Goal: Information Seeking & Learning: Learn about a topic

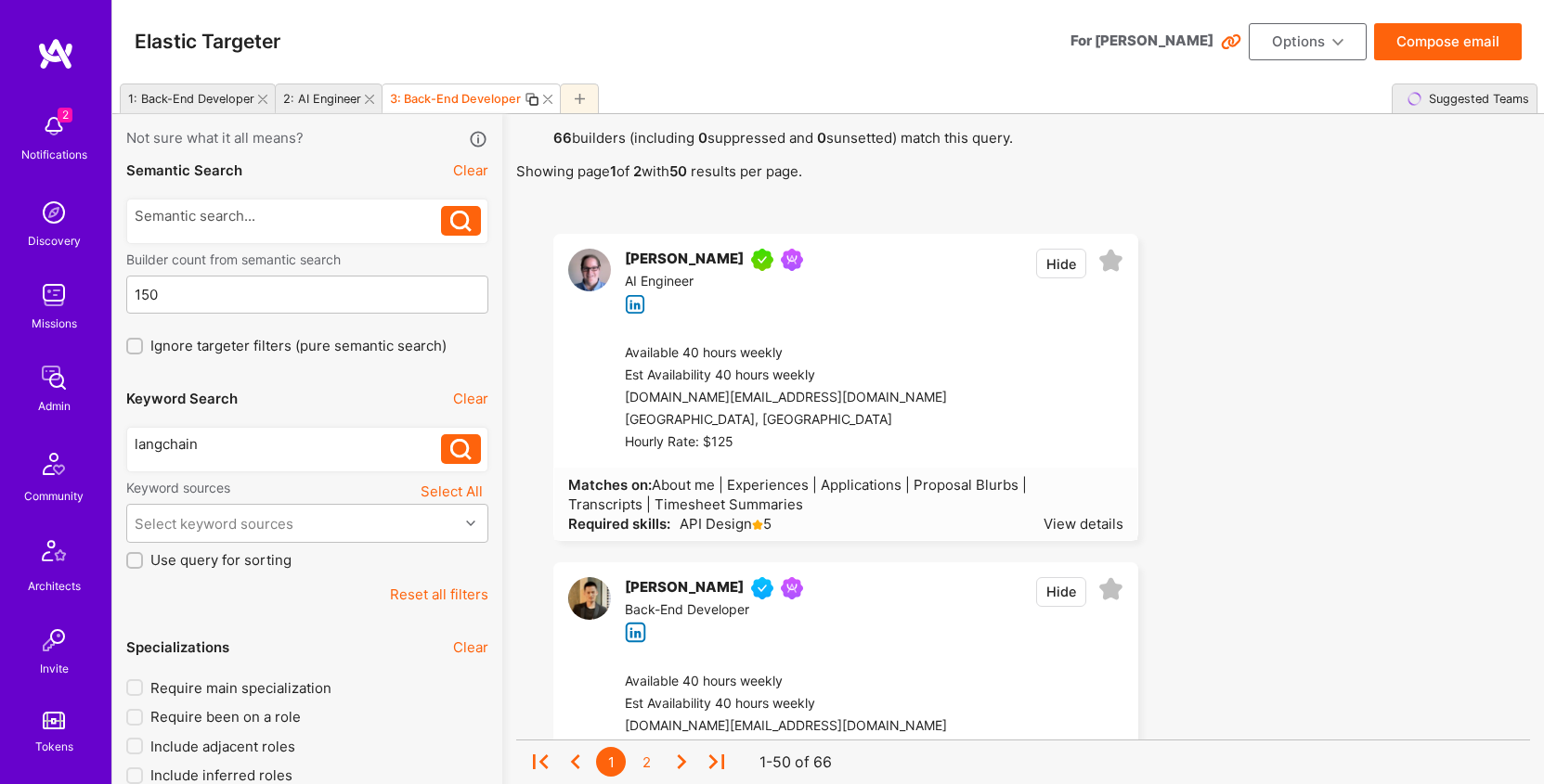
click at [745, 484] on span "About me | Experiences | Applications | Proposal Blurbs | Transcripts | Timeshe…" at bounding box center [798, 494] width 459 height 37
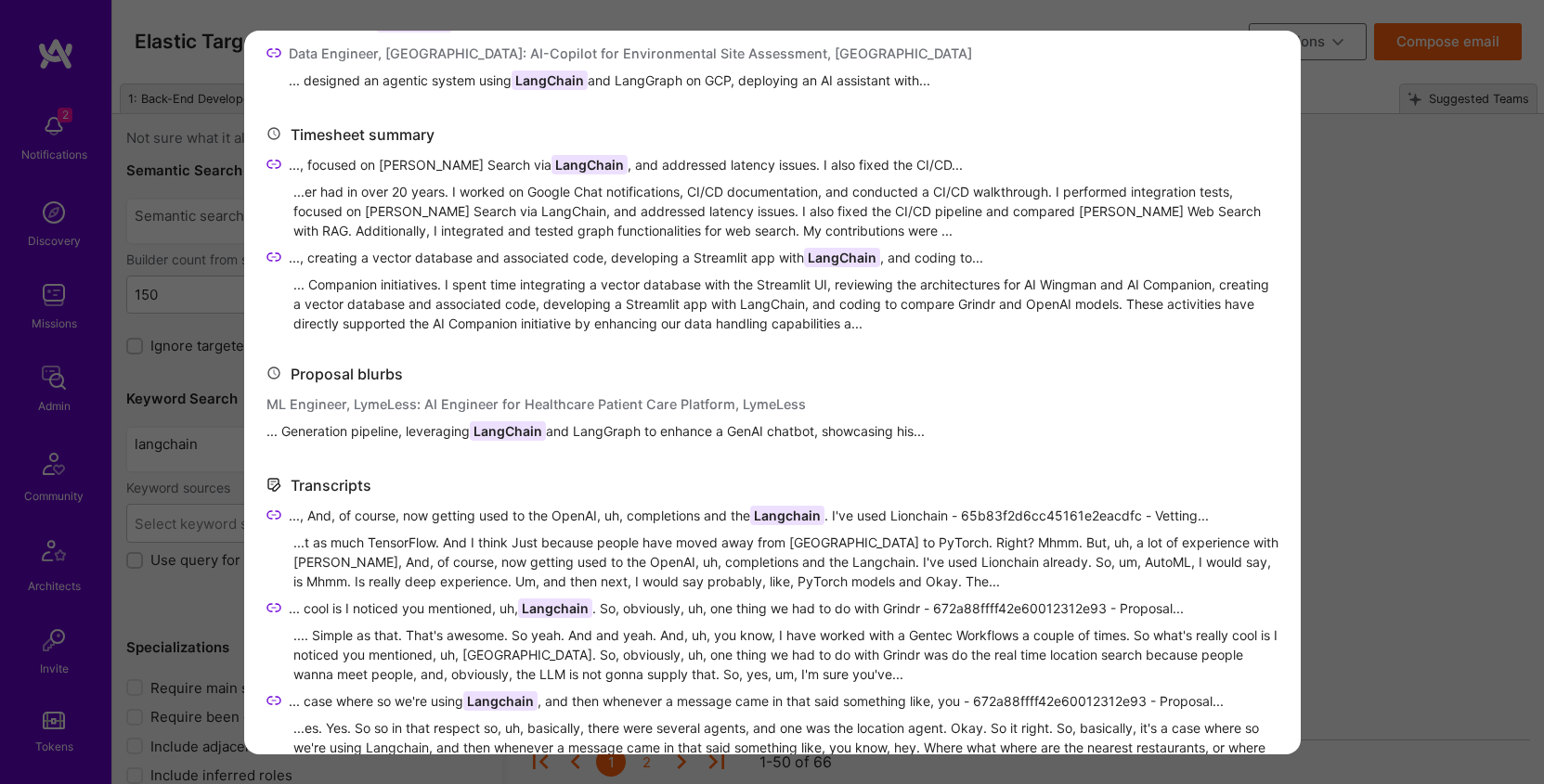
scroll to position [839, 0]
click at [271, 513] on icon "modal" at bounding box center [274, 513] width 14 height 14
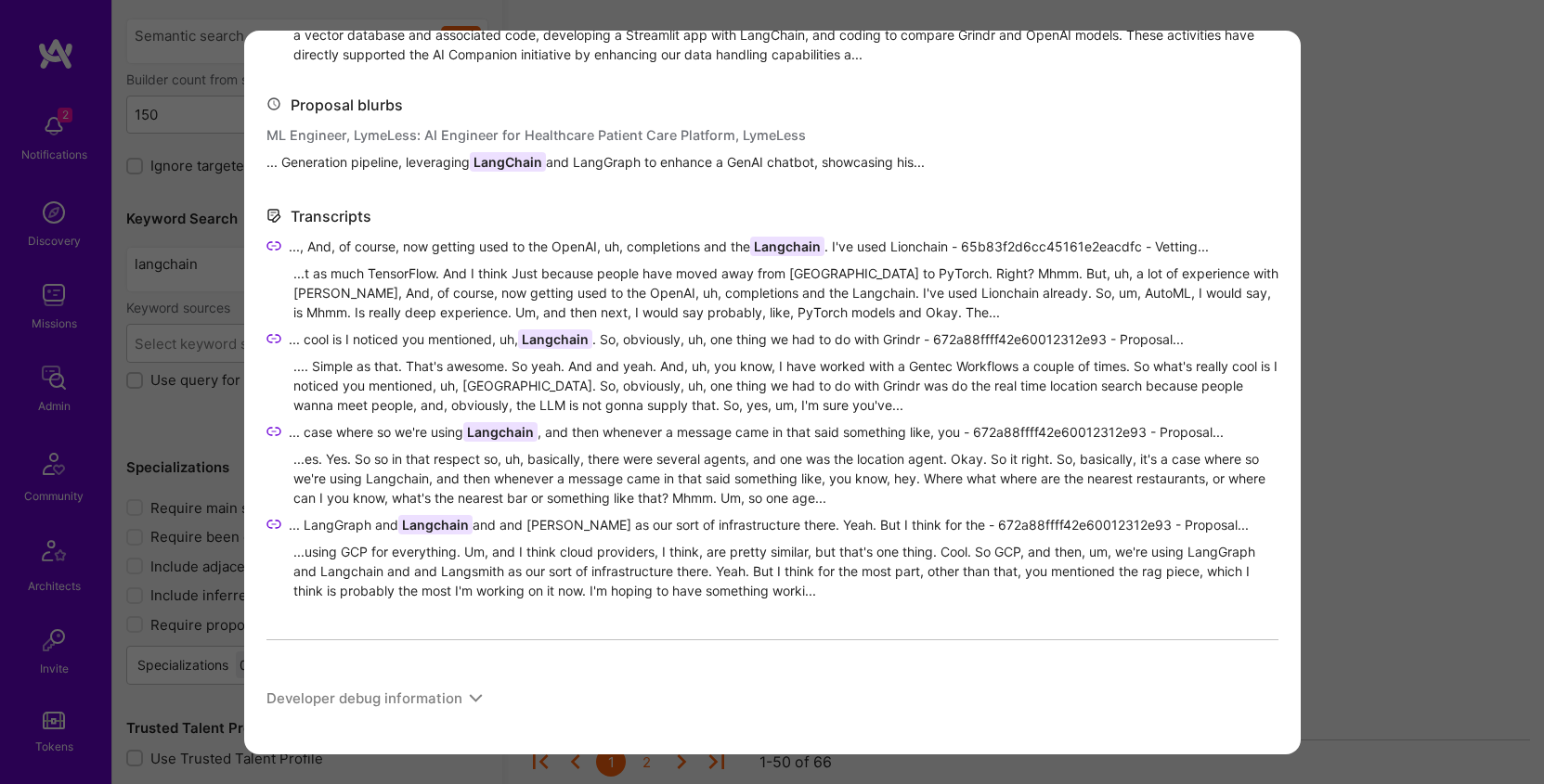
scroll to position [182, 0]
click at [471, 695] on icon "modal" at bounding box center [475, 699] width 14 height 14
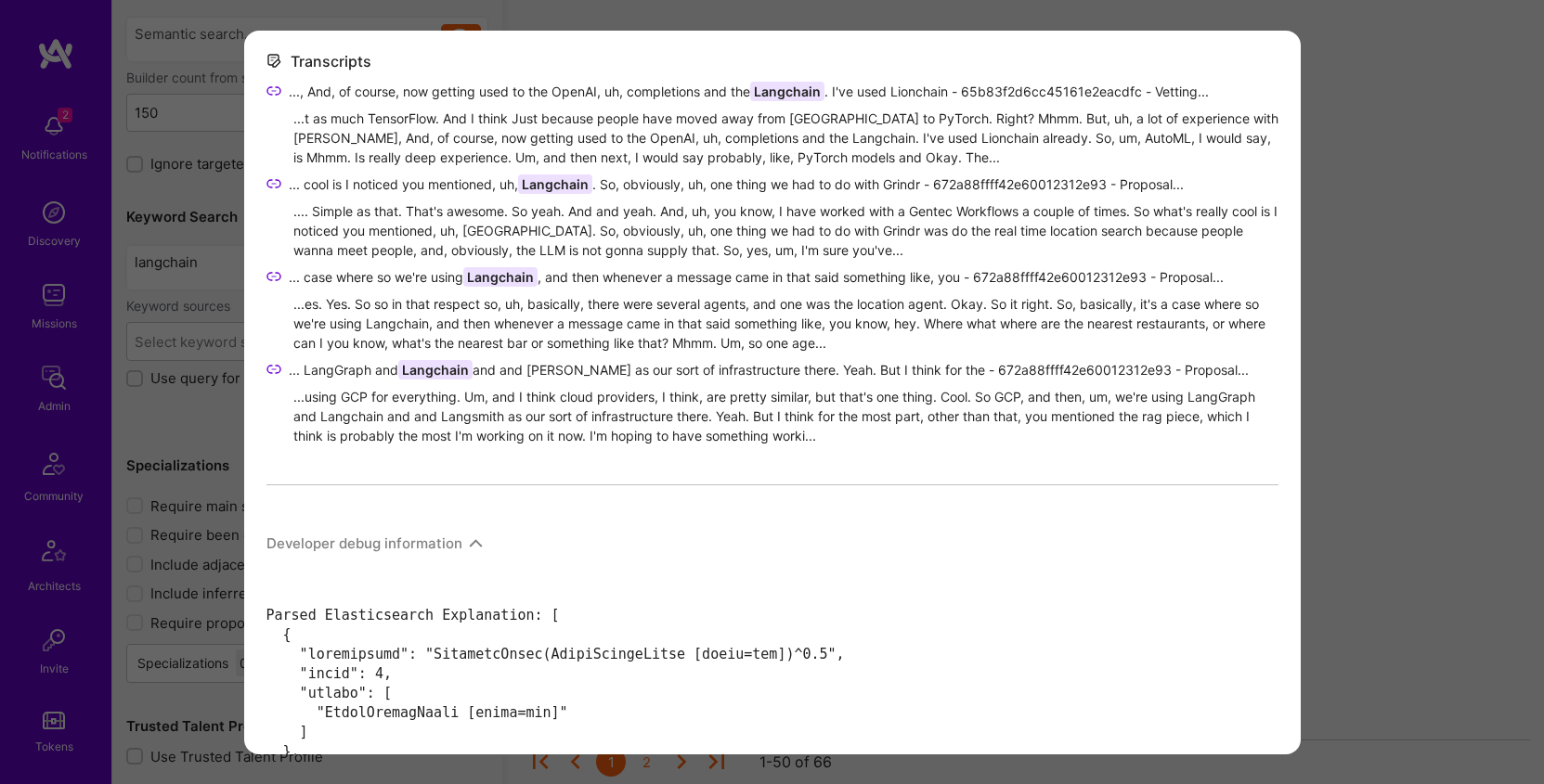
click at [461, 538] on div "Developer debug information" at bounding box center [375, 543] width 217 height 29
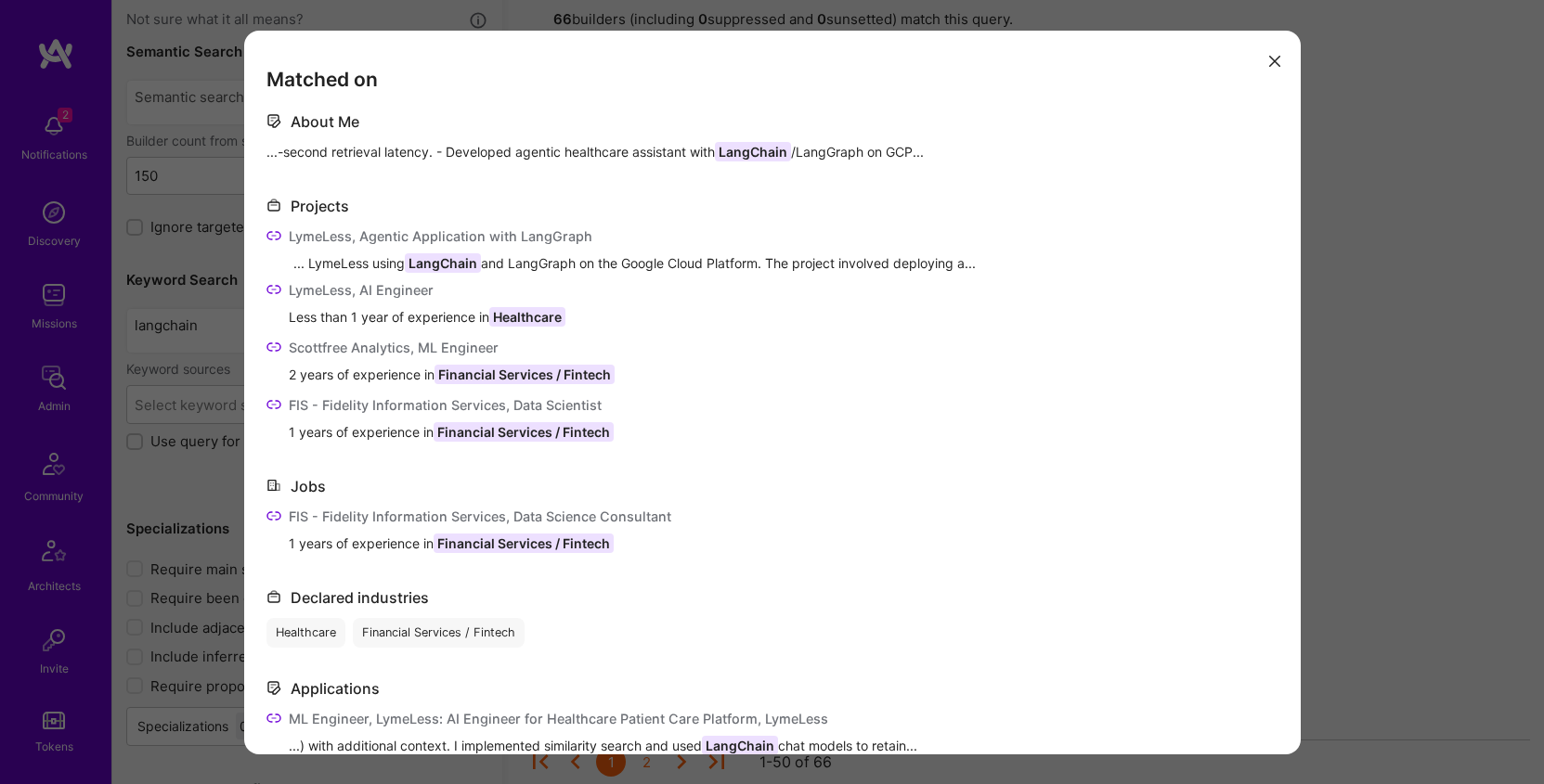
scroll to position [109, 0]
click at [914, 148] on span "...-second retrieval latency. - Developed agentic healthcare assistant with Lan…" at bounding box center [595, 152] width 658 height 19
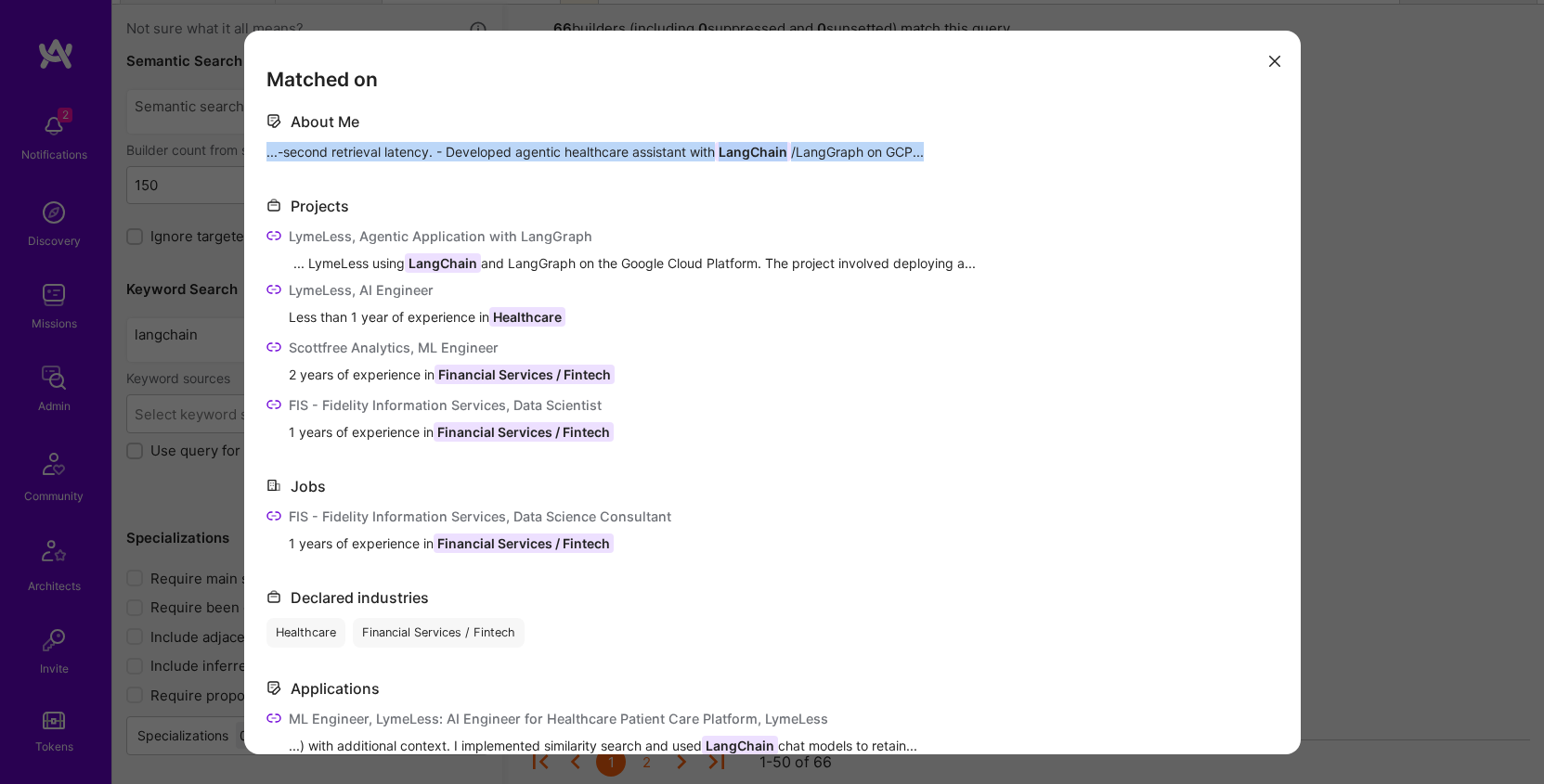
click at [914, 148] on span "...-second retrieval latency. - Developed agentic healthcare assistant with Lan…" at bounding box center [595, 152] width 658 height 19
copy span "...-second retrieval latency. - Developed agentic healthcare assistant with Lan…"
click at [934, 151] on div "...-second retrieval latency. - Developed agentic healthcare assistant with Lan…" at bounding box center [773, 154] width 1012 height 23
drag, startPoint x: 928, startPoint y: 151, endPoint x: 158, endPoint y: 186, distance: 770.8
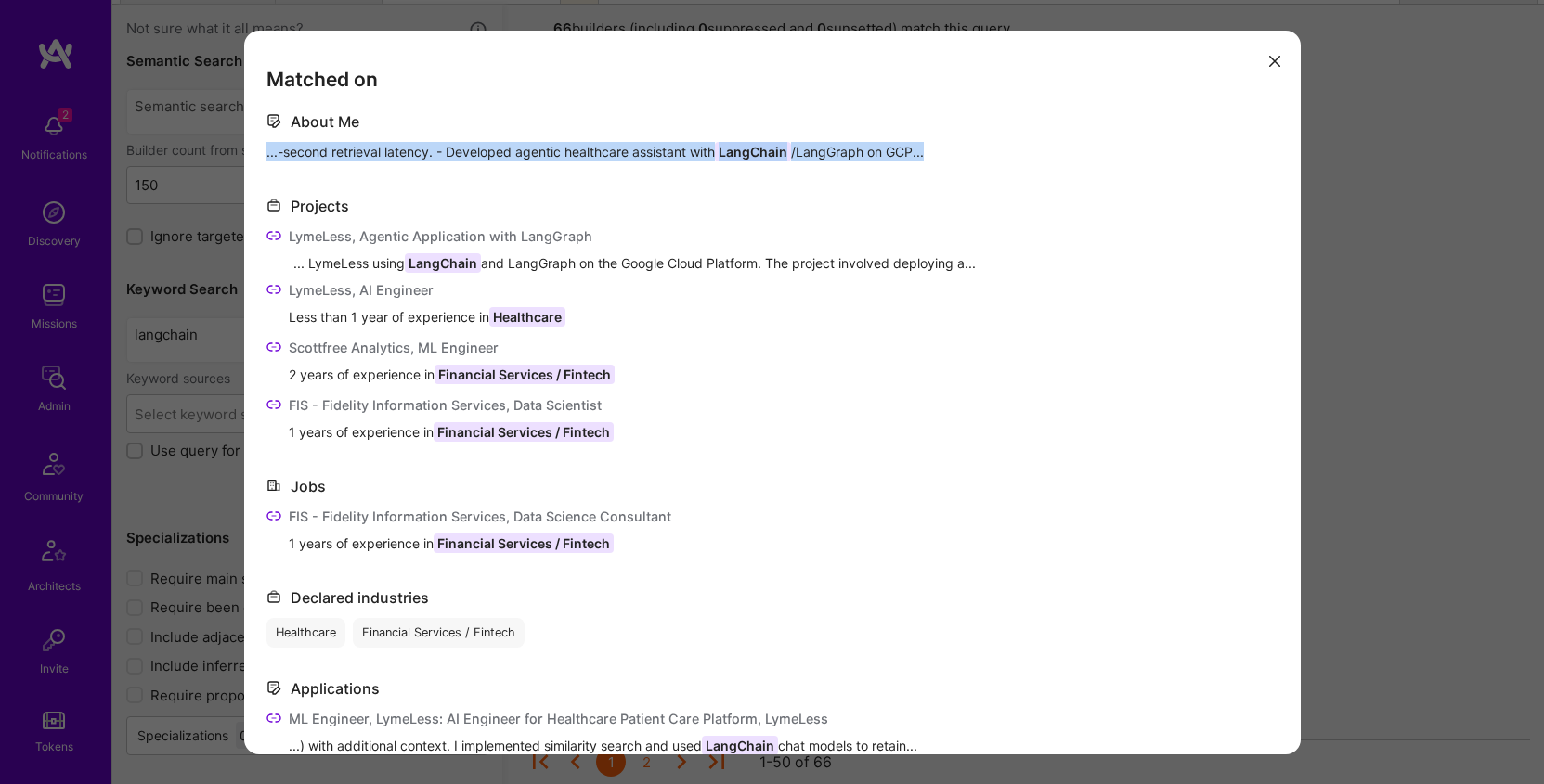
click at [265, 152] on div "Matched on About Me ...-second retrieval latency. - Developed agentic healthcar…" at bounding box center [772, 392] width 1057 height 724
copy span "...-second retrieval latency. - Developed agentic healthcare assistant with Lan…"
click at [315, 240] on div "LymeLess, Agentic Application with LangGraph" at bounding box center [441, 236] width 303 height 19
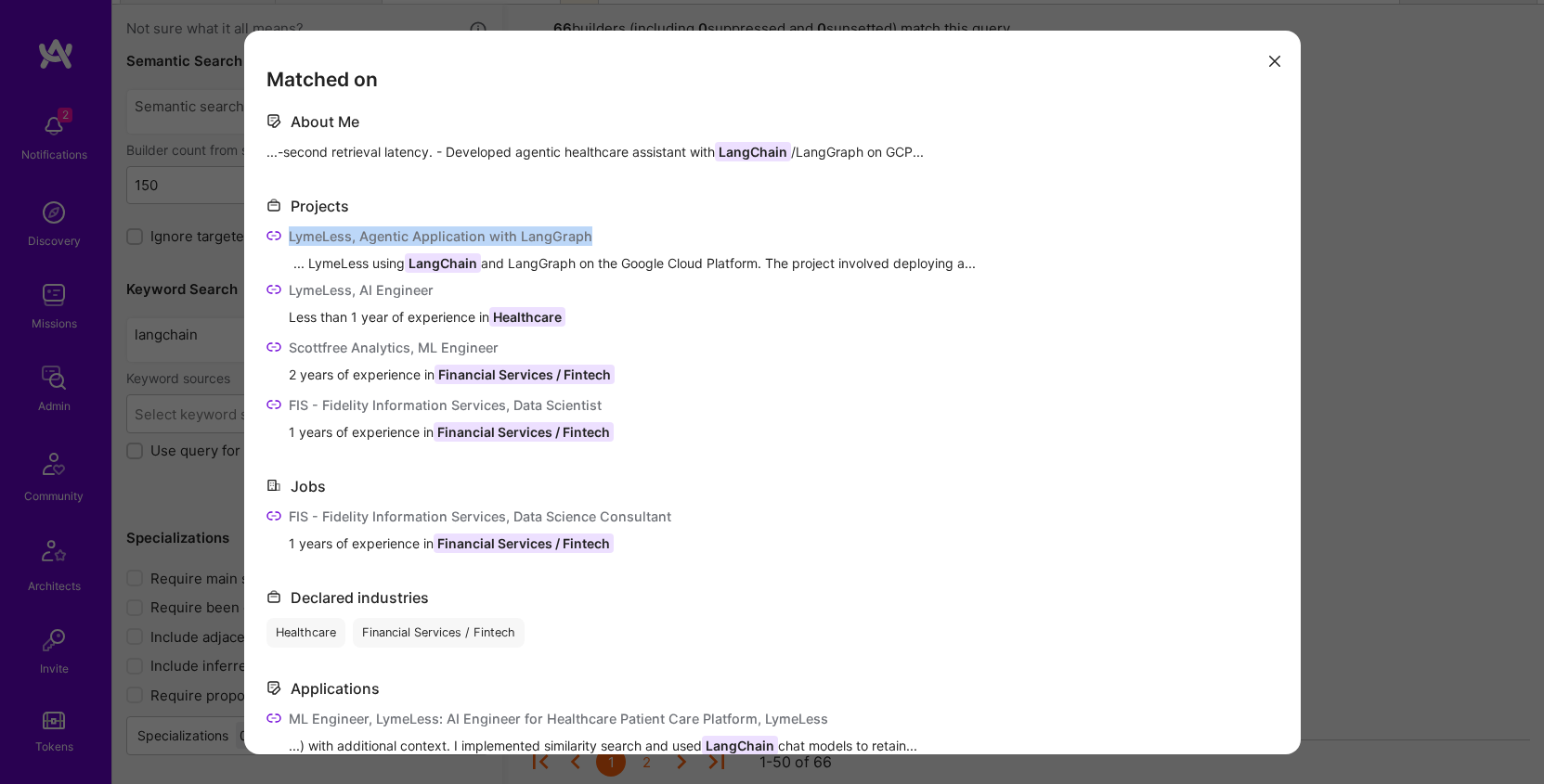
drag, startPoint x: 315, startPoint y: 240, endPoint x: 550, endPoint y: 237, distance: 235.0
click at [550, 237] on div "LymeLess, Agentic Application with LangGraph" at bounding box center [441, 236] width 303 height 19
copy div "LymeLess, Agentic Application with LangGraph"
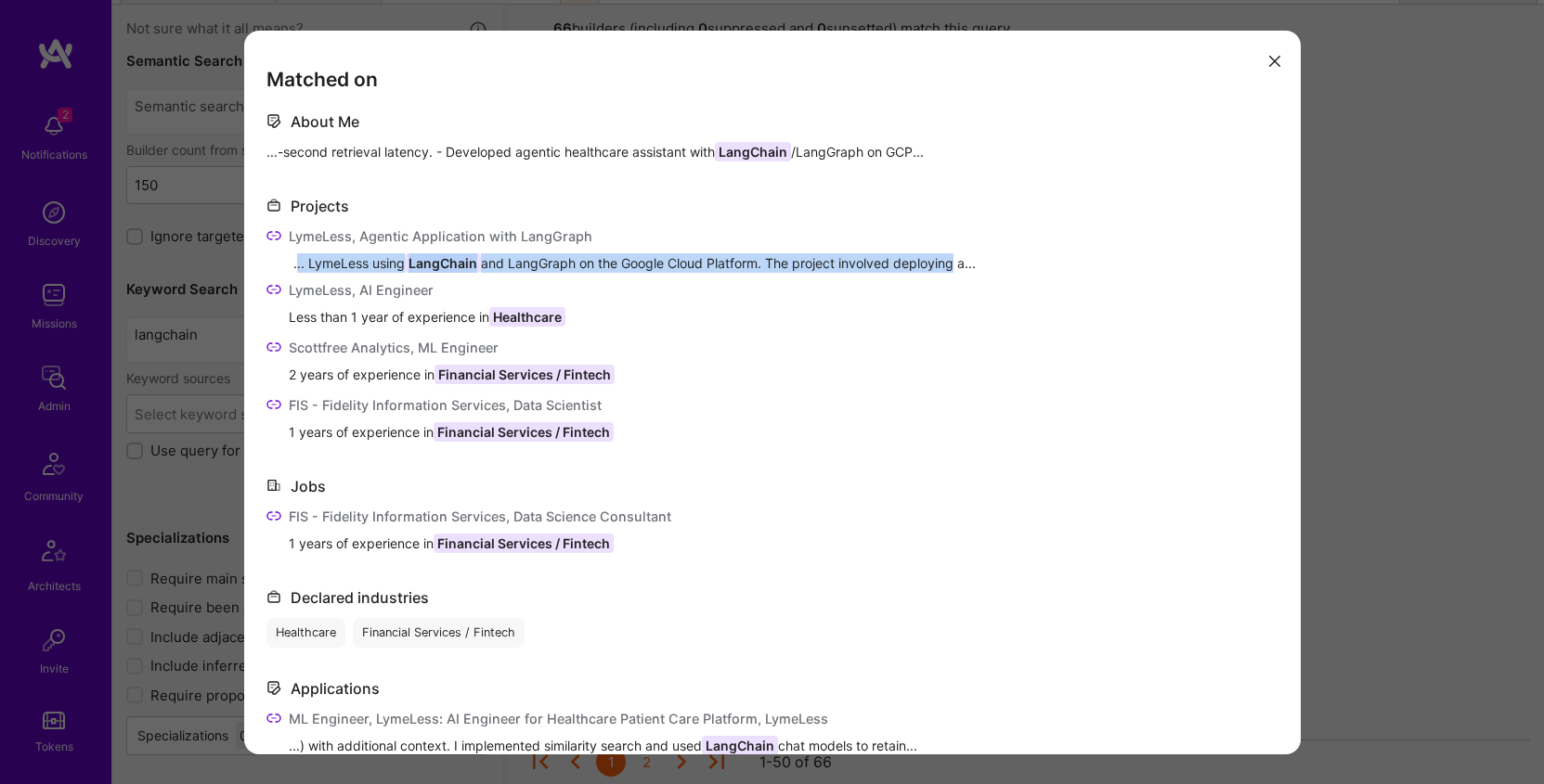
drag, startPoint x: 296, startPoint y: 261, endPoint x: 956, endPoint y: 254, distance: 660.0
click at [955, 254] on div "... LymeLess using LangChain and LangGraph on the Google Cloud Platform. The pr…" at bounding box center [786, 263] width 985 height 19
drag, startPoint x: 964, startPoint y: 264, endPoint x: 287, endPoint y: 266, distance: 677.0
click at [287, 266] on div "LymeLess, Agentic Application with LangGraph ... LymeLess using LangChain and L…" at bounding box center [773, 249] width 1012 height 46
copy div "... LymeLess using LangChain and LangGraph on the Google Cloud Platform. The pr…"
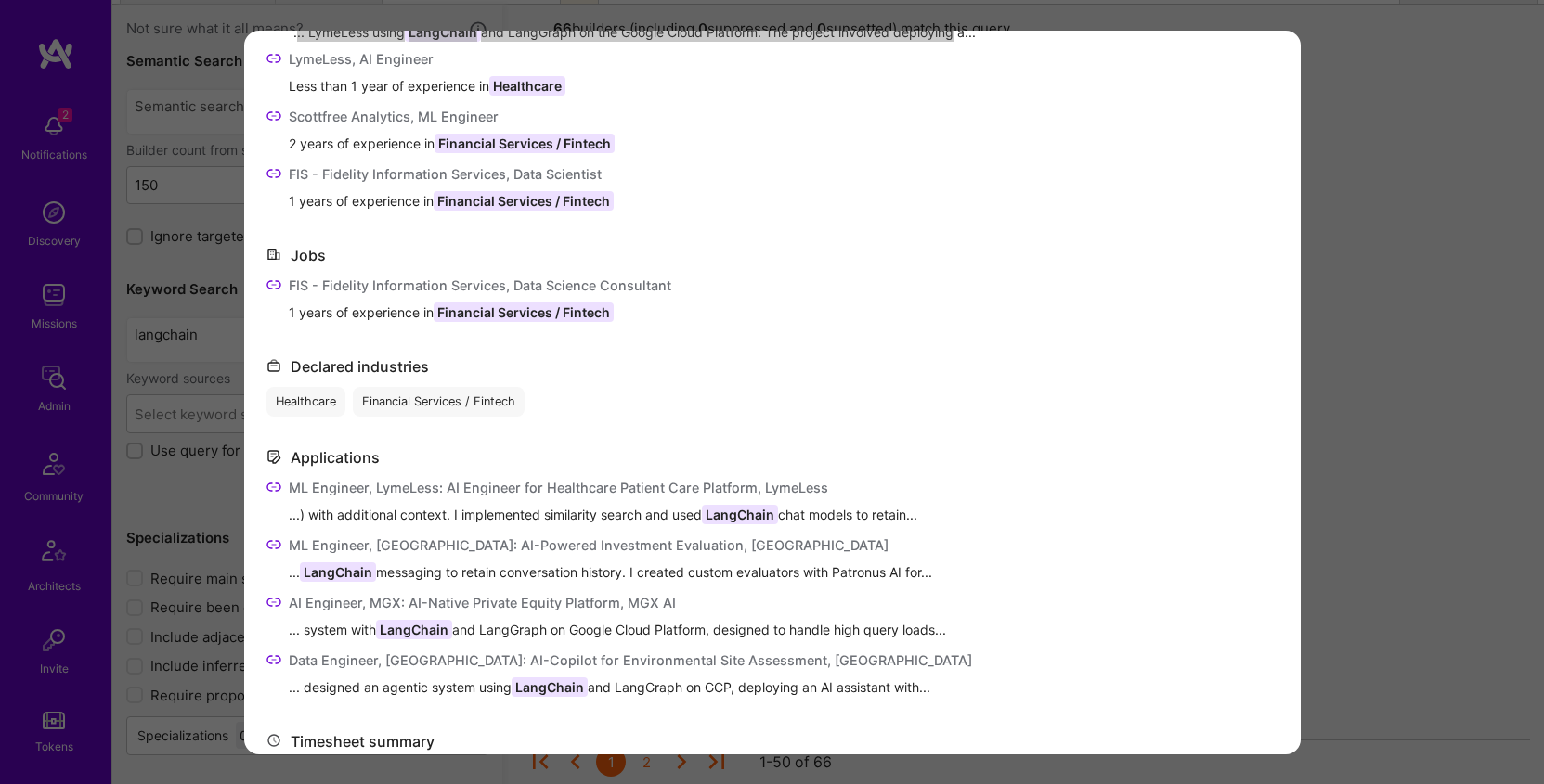
scroll to position [234, 0]
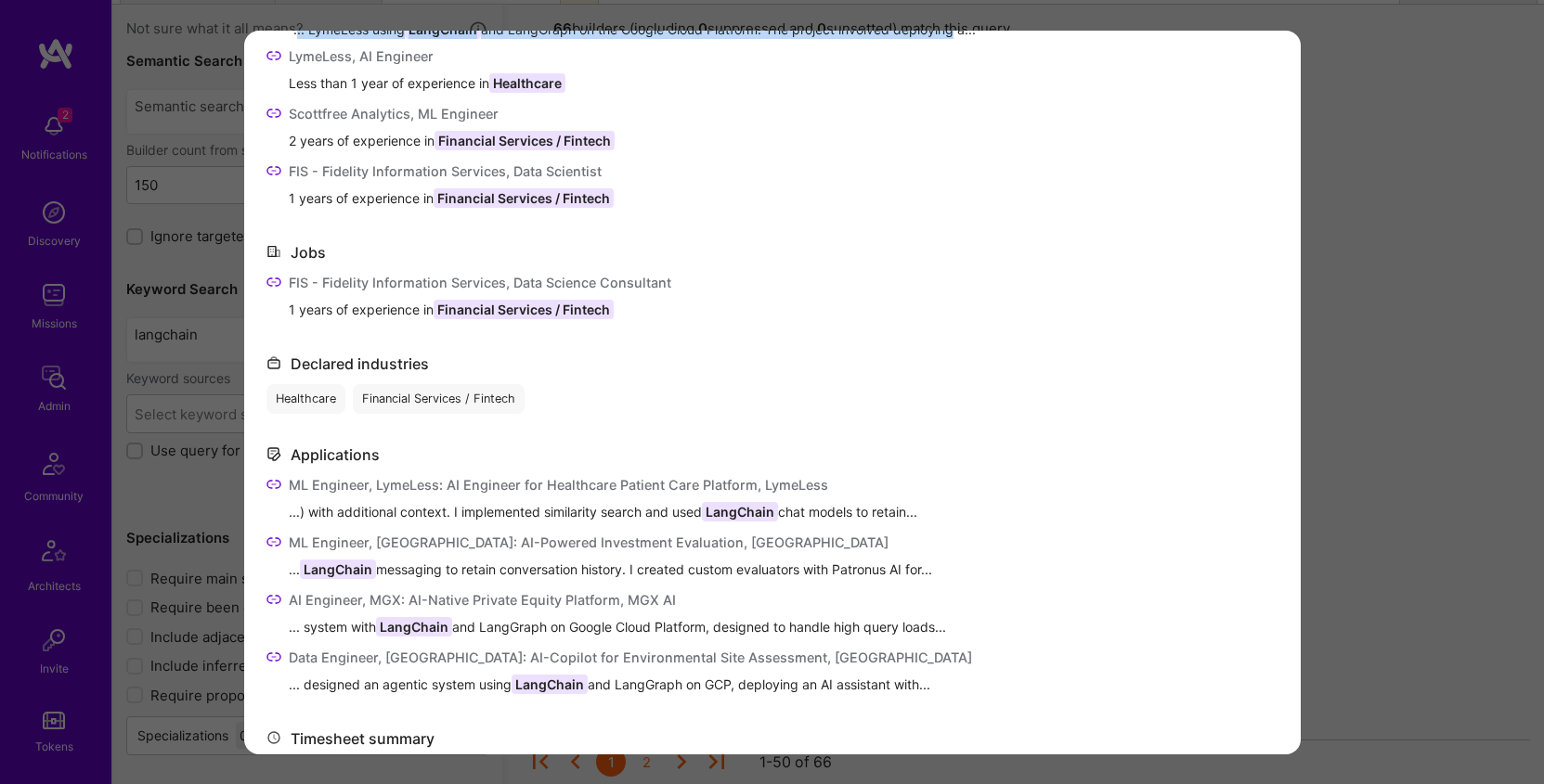
drag, startPoint x: 934, startPoint y: 509, endPoint x: 282, endPoint y: 509, distance: 652.0
click at [282, 510] on div "ML Engineer, LymeLess: AI Engineer for Healthcare Patient Care Platform, LymeLe…" at bounding box center [773, 500] width 1012 height 50
copy span "...) with additional context. I implemented similarity search and used LangChai…"
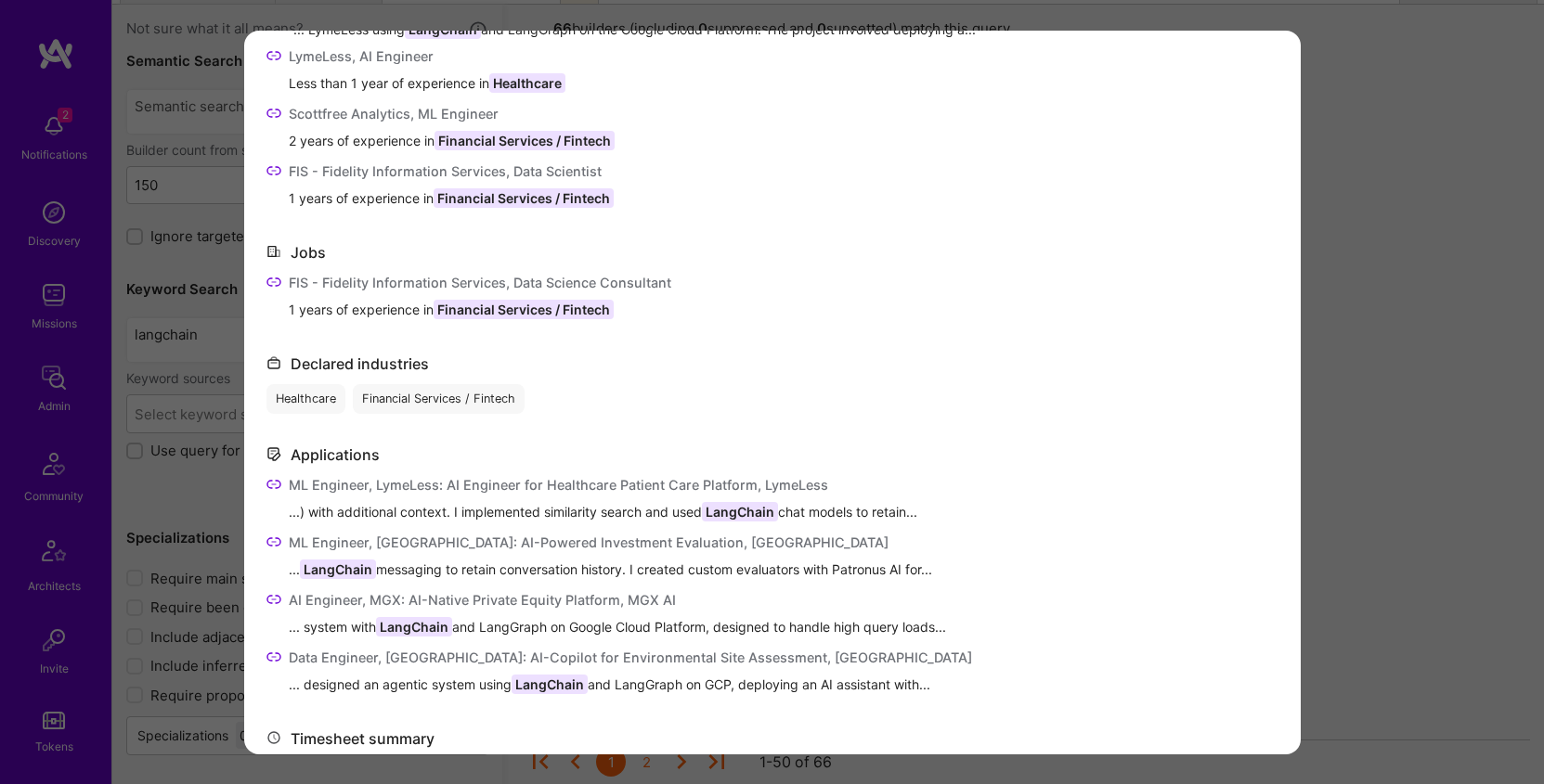
click at [296, 569] on span "... LangChain messaging to retain conversation history. I created custom evalua…" at bounding box center [611, 569] width 643 height 19
click at [295, 569] on span "... LangChain messaging to retain conversation history. I created custom evalua…" at bounding box center [611, 569] width 643 height 19
drag, startPoint x: 287, startPoint y: 569, endPoint x: 1004, endPoint y: 569, distance: 717.0
click at [1004, 569] on div "ML Engineer, Staple Street: AI-Powered Investment Evaluation, Staple Street Cap…" at bounding box center [773, 558] width 1012 height 50
copy span "... LangChain messaging to retain conversation history. I created custom evalua…"
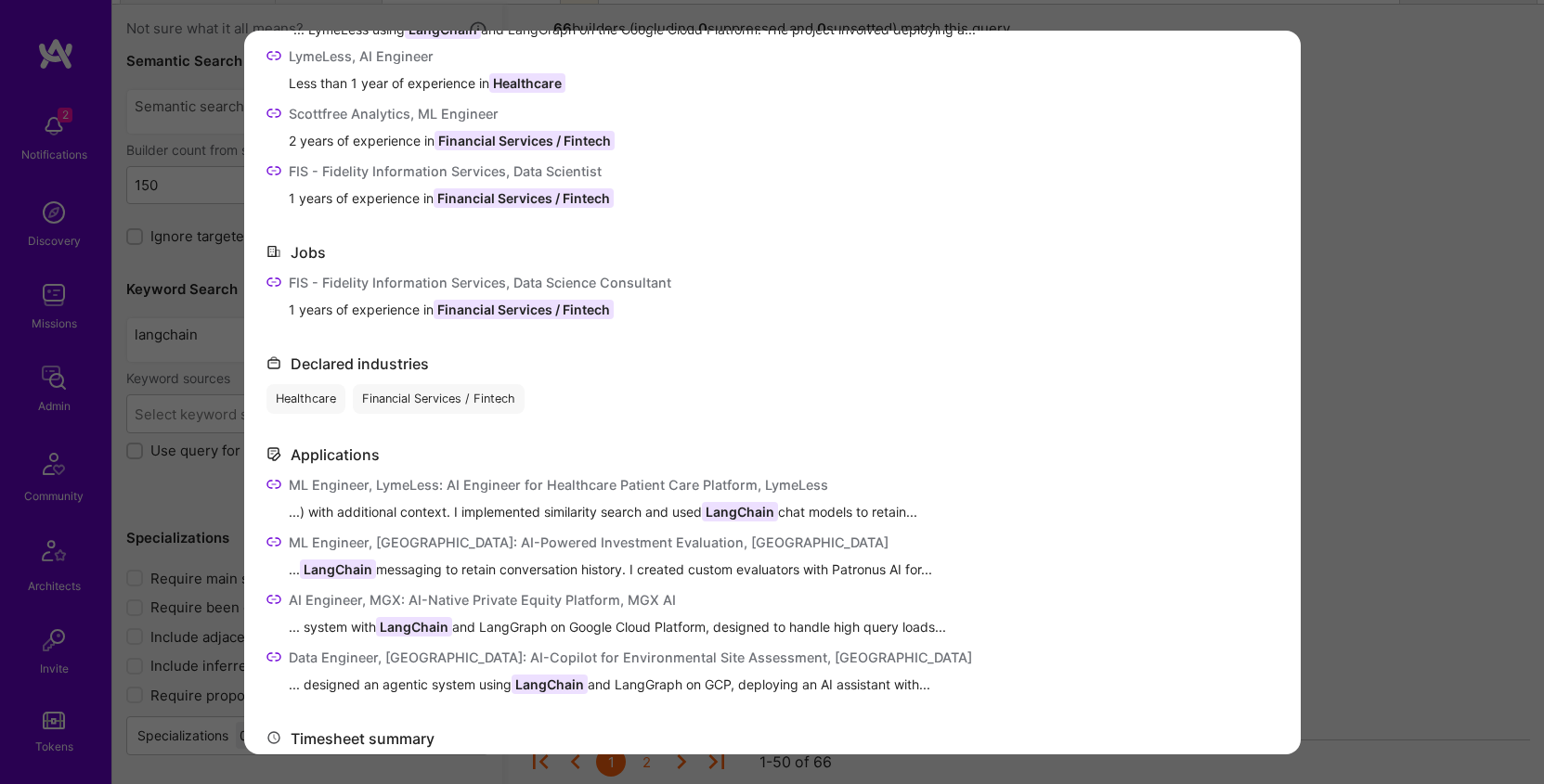
click at [308, 625] on span "... system with LangChain and LangGraph on Google Cloud Platform, designed to h…" at bounding box center [617, 627] width 658 height 19
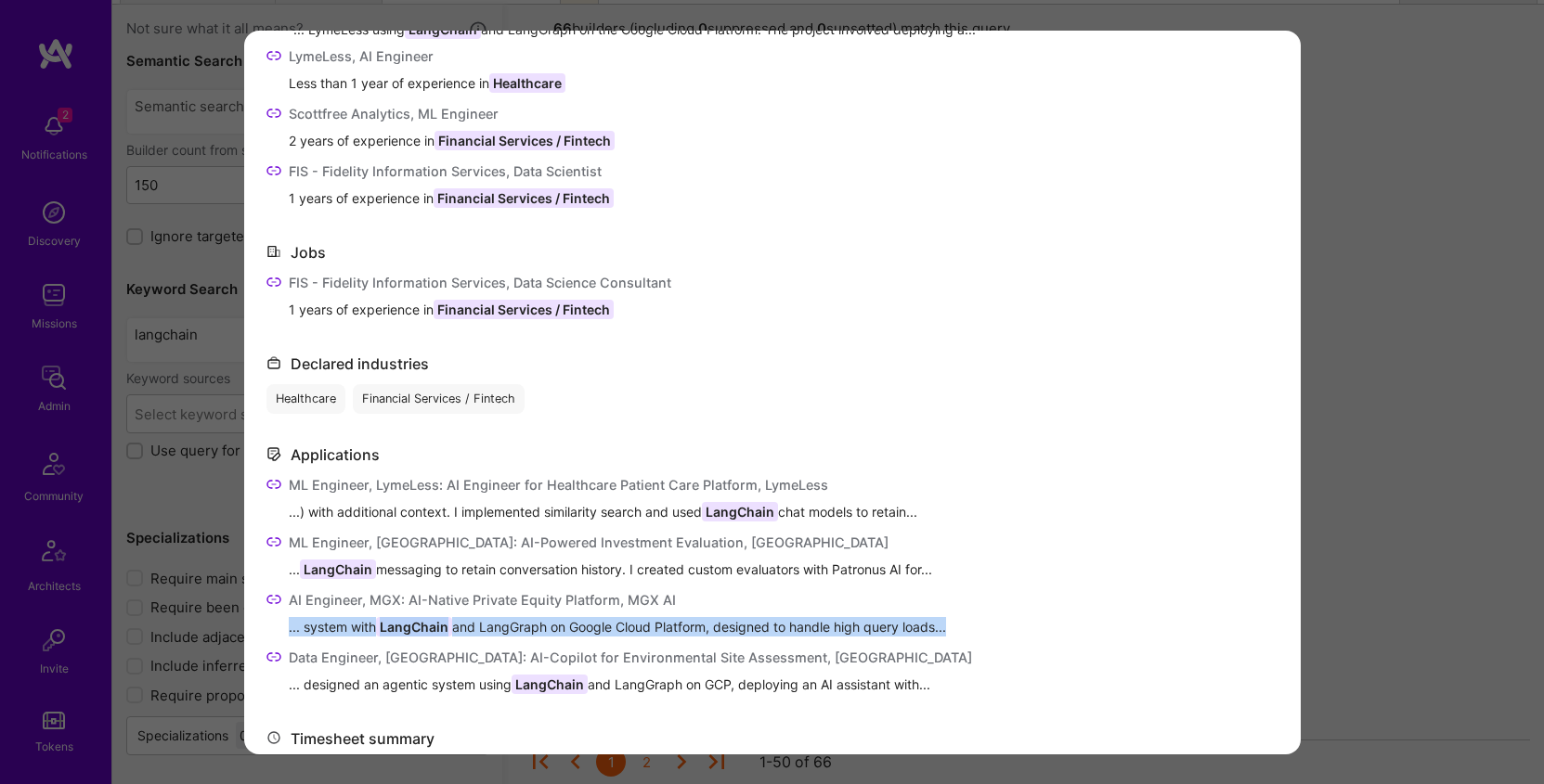
click at [308, 625] on span "... system with LangChain and LangGraph on Google Cloud Platform, designed to h…" at bounding box center [617, 627] width 658 height 19
copy span "... system with LangChain and LangGraph on Google Cloud Platform, designed to h…"
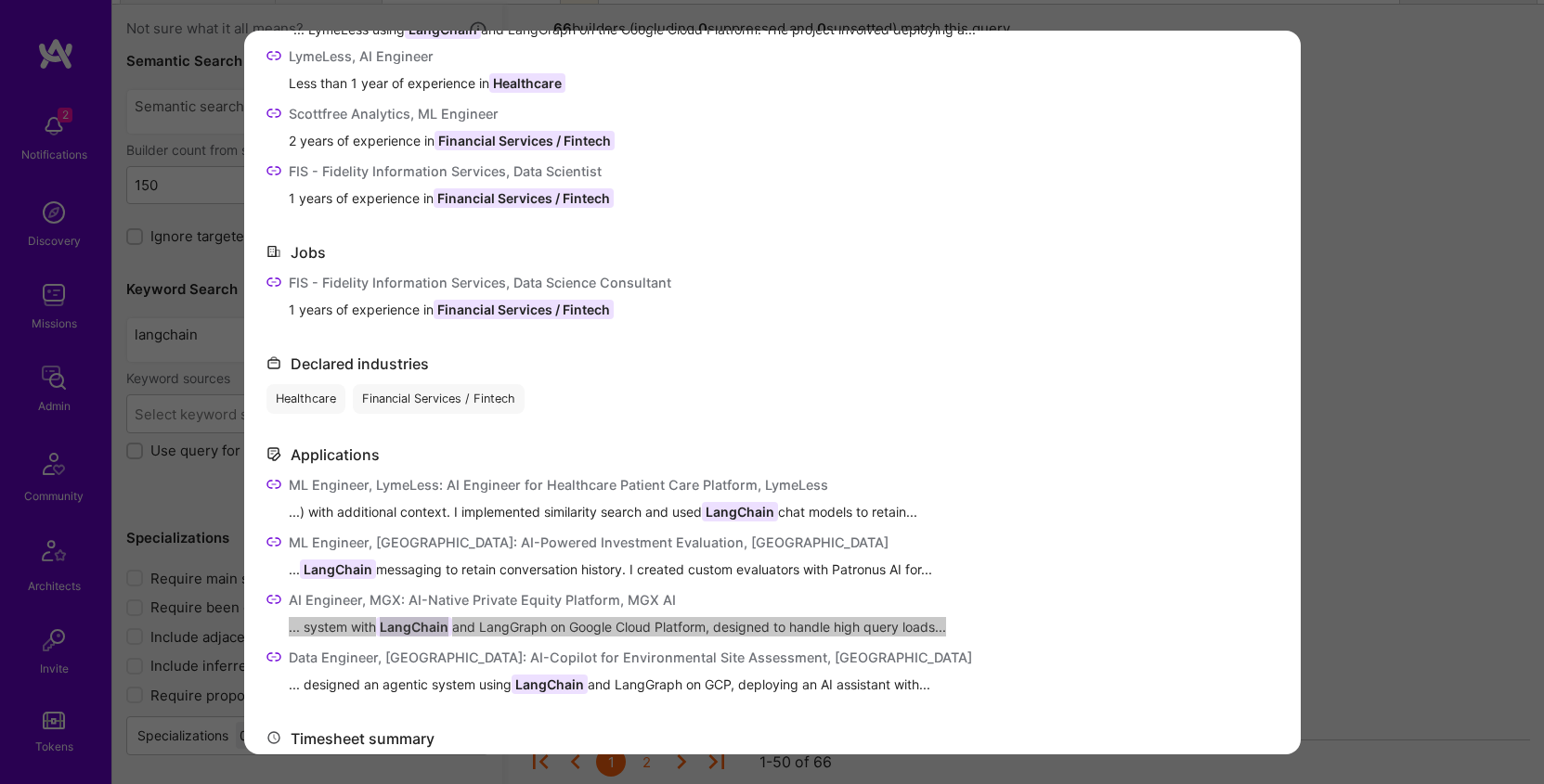
scroll to position [237, 0]
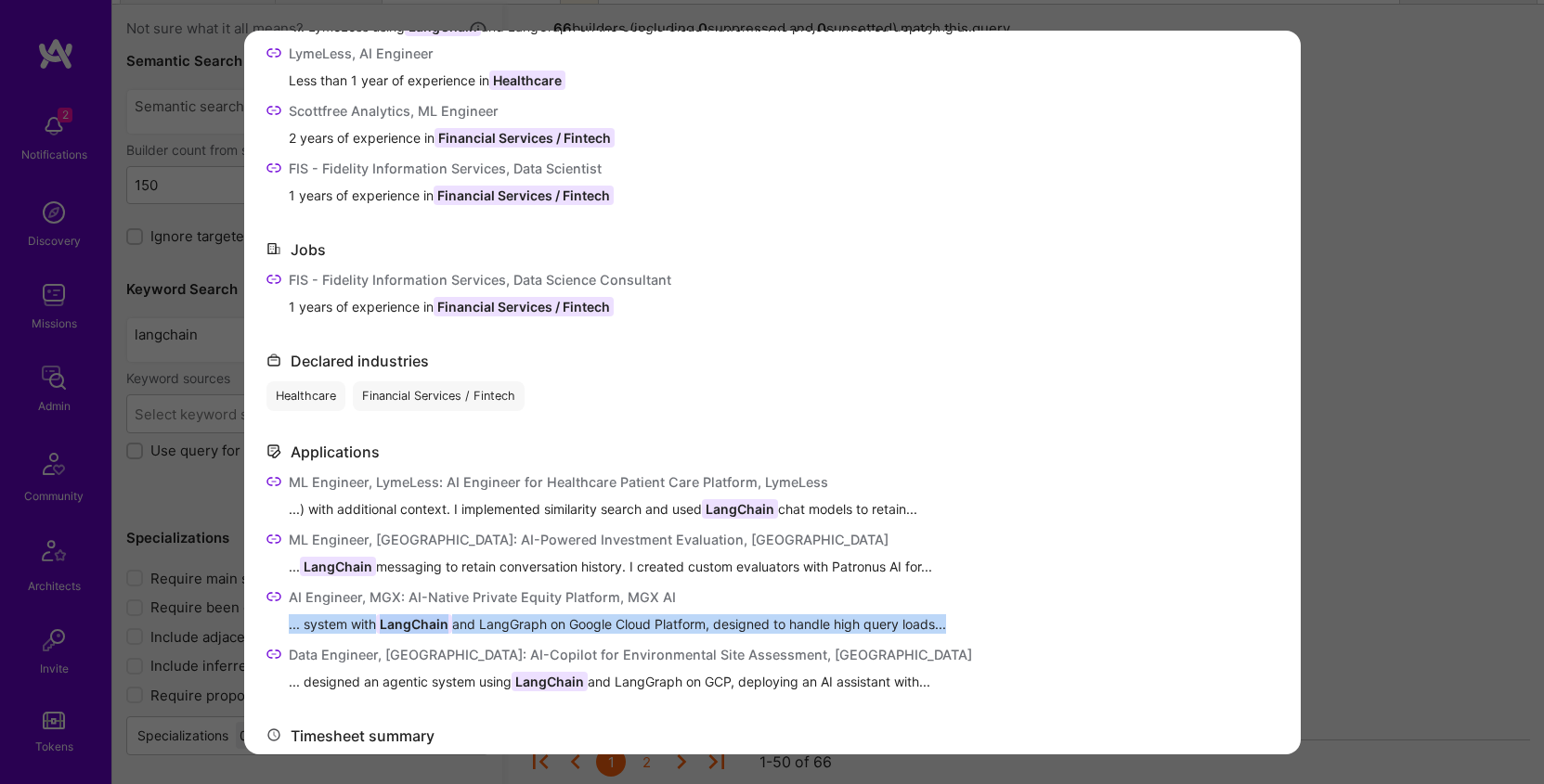
click at [747, 686] on span "... designed an agentic system using LangChain and LangGraph on GCP, deploying …" at bounding box center [631, 681] width 684 height 19
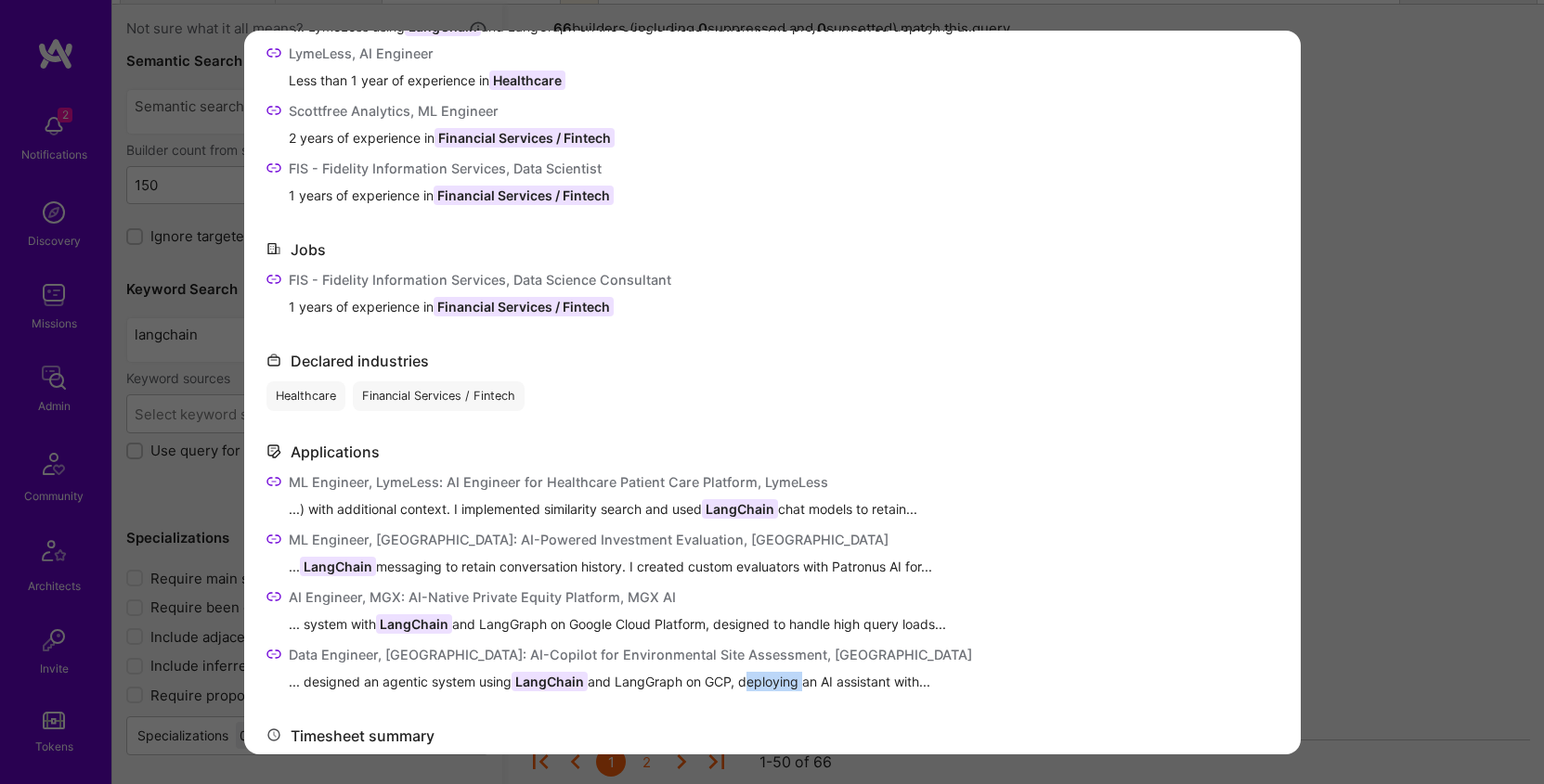
click at [747, 686] on span "... designed an agentic system using LangChain and LangGraph on GCP, deploying …" at bounding box center [631, 681] width 684 height 19
click at [746, 678] on span "... designed an agentic system using LangChain and LangGraph on GCP, deploying …" at bounding box center [631, 681] width 684 height 19
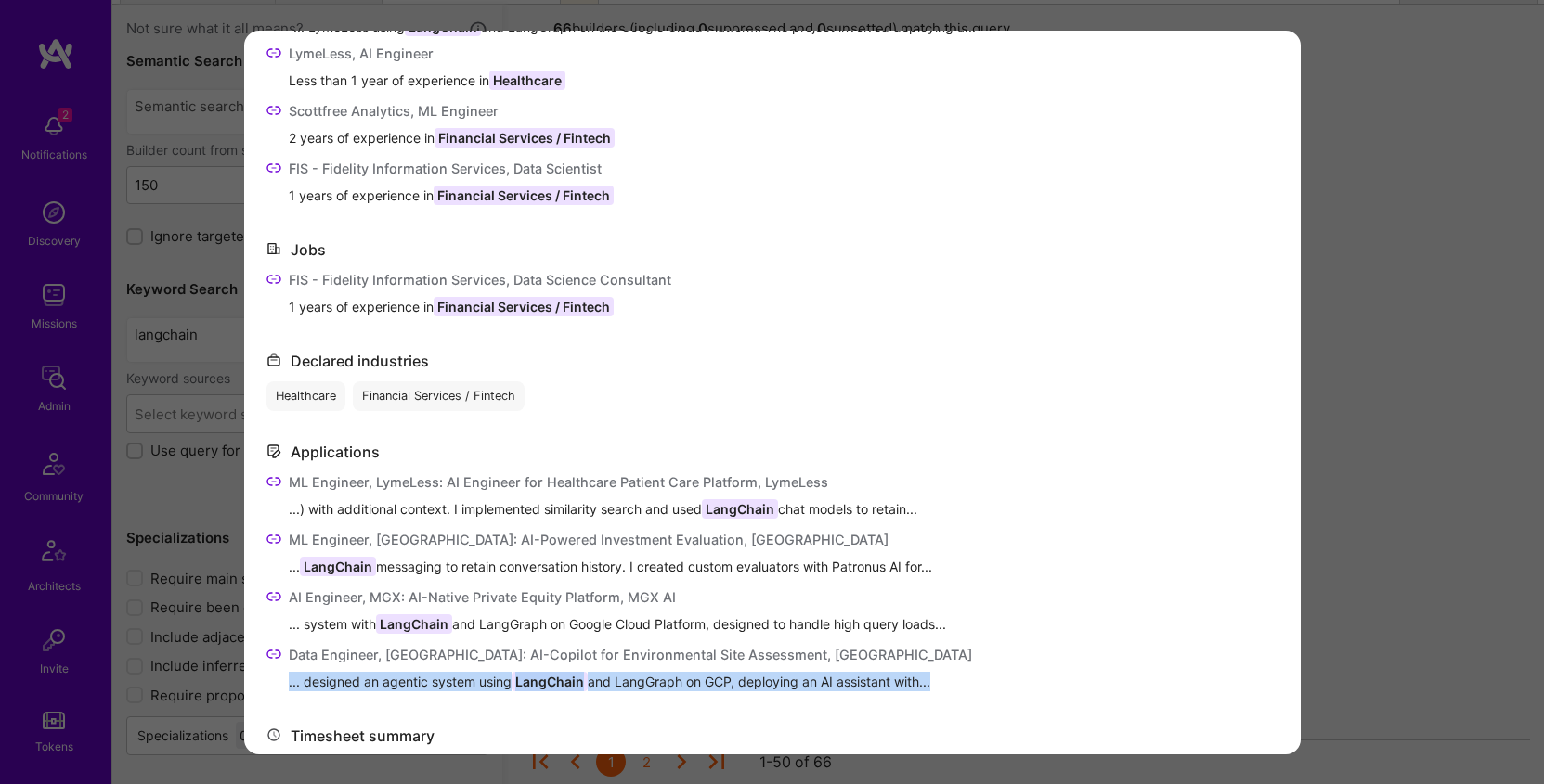
click at [746, 678] on span "... designed an agentic system using LangChain and LangGraph on GCP, deploying …" at bounding box center [631, 681] width 684 height 19
copy span "... designed an agentic system using LangChain and LangGraph on GCP, deploying …"
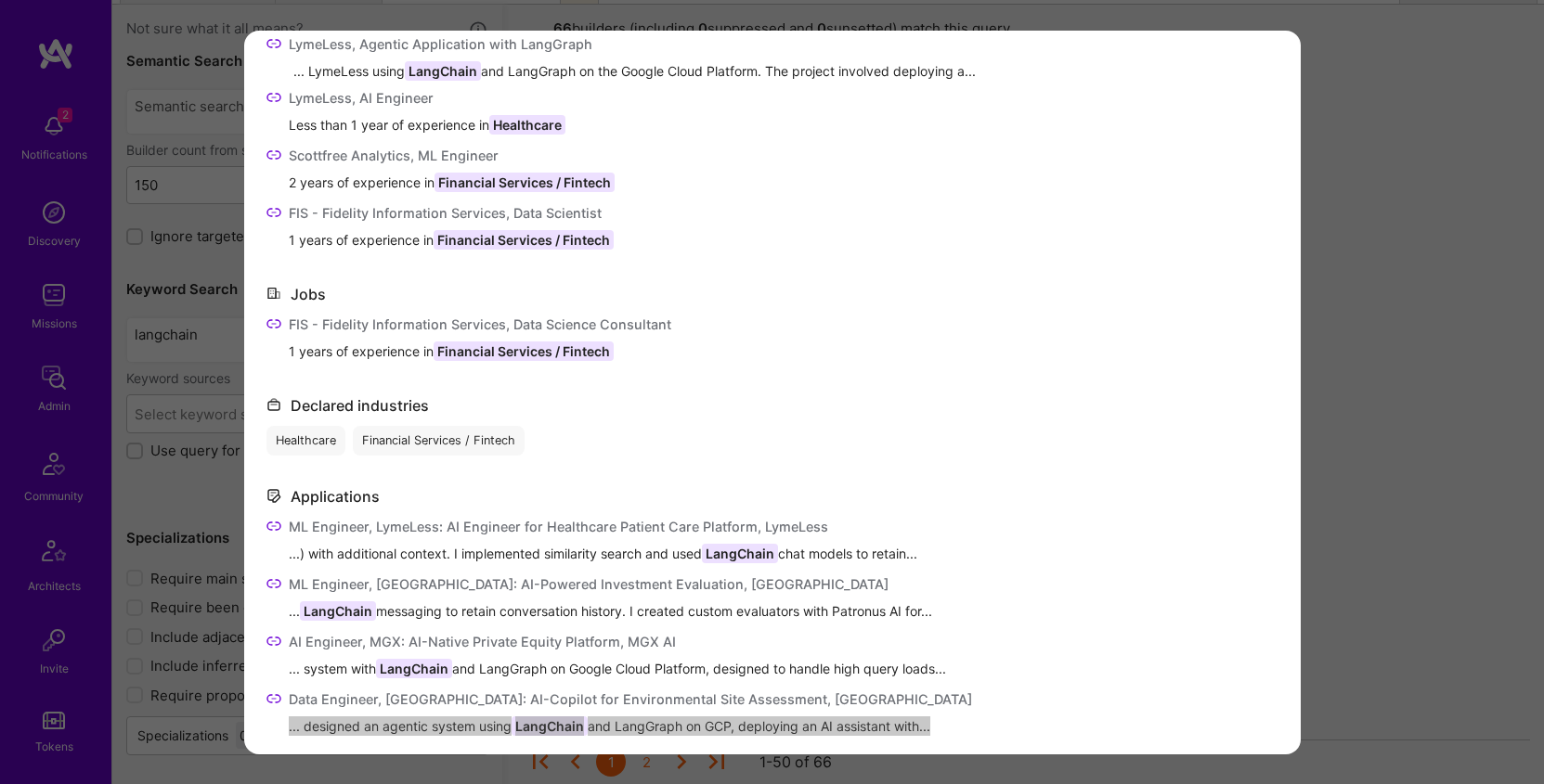
scroll to position [189, 0]
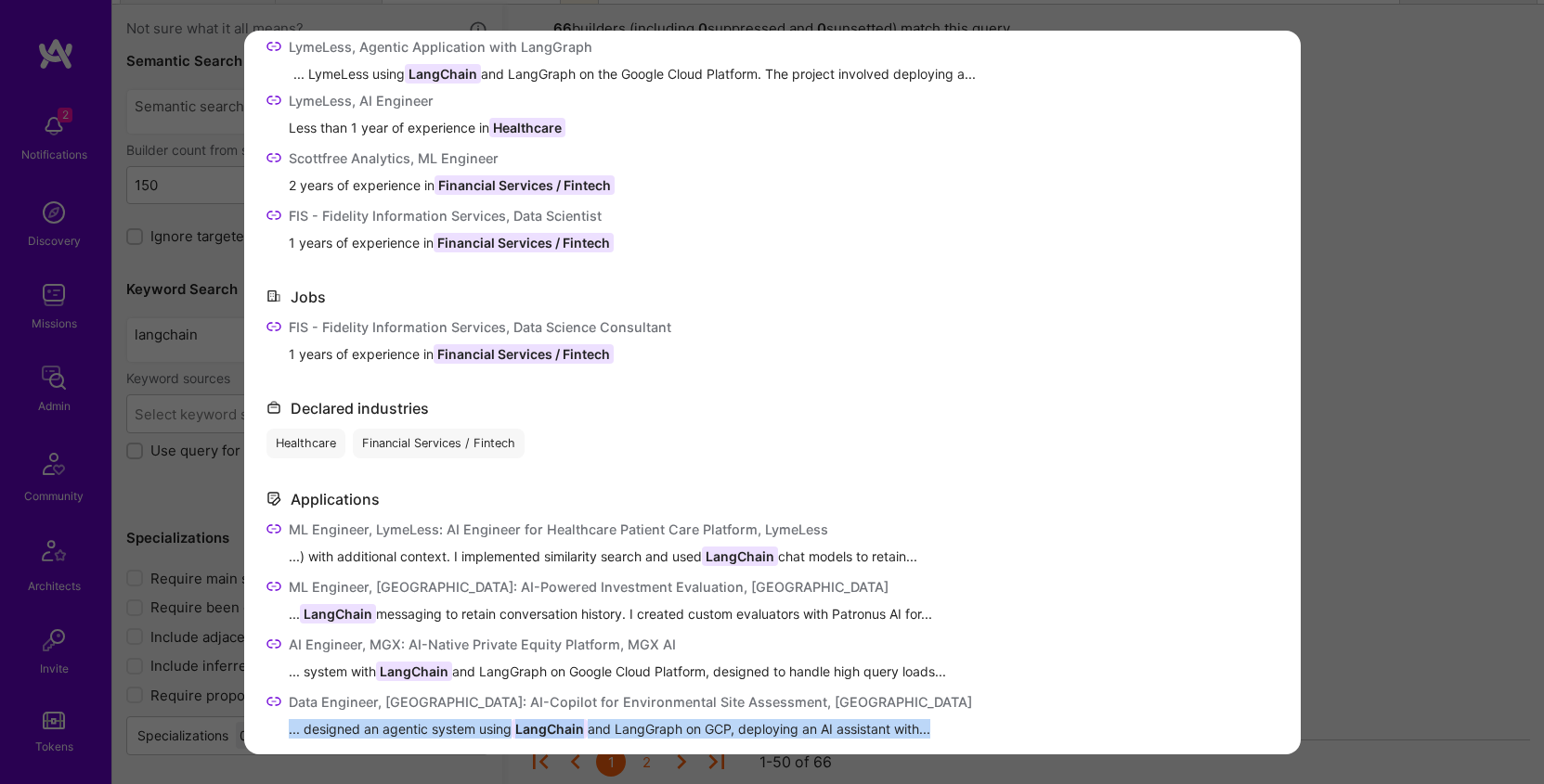
click at [374, 403] on div "Declared industries" at bounding box center [360, 409] width 138 height 19
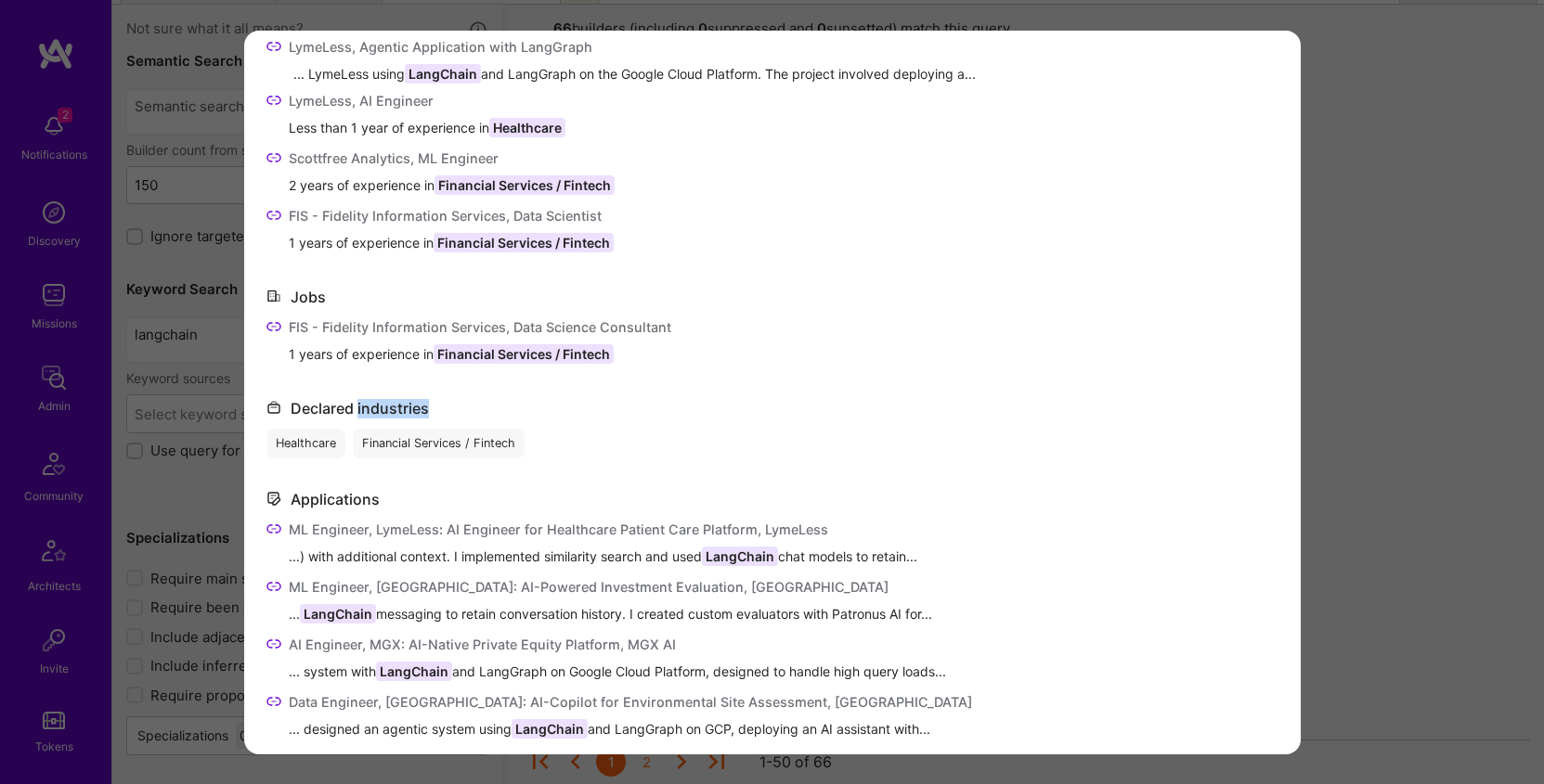
click at [374, 404] on div "Declared industries" at bounding box center [360, 409] width 138 height 19
click at [300, 439] on div "Healthcare" at bounding box center [306, 443] width 79 height 30
copy div "Healthcare"
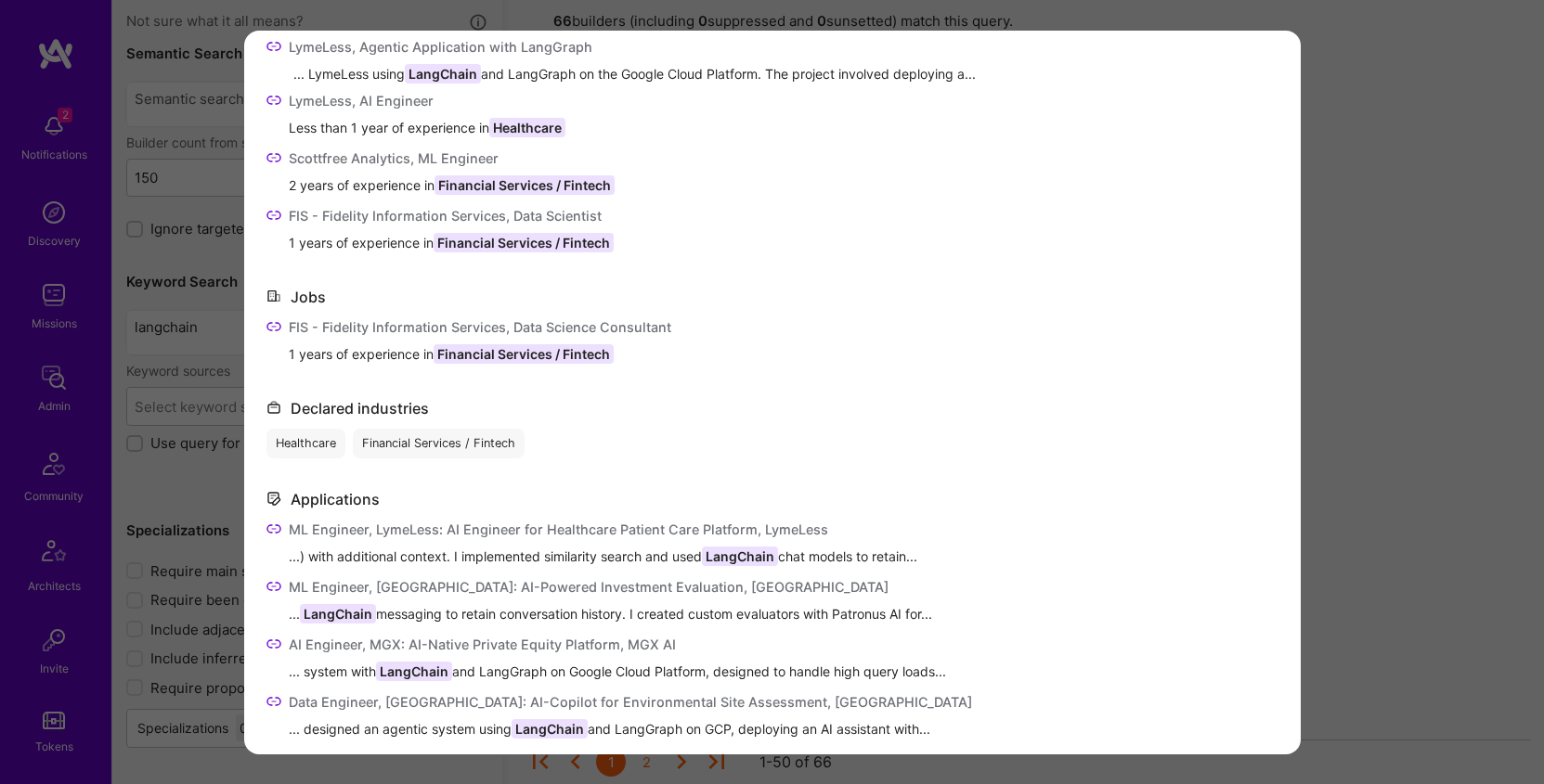
click at [387, 441] on div "Financial Services / Fintech" at bounding box center [439, 443] width 172 height 30
drag, startPoint x: 387, startPoint y: 441, endPoint x: 422, endPoint y: 445, distance: 35.2
click at [488, 444] on div "Financial Services / Fintech" at bounding box center [439, 443] width 172 height 30
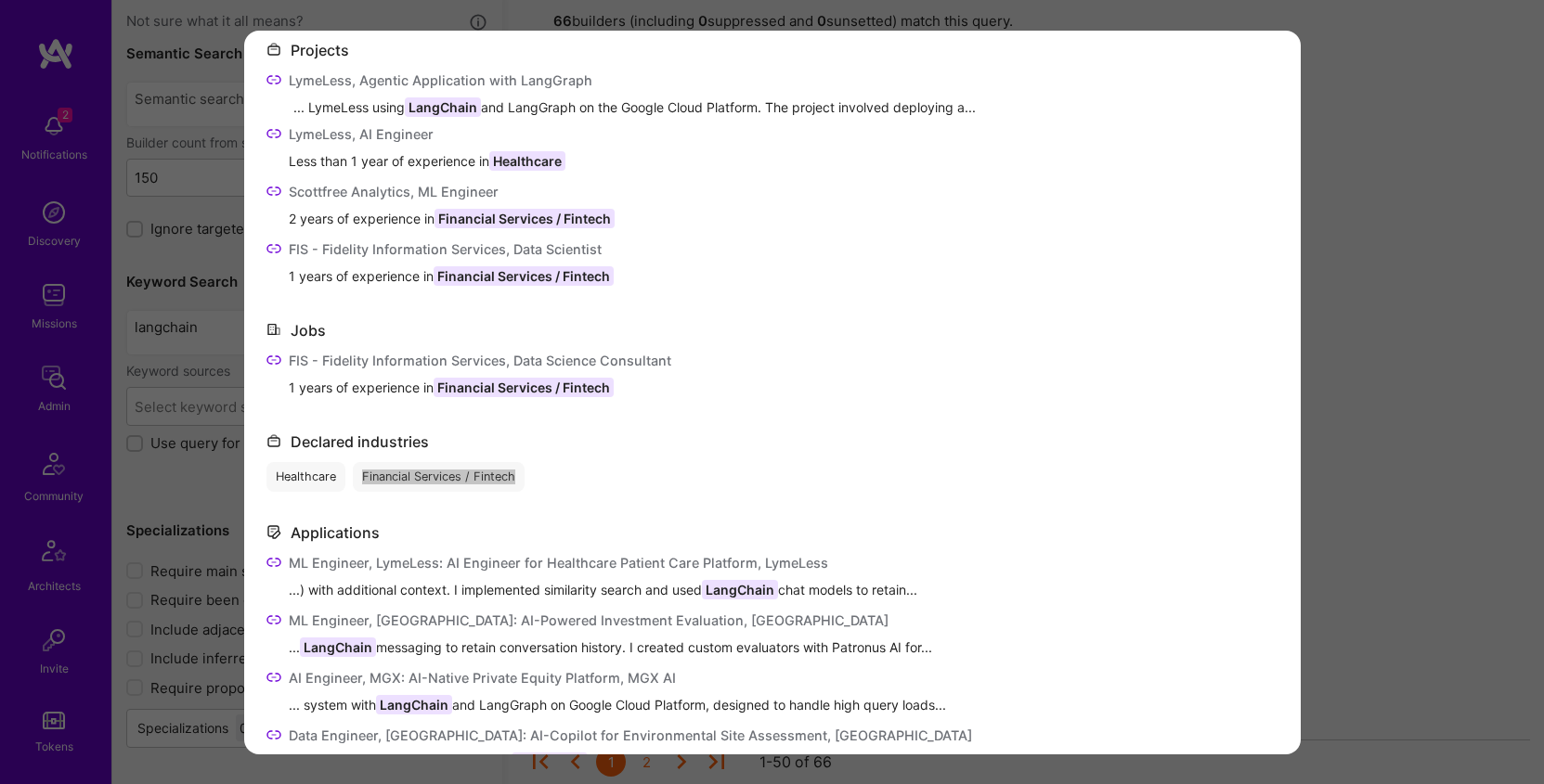
scroll to position [154, 0]
click at [403, 381] on span "1 years of experience in Financial Services / Fintech" at bounding box center [480, 390] width 382 height 19
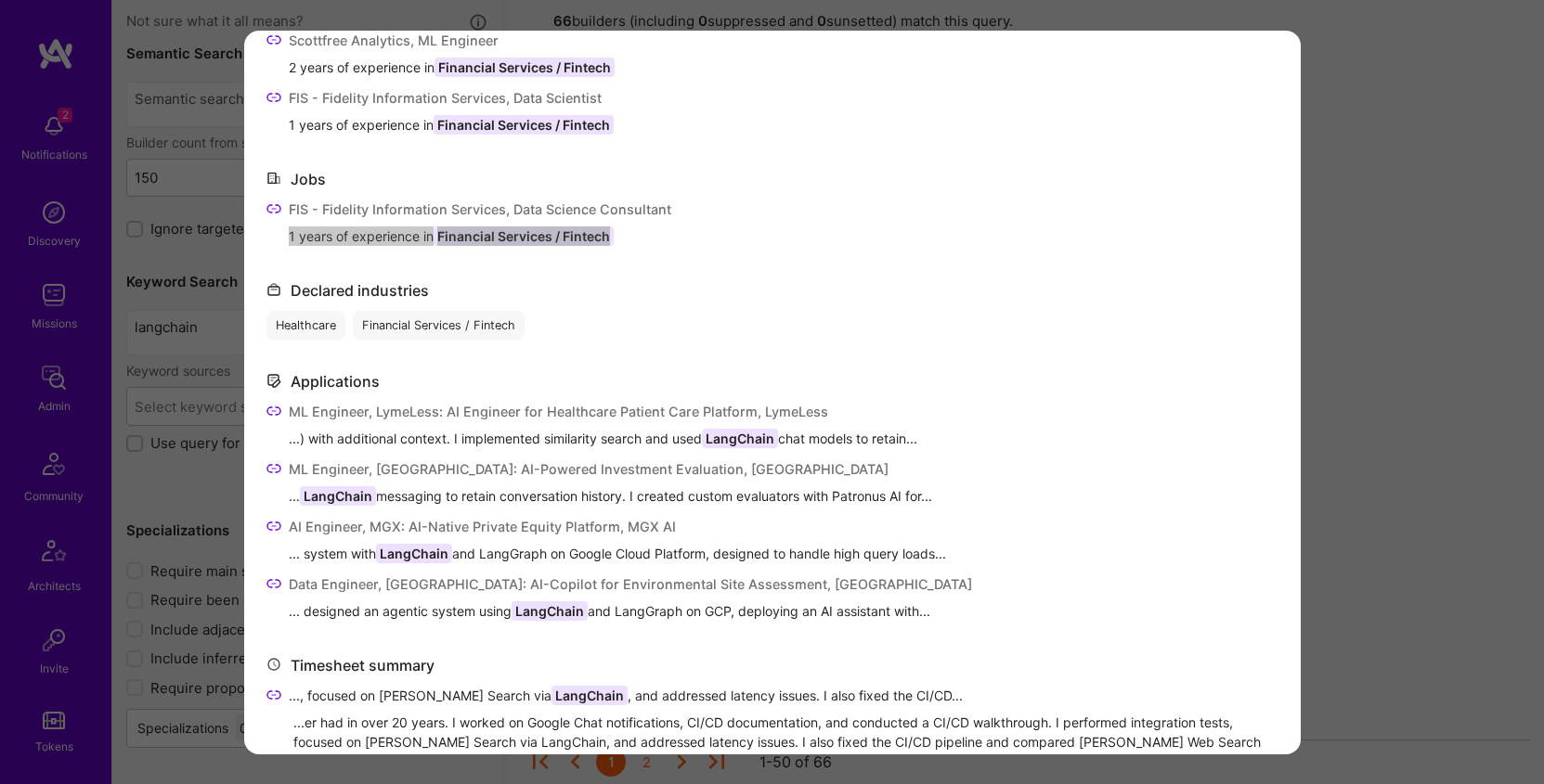
scroll to position [401, 0]
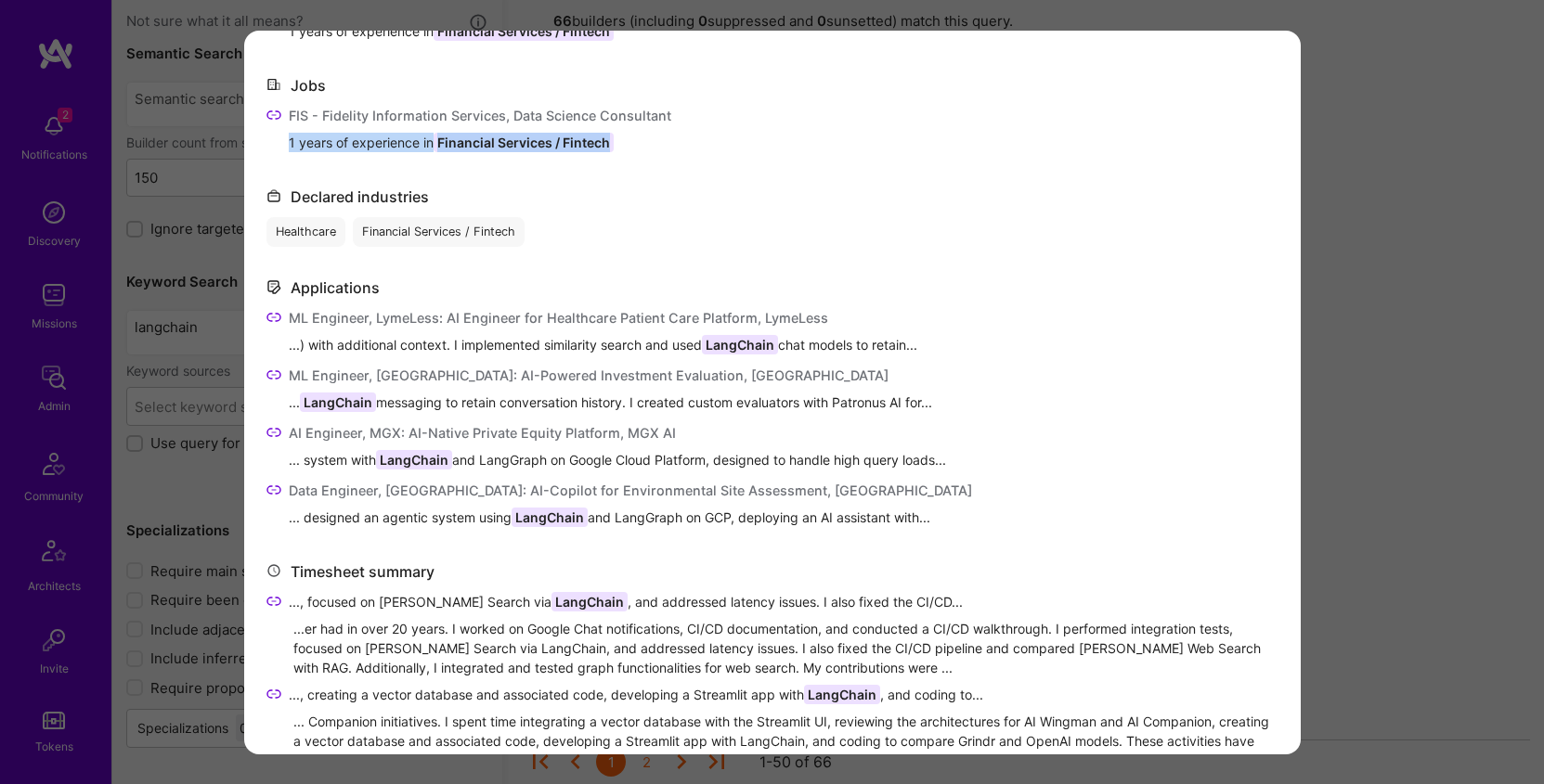
click at [294, 310] on div "ML Engineer, LymeLess: AI Engineer for Healthcare Patient Care Platform, LymeLe…" at bounding box center [603, 318] width 629 height 19
click at [295, 318] on div "ML Engineer, LymeLess: AI Engineer for Healthcare Patient Care Platform, LymeLe…" at bounding box center [603, 318] width 629 height 19
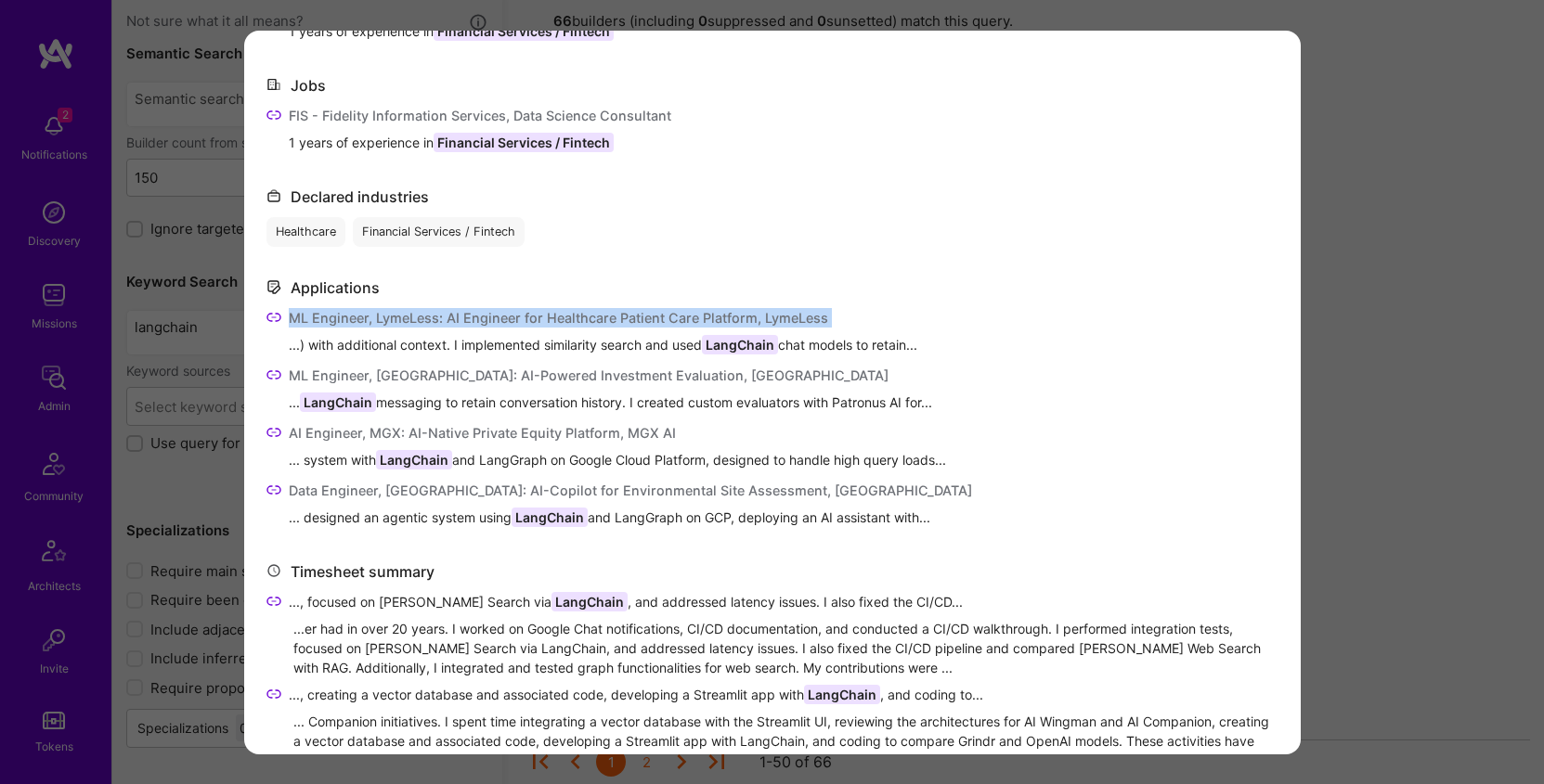
drag, startPoint x: 295, startPoint y: 318, endPoint x: 831, endPoint y: 319, distance: 536.0
click at [831, 319] on div "ML Engineer, LymeLess: AI Engineer for Healthcare Patient Care Platform, LymeLe…" at bounding box center [603, 318] width 629 height 19
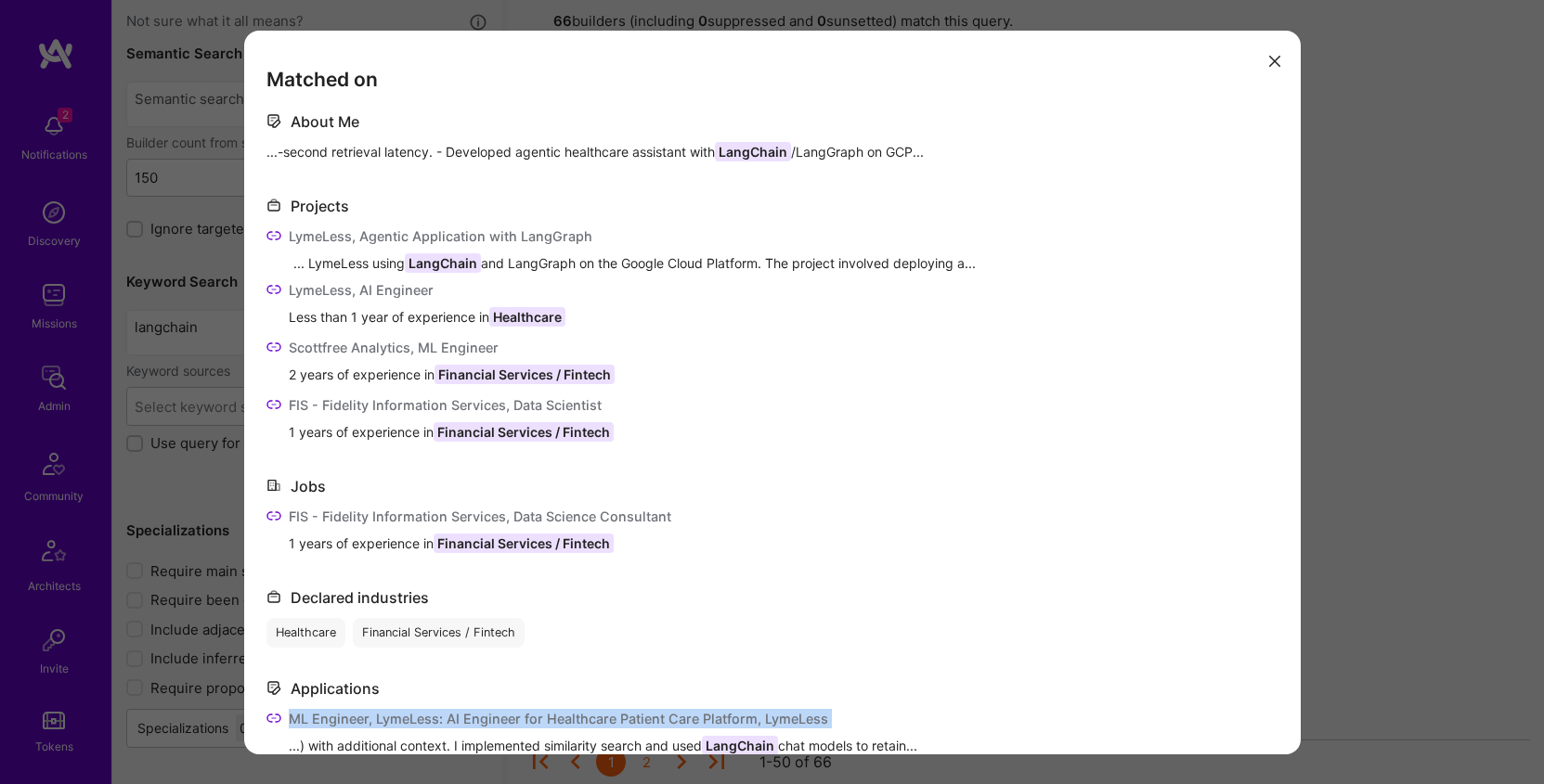
scroll to position [116, 0]
click at [314, 263] on div "... LymeLess using LangChain and LangGraph on the Google Cloud Platform. The pr…" at bounding box center [786, 263] width 985 height 19
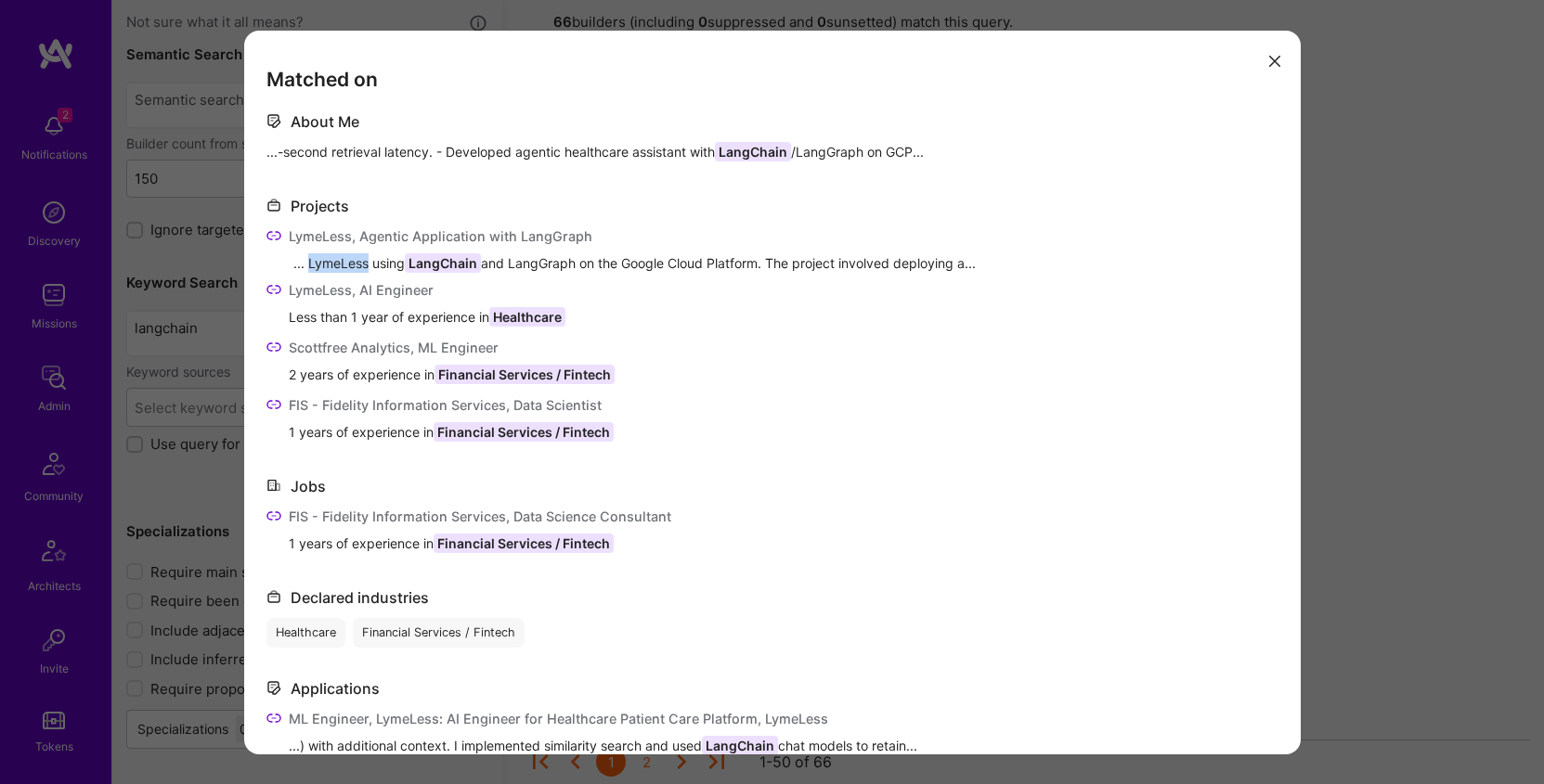
click at [314, 263] on div "... LymeLess using LangChain and LangGraph on the Google Cloud Platform. The pr…" at bounding box center [786, 263] width 985 height 19
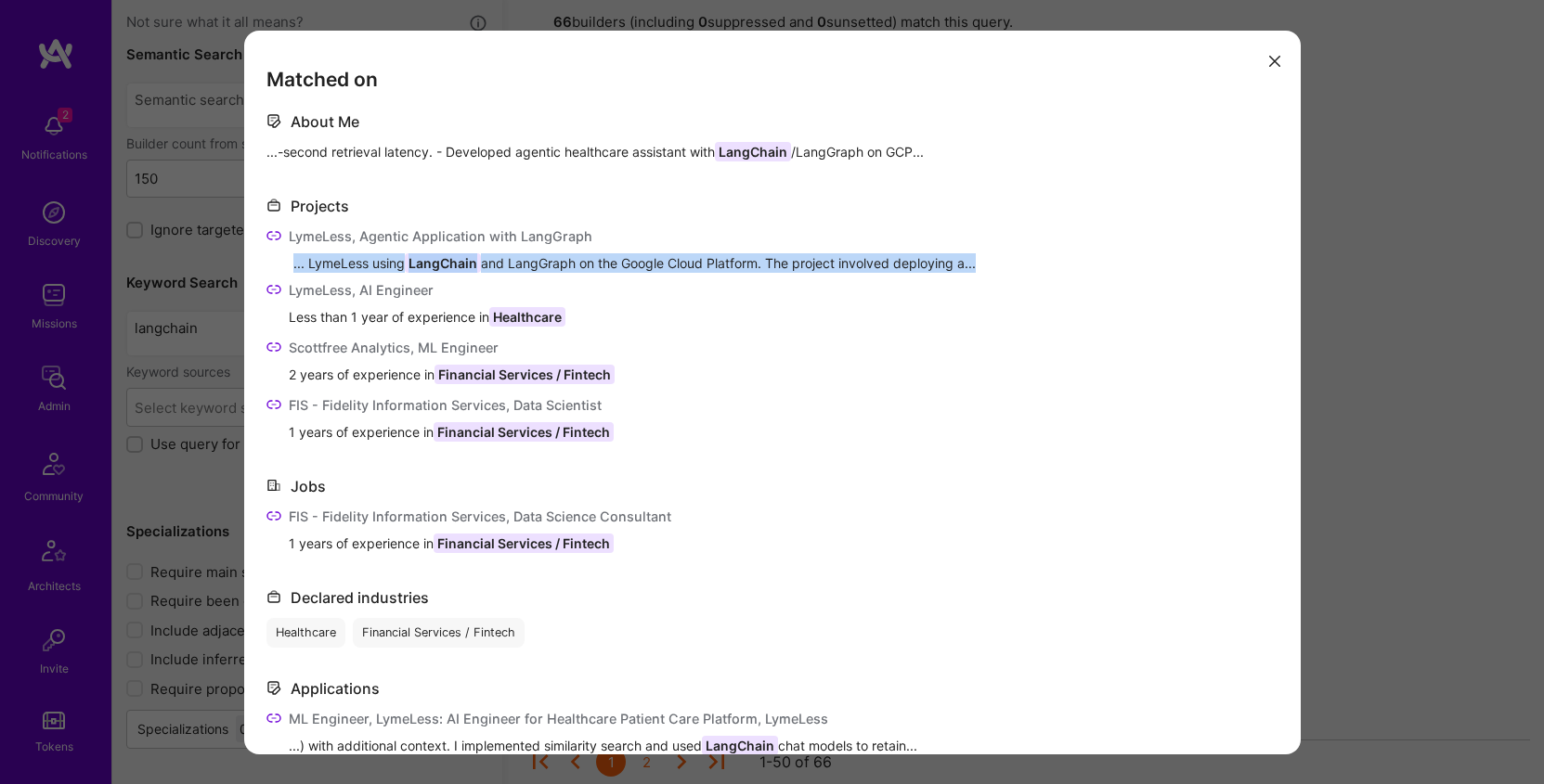
click at [314, 263] on div "... LymeLess using LangChain and LangGraph on the Google Cloud Platform. The pr…" at bounding box center [786, 263] width 985 height 19
click at [305, 315] on span "Less than 1 year of experience in Healthcare" at bounding box center [427, 317] width 277 height 19
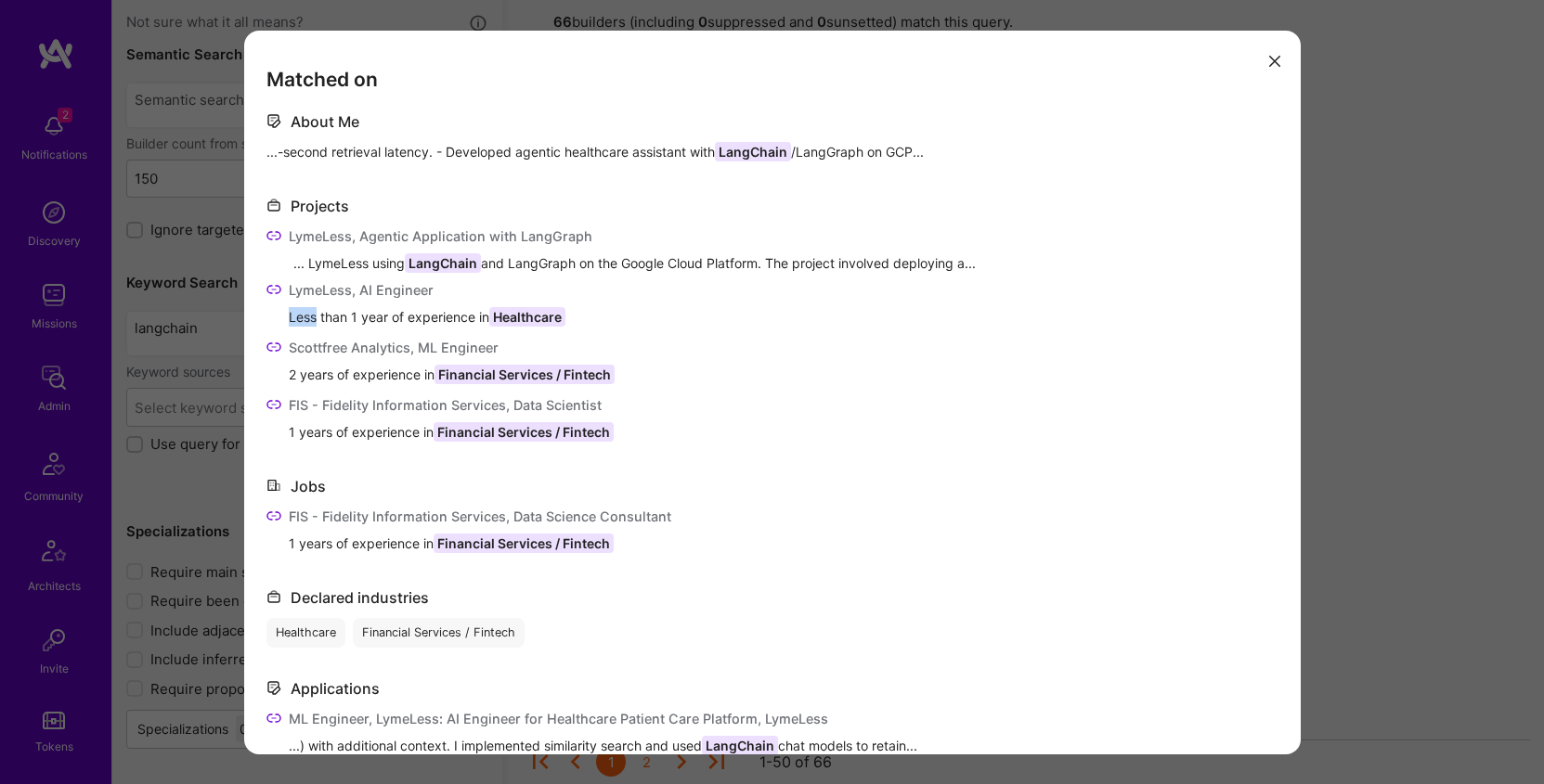
click at [305, 315] on span "Less than 1 year of experience in Healthcare" at bounding box center [427, 317] width 277 height 19
click at [315, 373] on span "2 years of experience in Financial Services / Fintech" at bounding box center [451, 374] width 326 height 19
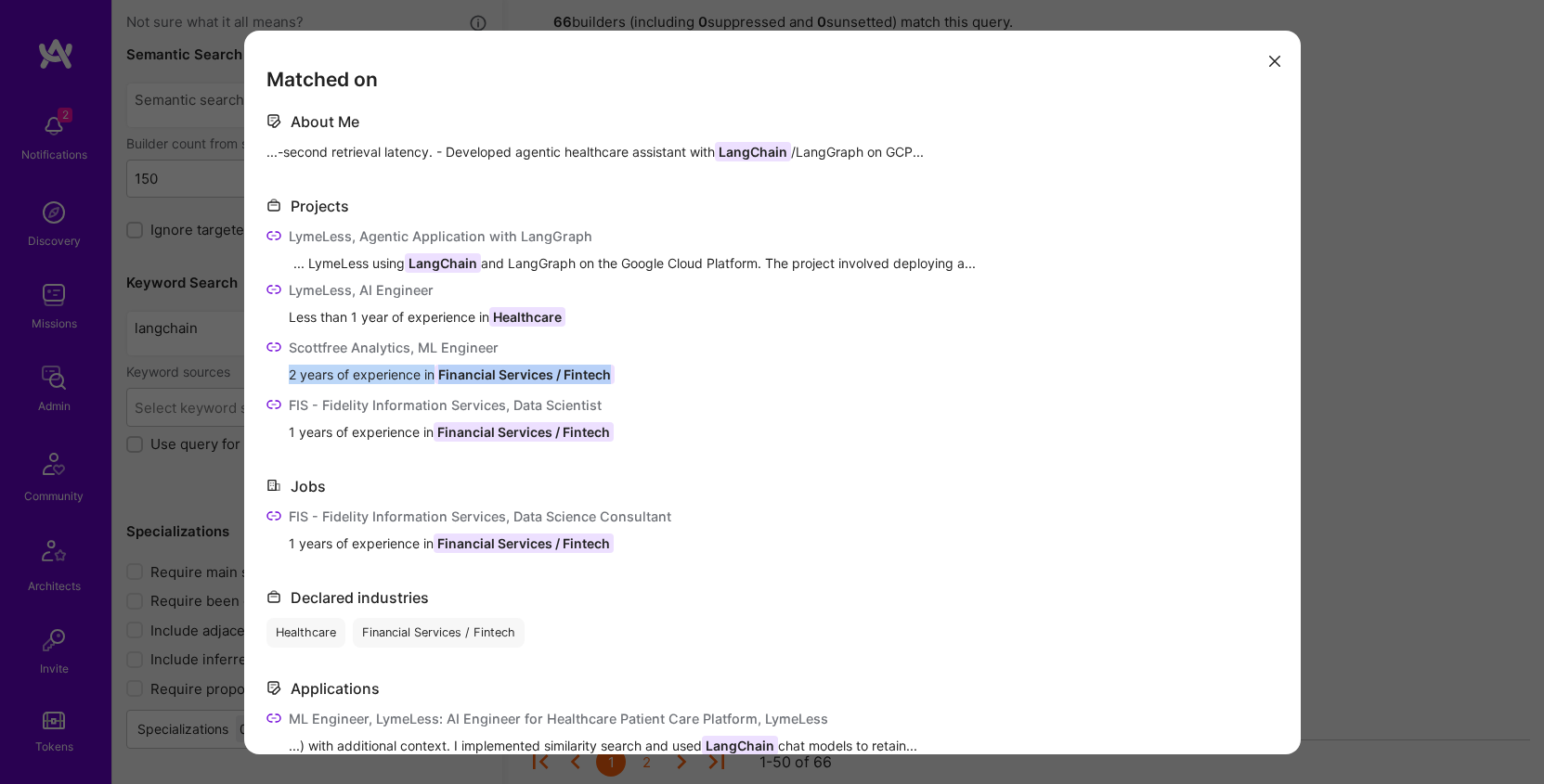
click at [305, 436] on span "1 years of experience in Financial Services / Fintech" at bounding box center [451, 432] width 325 height 19
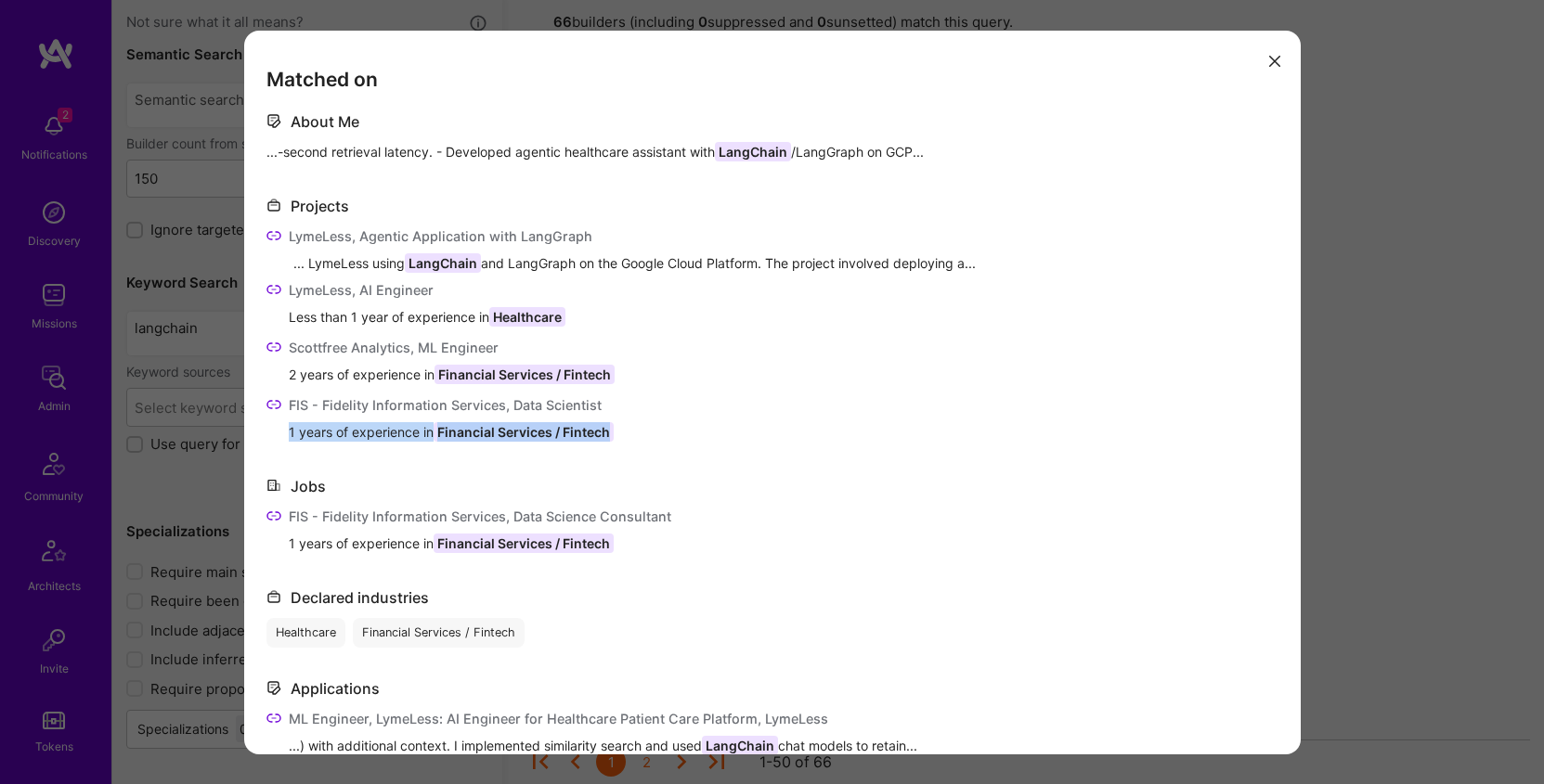
click at [305, 436] on span "1 years of experience in Financial Services / Fintech" at bounding box center [451, 432] width 325 height 19
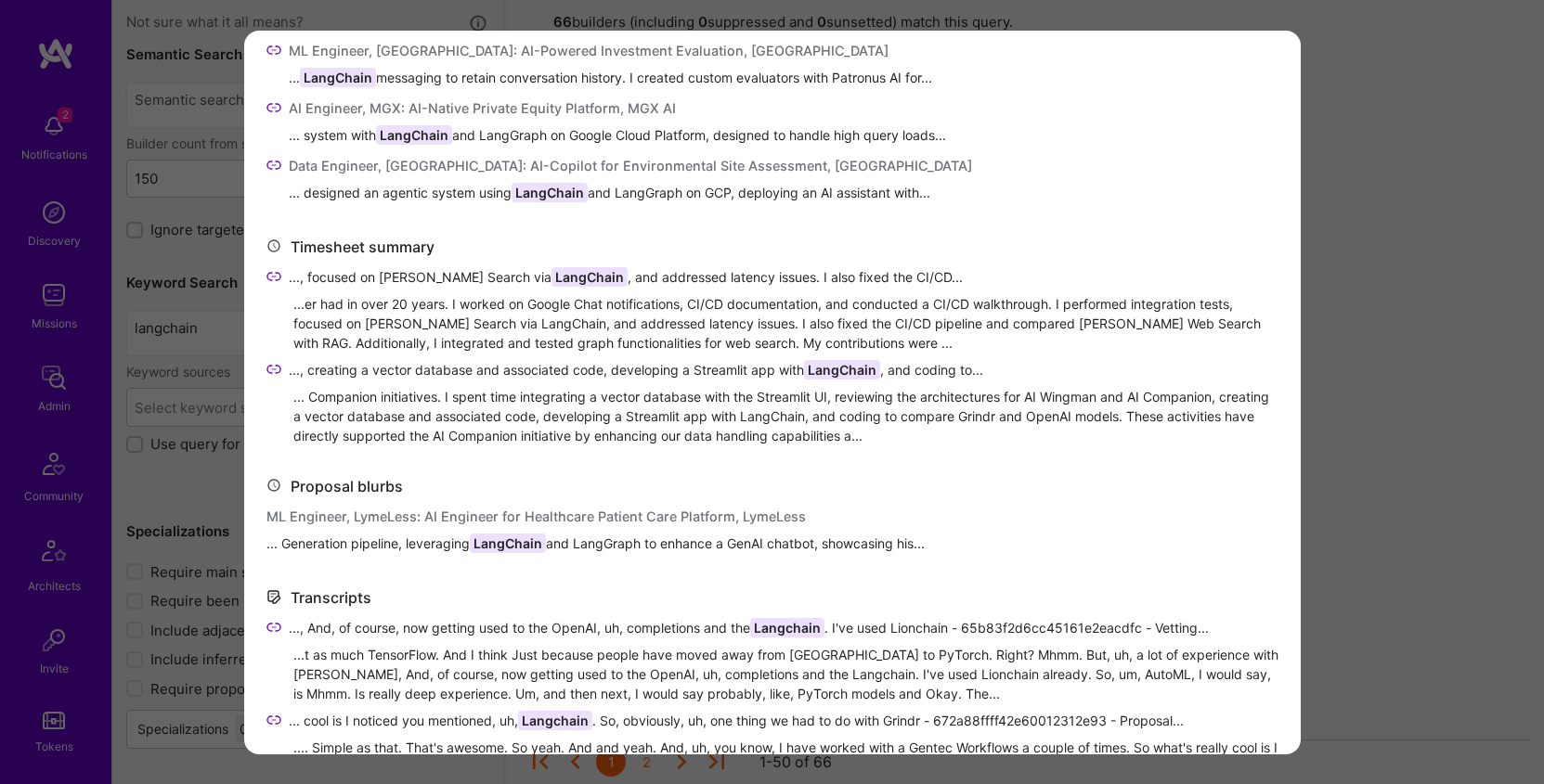
scroll to position [805, 0]
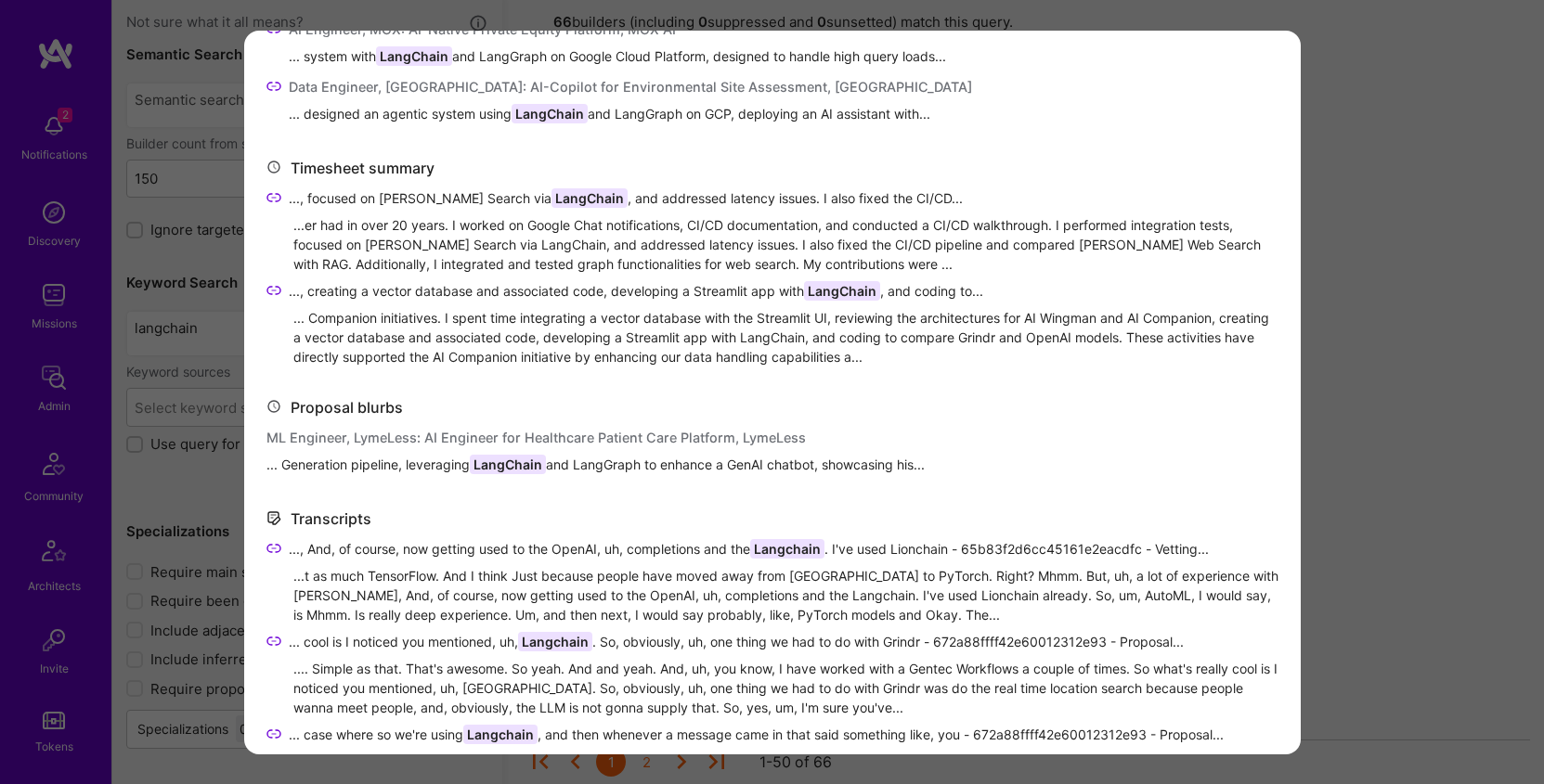
click at [322, 460] on span "... Generation pipeline, leveraging LangChain and LangGraph to enhance a GenAI …" at bounding box center [596, 464] width 659 height 19
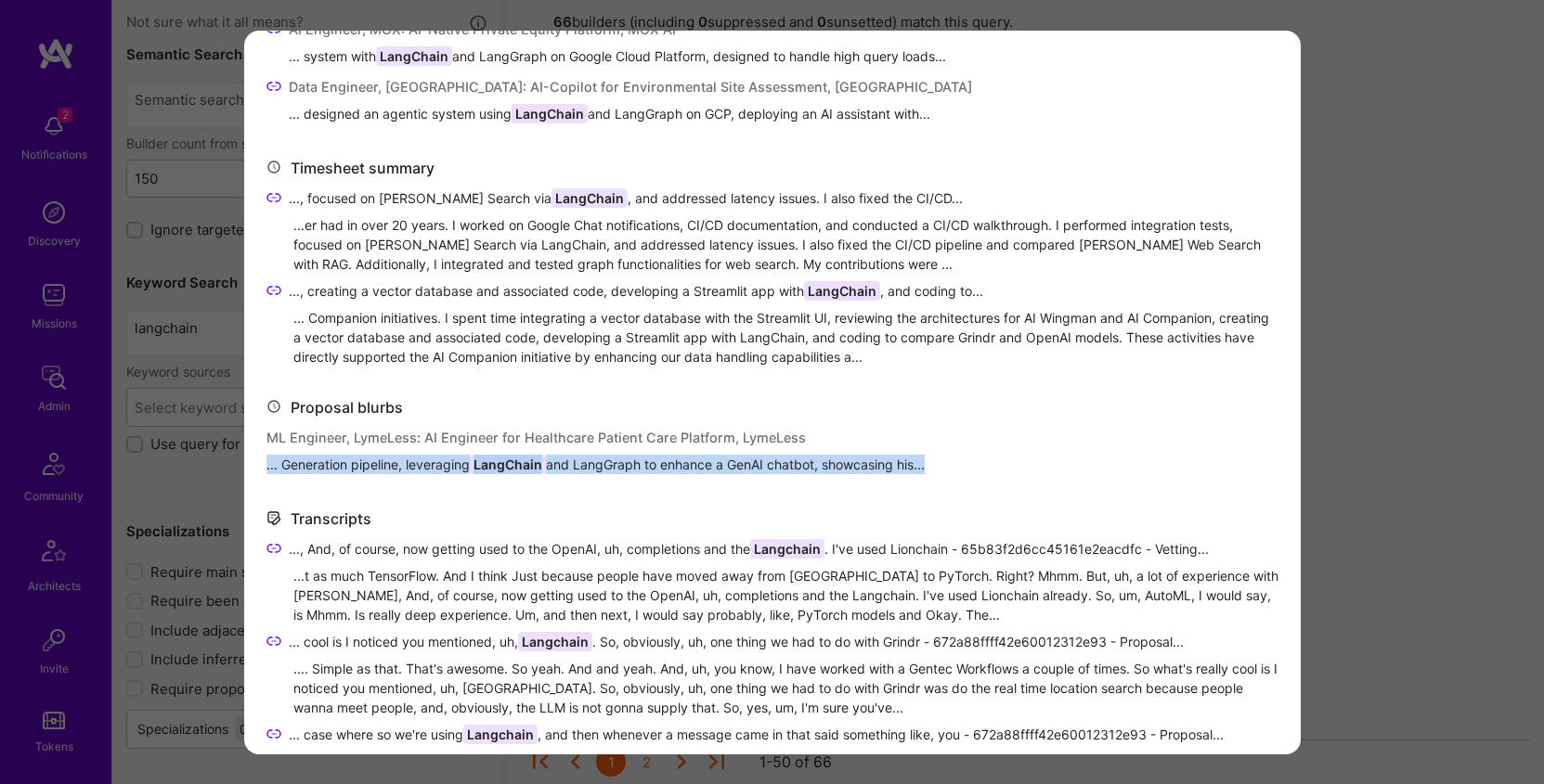
click at [322, 460] on span "... Generation pipeline, leveraging LangChain and LangGraph to enhance a GenAI …" at bounding box center [596, 464] width 659 height 19
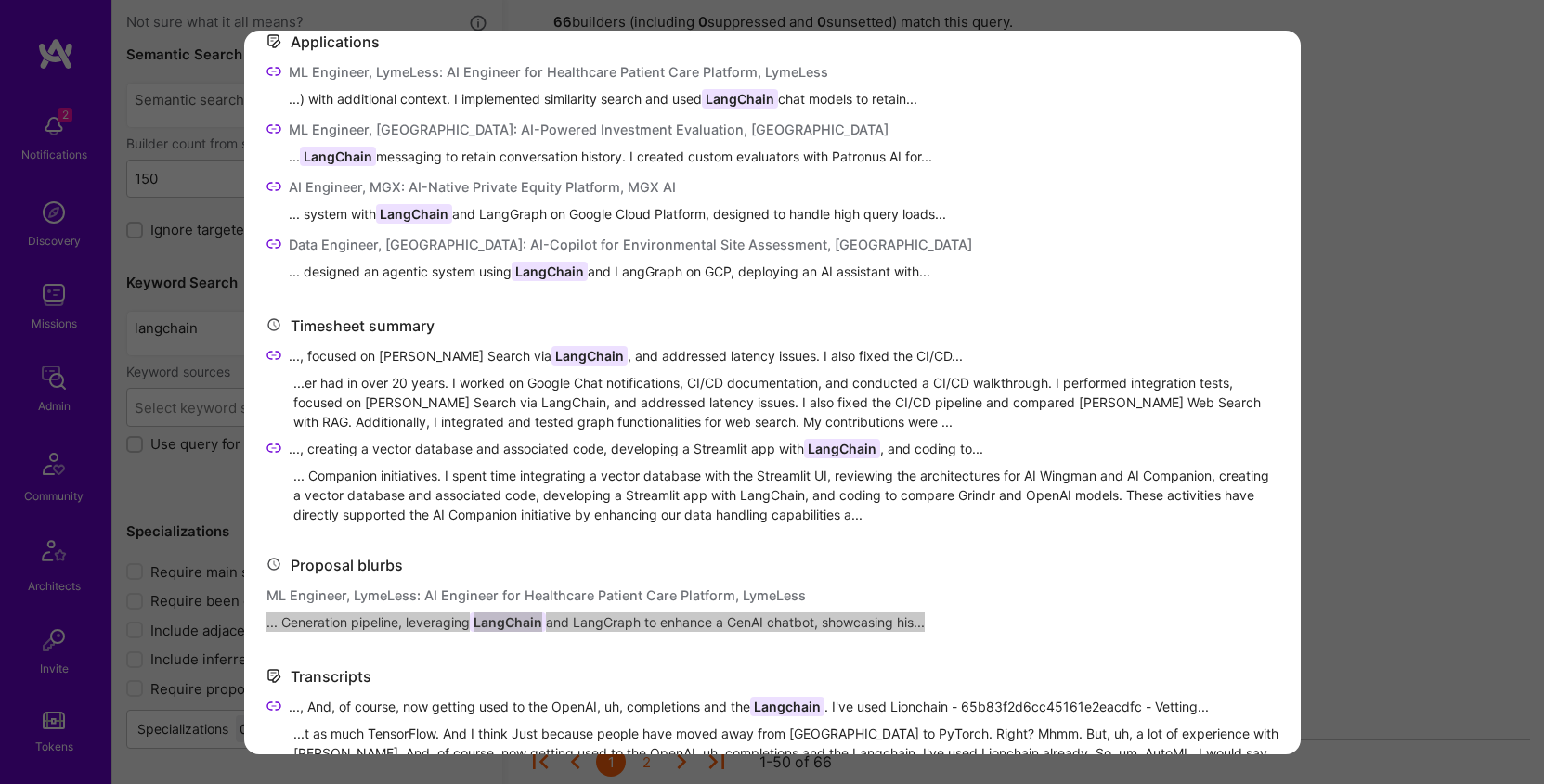
scroll to position [642, 0]
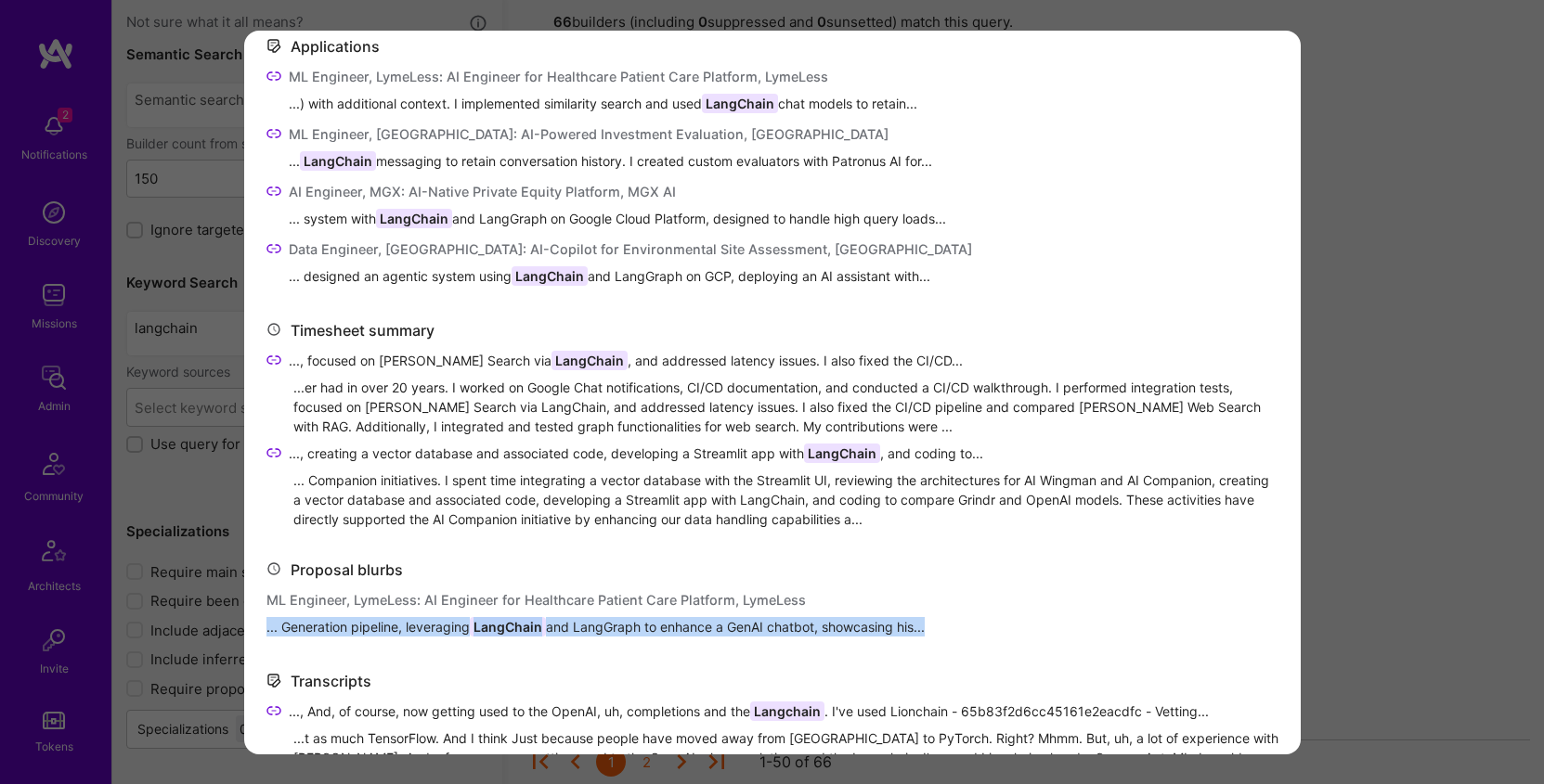
click at [337, 359] on span "..., focused on Claude Web Search via LangChain , and addressed latency issues.…" at bounding box center [626, 361] width 674 height 19
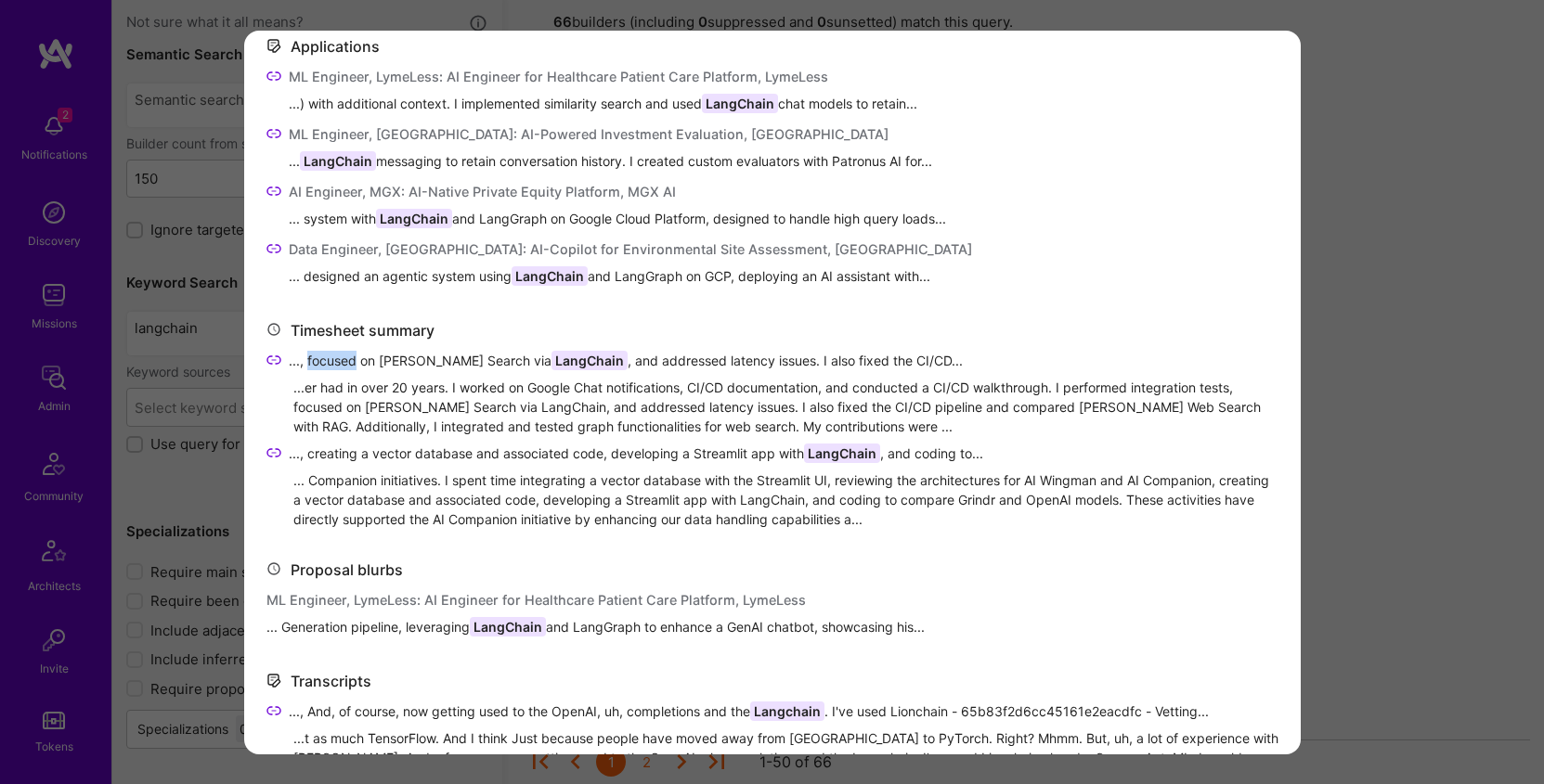
click at [337, 359] on span "..., focused on Claude Web Search via LangChain , and addressed latency issues.…" at bounding box center [626, 361] width 674 height 19
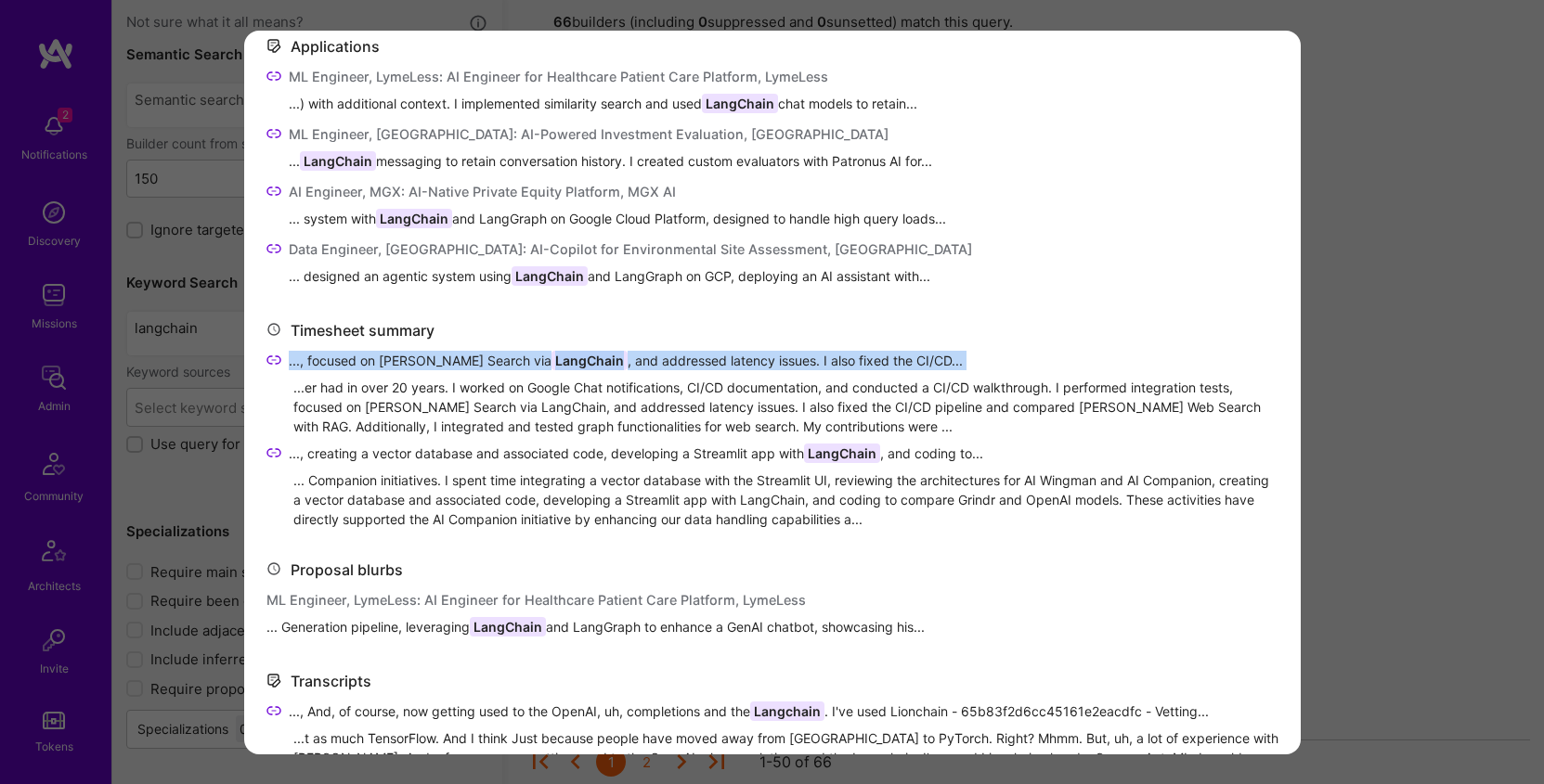
click at [337, 359] on span "..., focused on Claude Web Search via LangChain , and addressed latency issues.…" at bounding box center [626, 361] width 674 height 19
click at [304, 450] on span "..., creating a vector database and associated code, developing a Streamlit app…" at bounding box center [636, 453] width 694 height 19
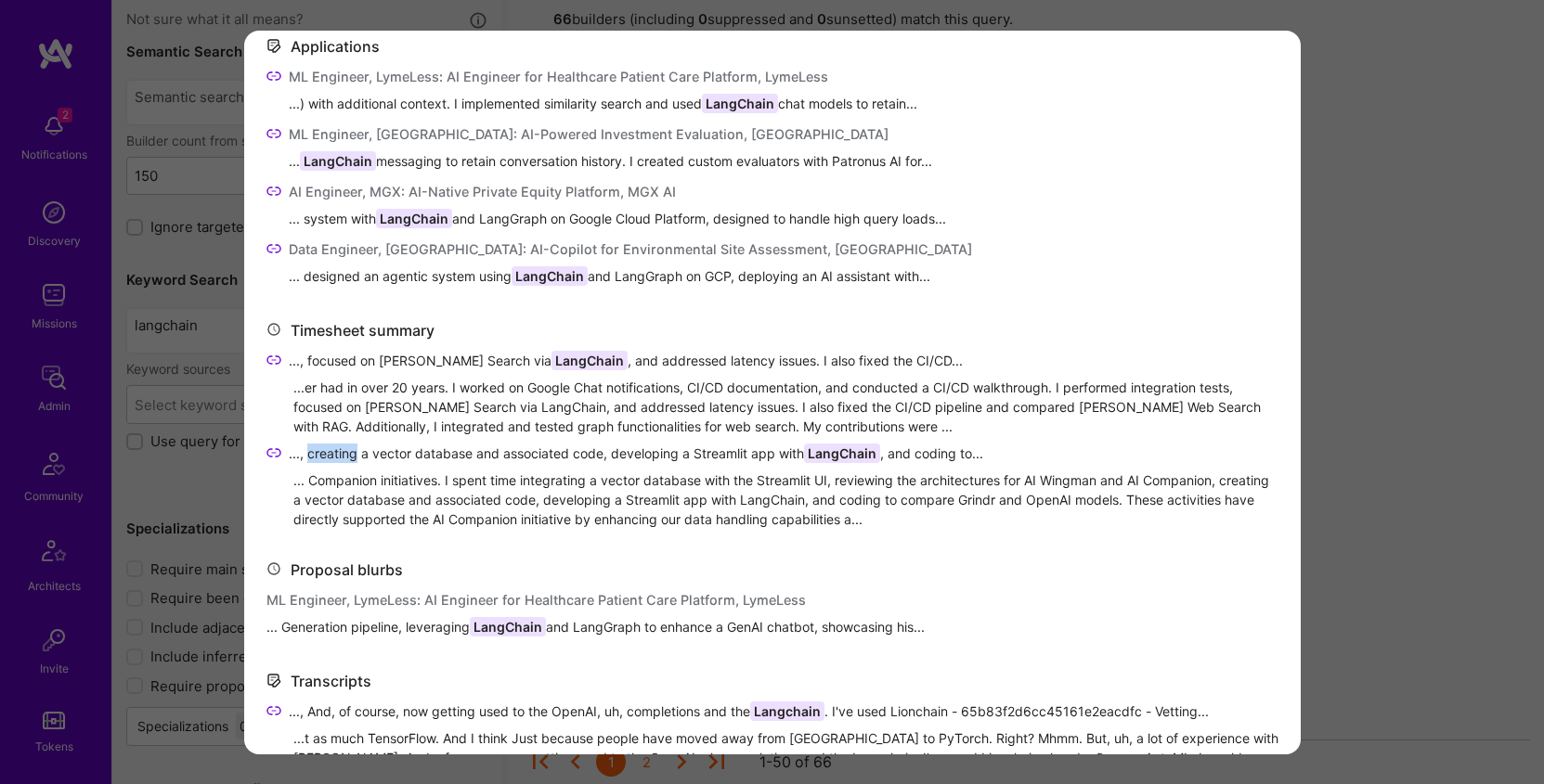
click at [304, 450] on span "..., creating a vector database and associated code, developing a Streamlit app…" at bounding box center [636, 453] width 694 height 19
click at [294, 451] on span "..., creating a vector database and associated code, developing a Streamlit app…" at bounding box center [636, 453] width 694 height 19
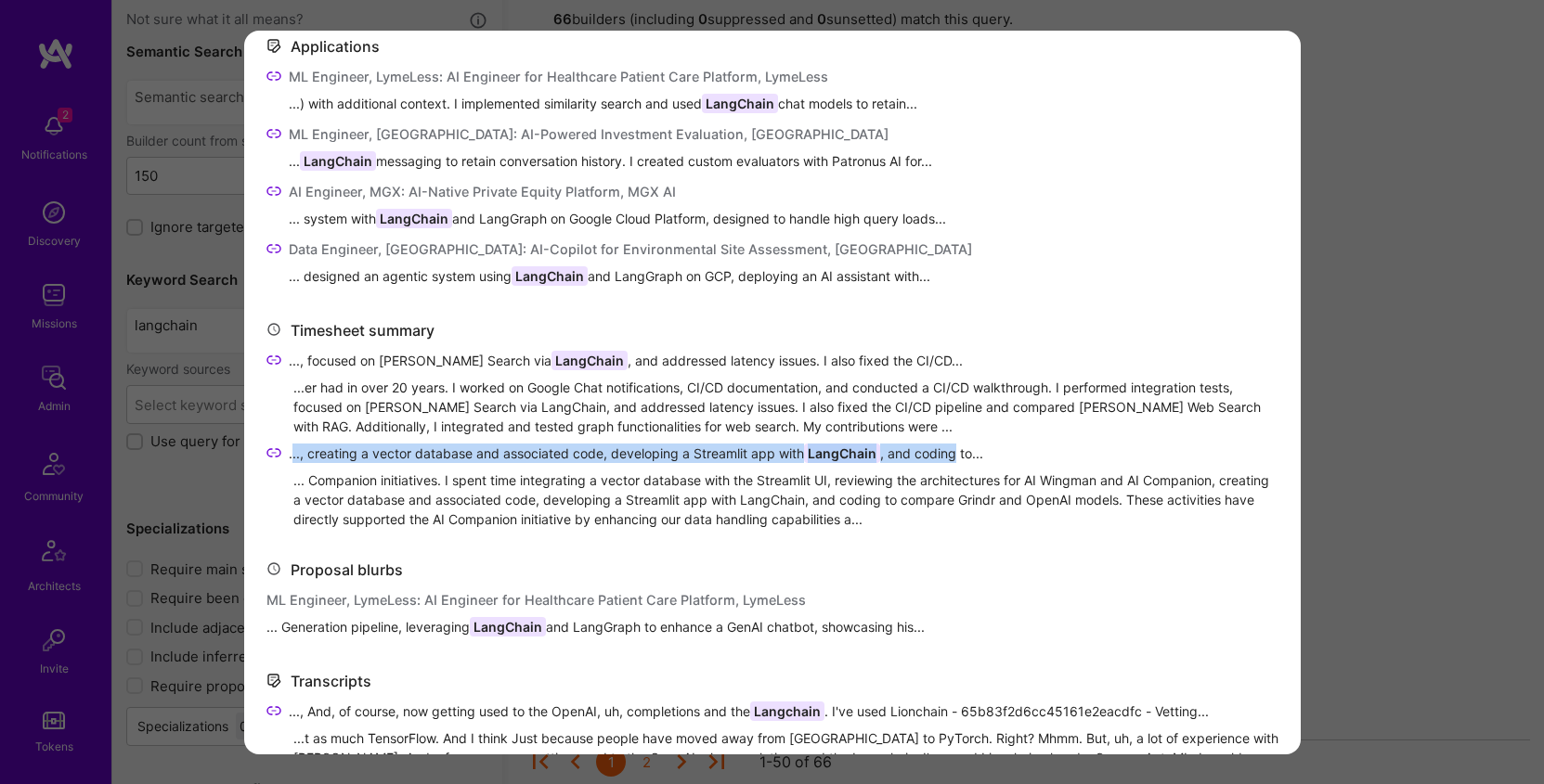
drag, startPoint x: 294, startPoint y: 451, endPoint x: 956, endPoint y: 449, distance: 662.0
click at [934, 446] on span "..., creating a vector database and associated code, developing a Streamlit app…" at bounding box center [636, 453] width 694 height 19
drag, startPoint x: 997, startPoint y: 451, endPoint x: 257, endPoint y: 513, distance: 742.6
click at [287, 454] on div "..., creating a vector database and associated code, developing a Streamlit app…" at bounding box center [773, 455] width 1012 height 23
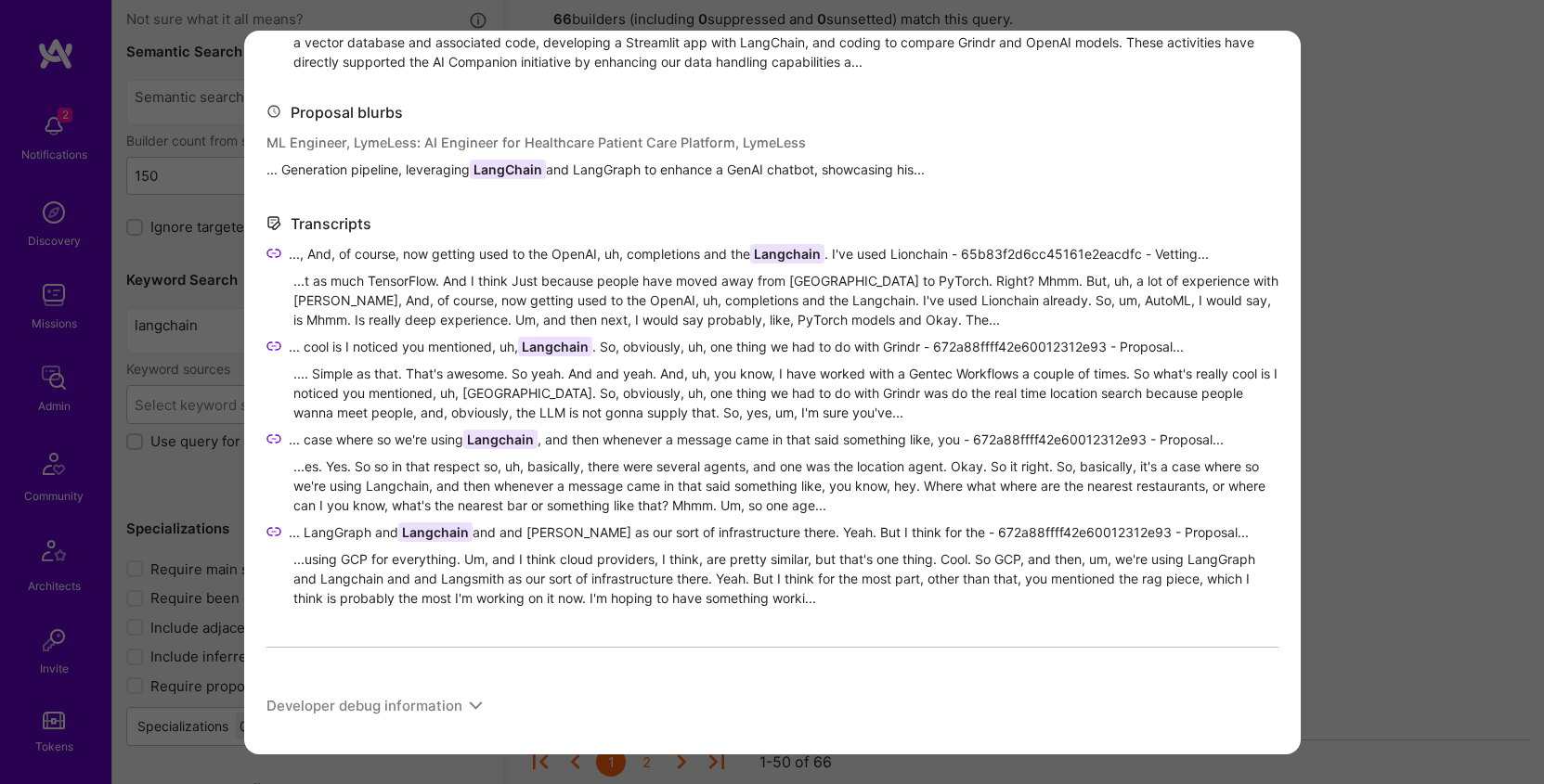
scroll to position [1103, 0]
click at [583, 364] on div ".... Simple as that. That's awesome. So yeah. And and yeah. And, uh, you know, …" at bounding box center [786, 390] width 985 height 59
click at [388, 247] on span "..., And, of course, now getting used to the OpenAI, uh, completions and the La…" at bounding box center [749, 250] width 920 height 19
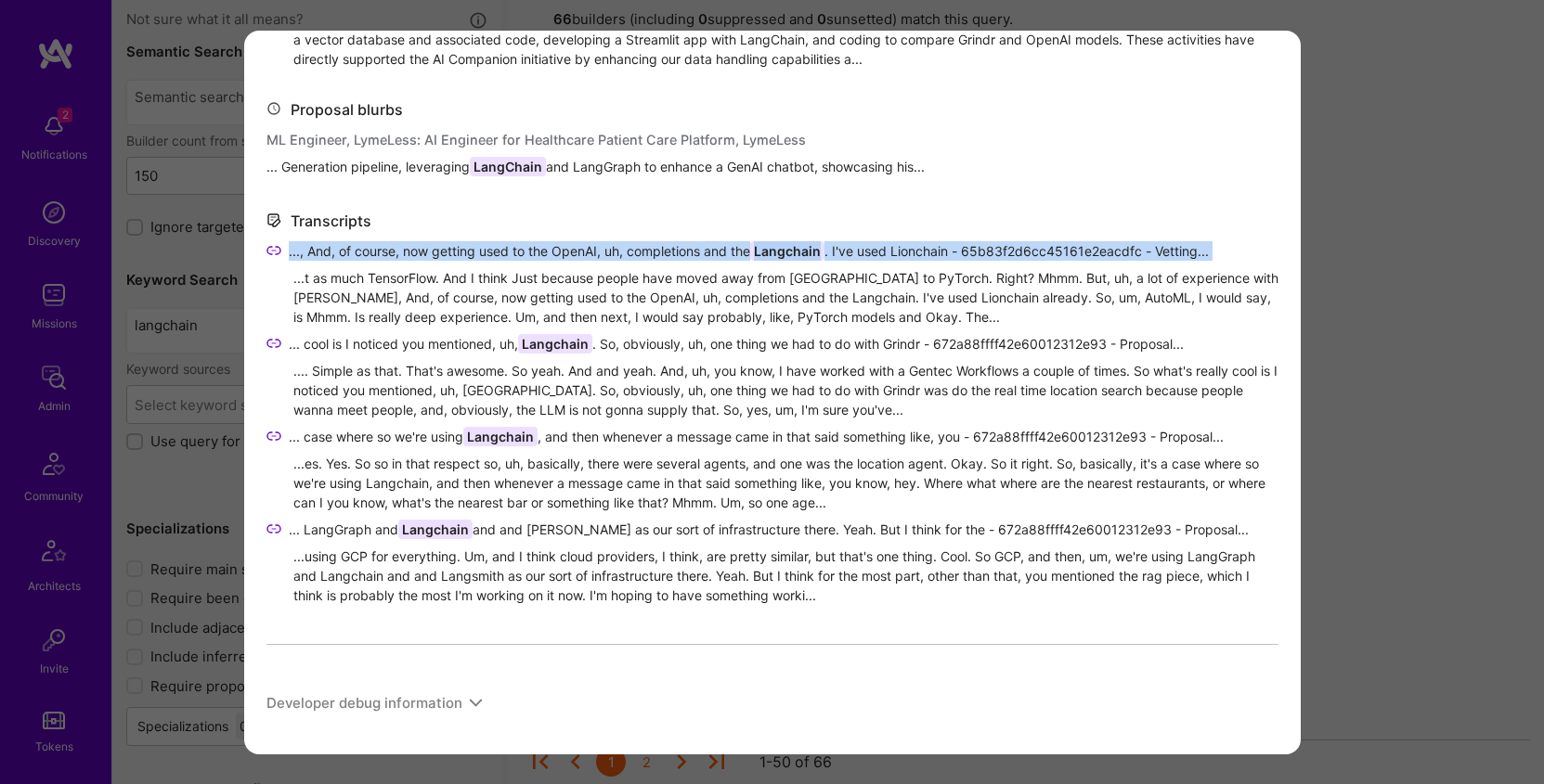
click at [388, 247] on span "..., And, of course, now getting used to the OpenAI, uh, completions and the La…" at bounding box center [749, 250] width 920 height 19
click at [355, 338] on span "... cool is I noticed you mentioned, uh, Langchain . So, obviously, uh, one thi…" at bounding box center [736, 344] width 895 height 19
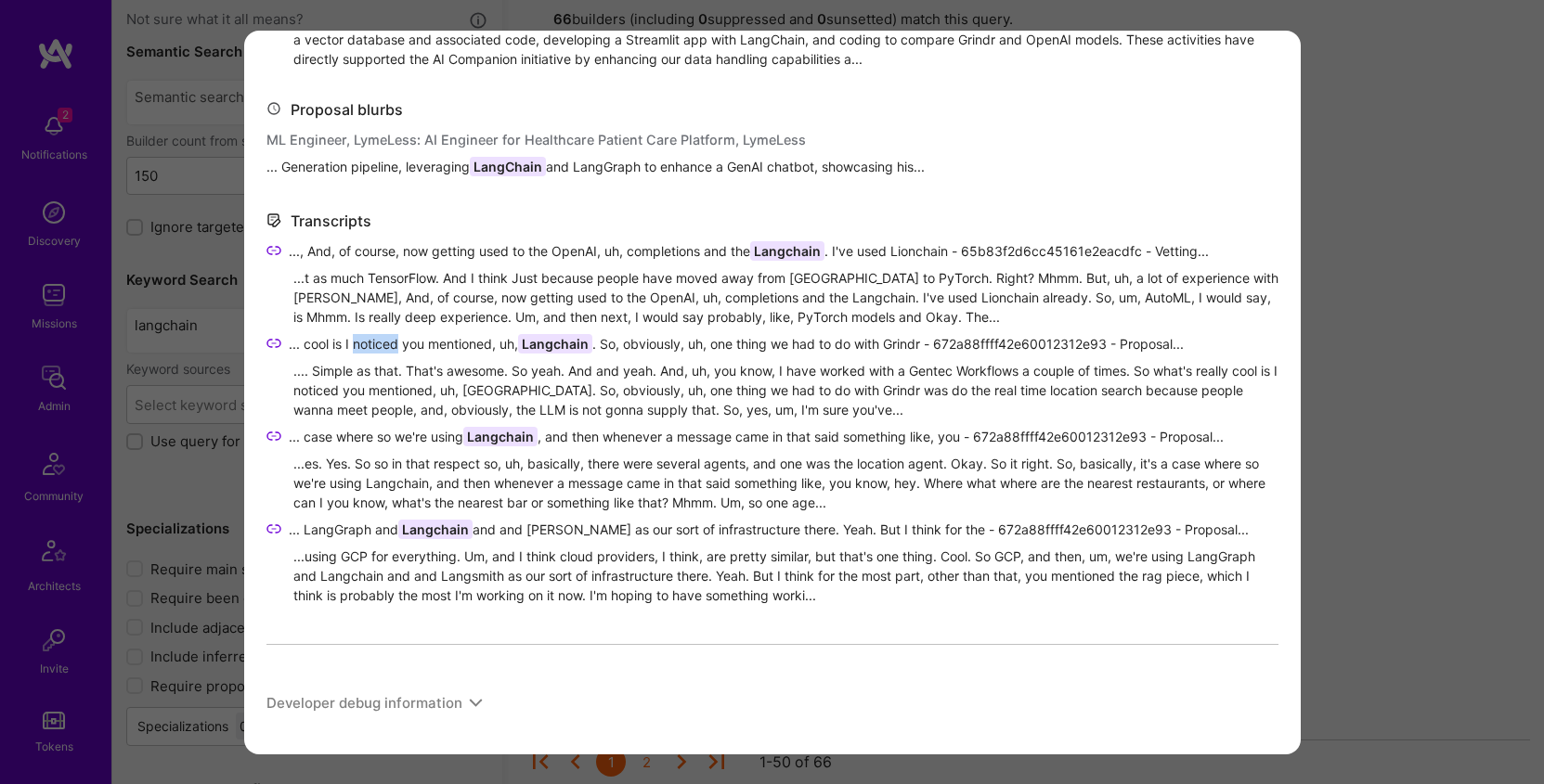
click at [355, 338] on span "... cool is I noticed you mentioned, uh, Langchain . So, obviously, uh, one thi…" at bounding box center [736, 344] width 895 height 19
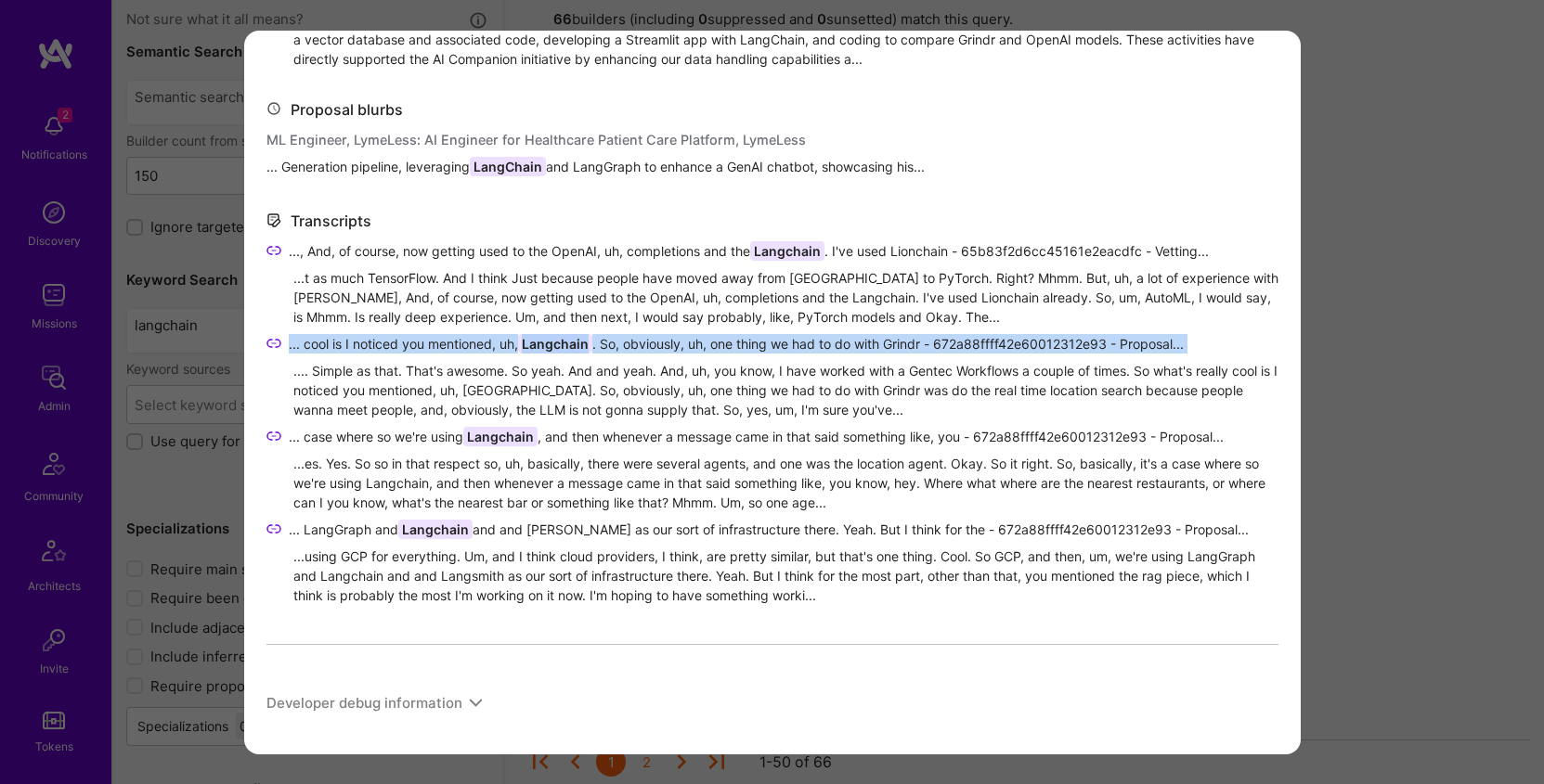
click at [355, 338] on span "... cool is I noticed you mentioned, uh, Langchain . So, obviously, uh, one thi…" at bounding box center [736, 344] width 895 height 19
click at [427, 433] on span "... case where so we're using Langchain , and then whenever a message came in t…" at bounding box center [757, 437] width 935 height 19
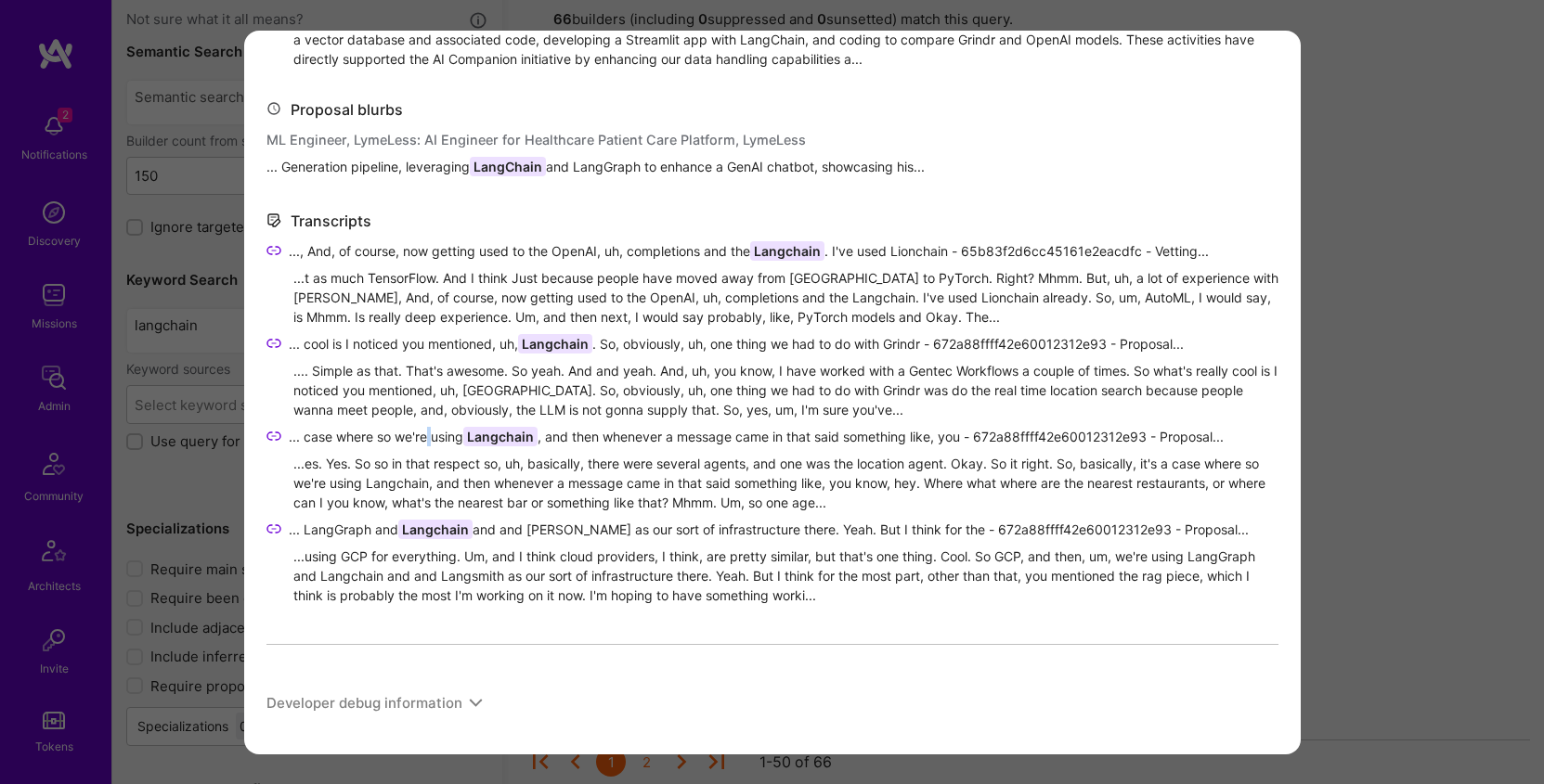
click at [427, 433] on span "... case where so we're using Langchain , and then whenever a message came in t…" at bounding box center [757, 437] width 935 height 19
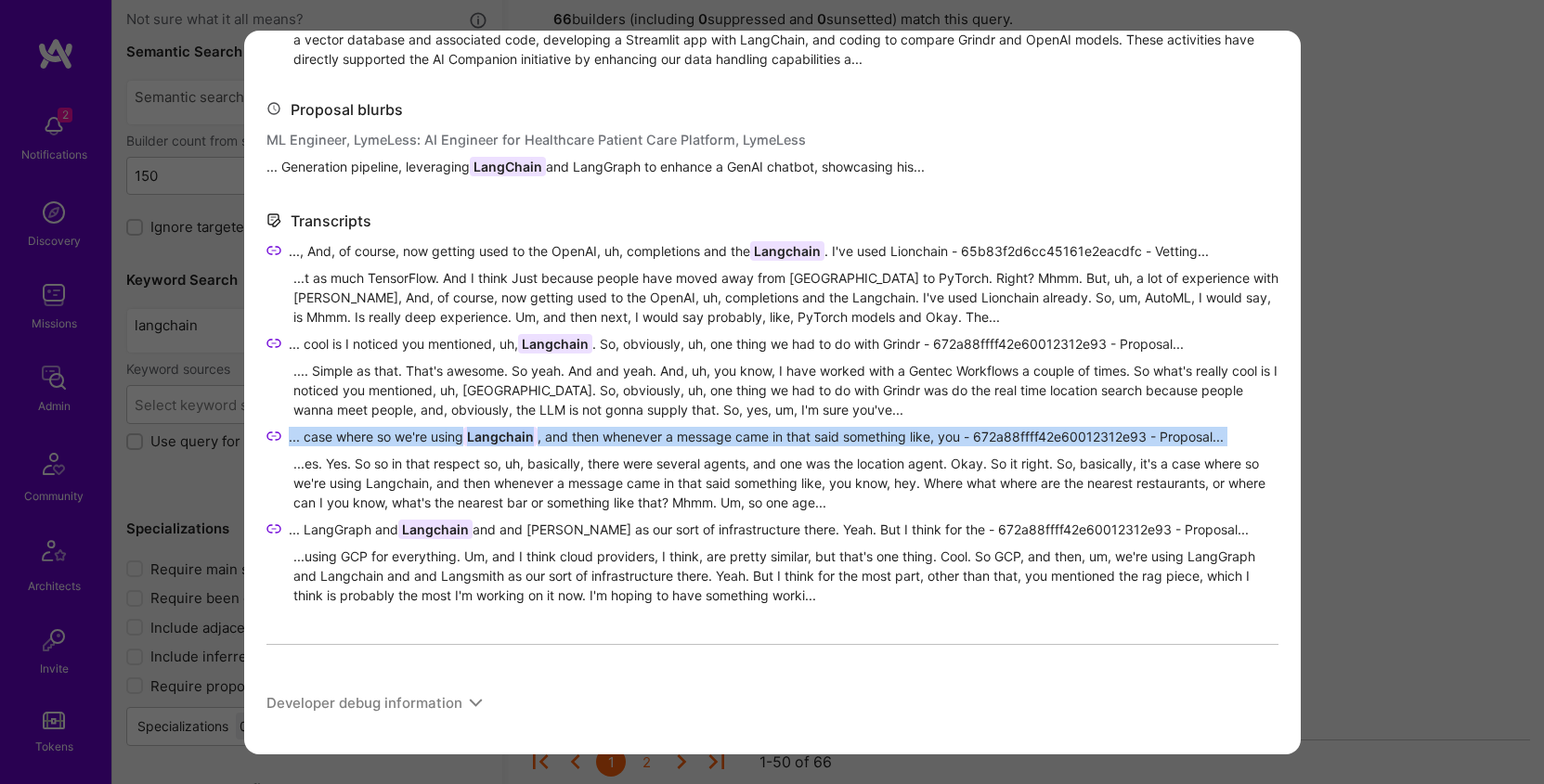
click at [427, 433] on span "... case where so we're using Langchain , and then whenever a message came in t…" at bounding box center [757, 437] width 935 height 19
click at [320, 522] on span "... LangGraph and Langchain and and Langsmith as our sort of infrastructure the…" at bounding box center [769, 530] width 960 height 19
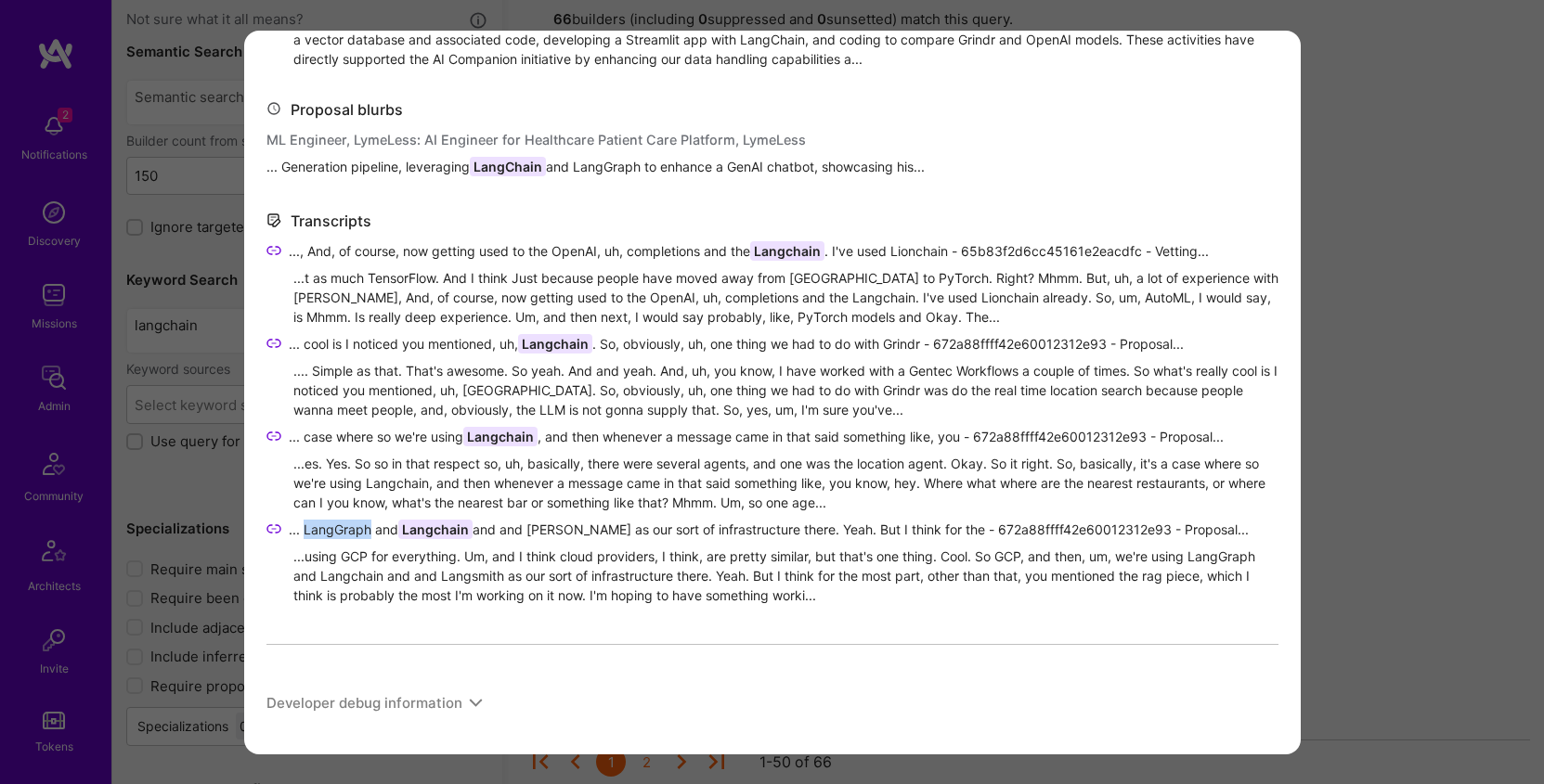
click at [320, 522] on span "... LangGraph and Langchain and and Langsmith as our sort of infrastructure the…" at bounding box center [769, 530] width 960 height 19
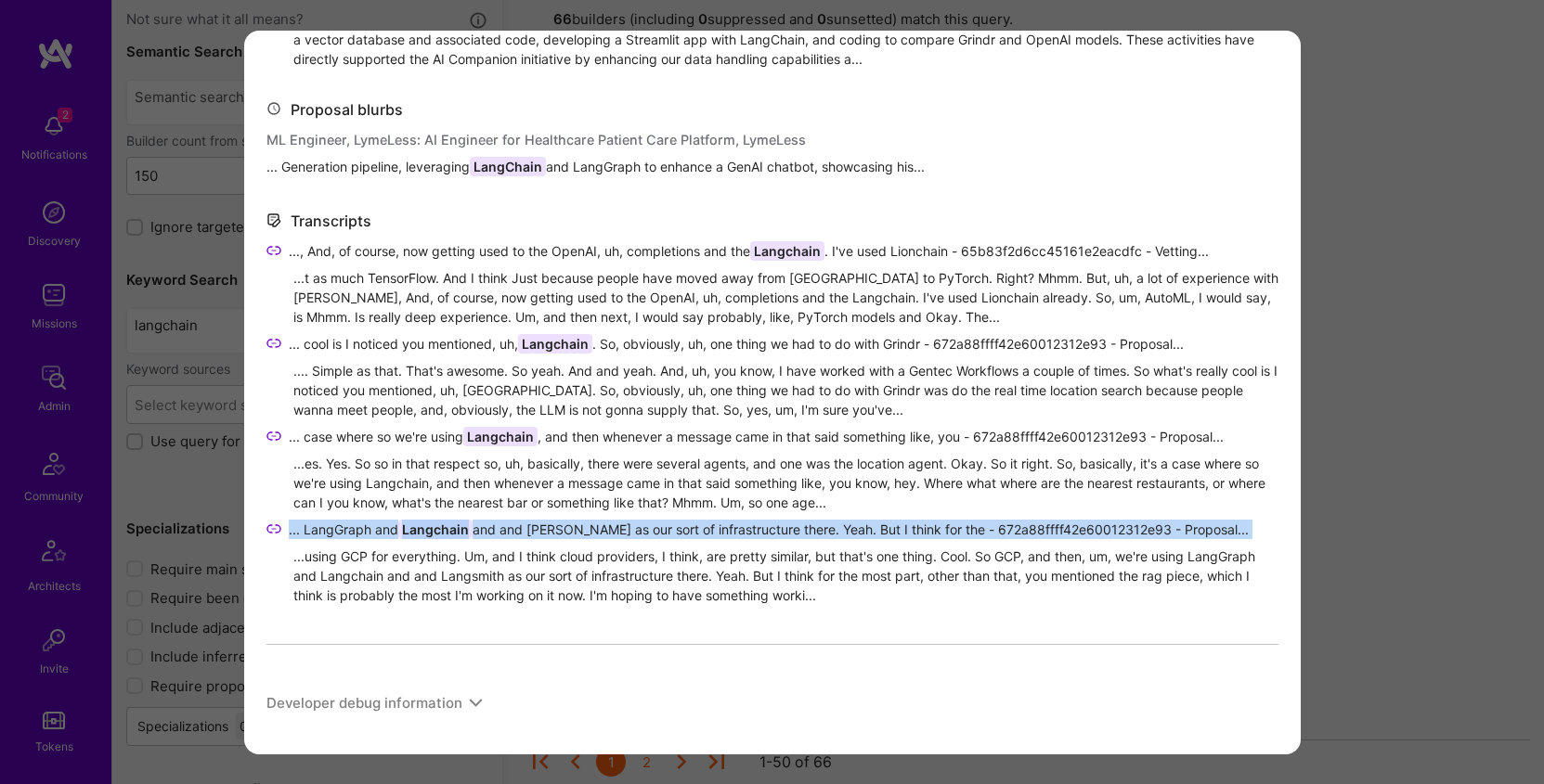
click at [320, 522] on span "... LangGraph and Langchain and and Langsmith as our sort of infrastructure the…" at bounding box center [769, 530] width 960 height 19
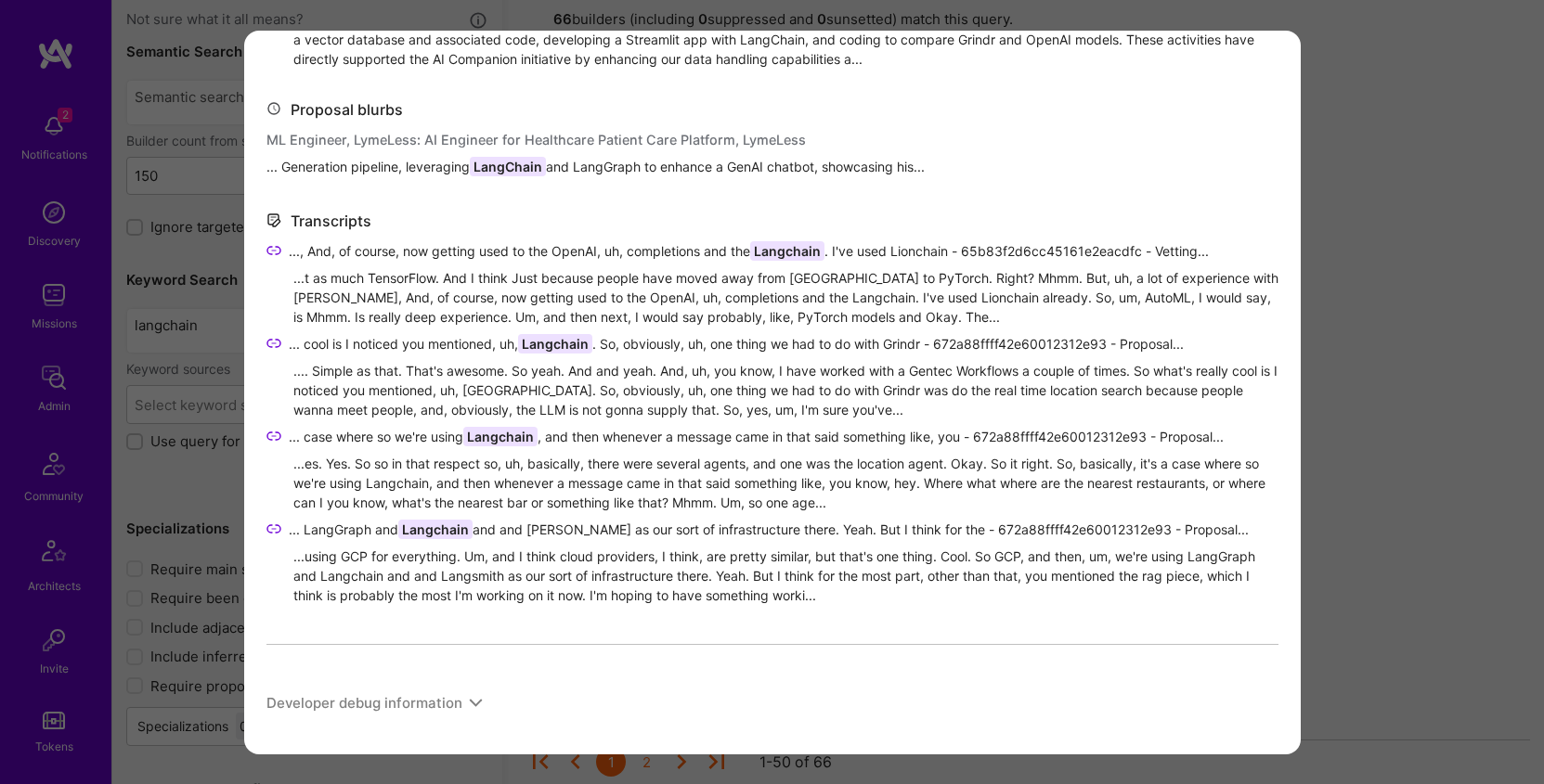
click at [302, 704] on div "Developer debug information" at bounding box center [365, 702] width 196 height 19
drag, startPoint x: 302, startPoint y: 704, endPoint x: 325, endPoint y: 697, distance: 24.0
click at [413, 704] on div "Developer debug information" at bounding box center [365, 702] width 196 height 19
click at [440, 702] on div "Developer debug information" at bounding box center [365, 702] width 196 height 19
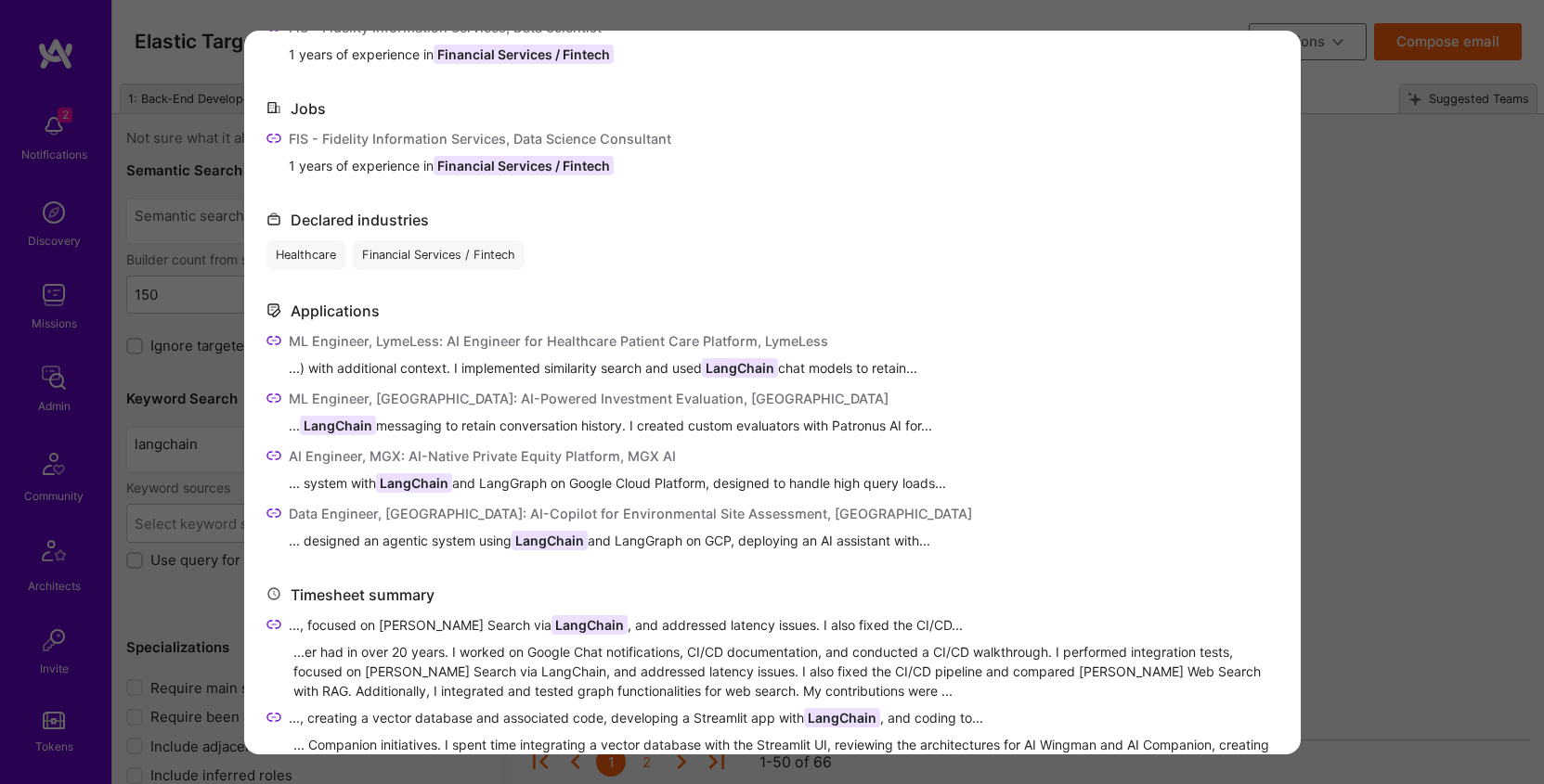
scroll to position [421, 0]
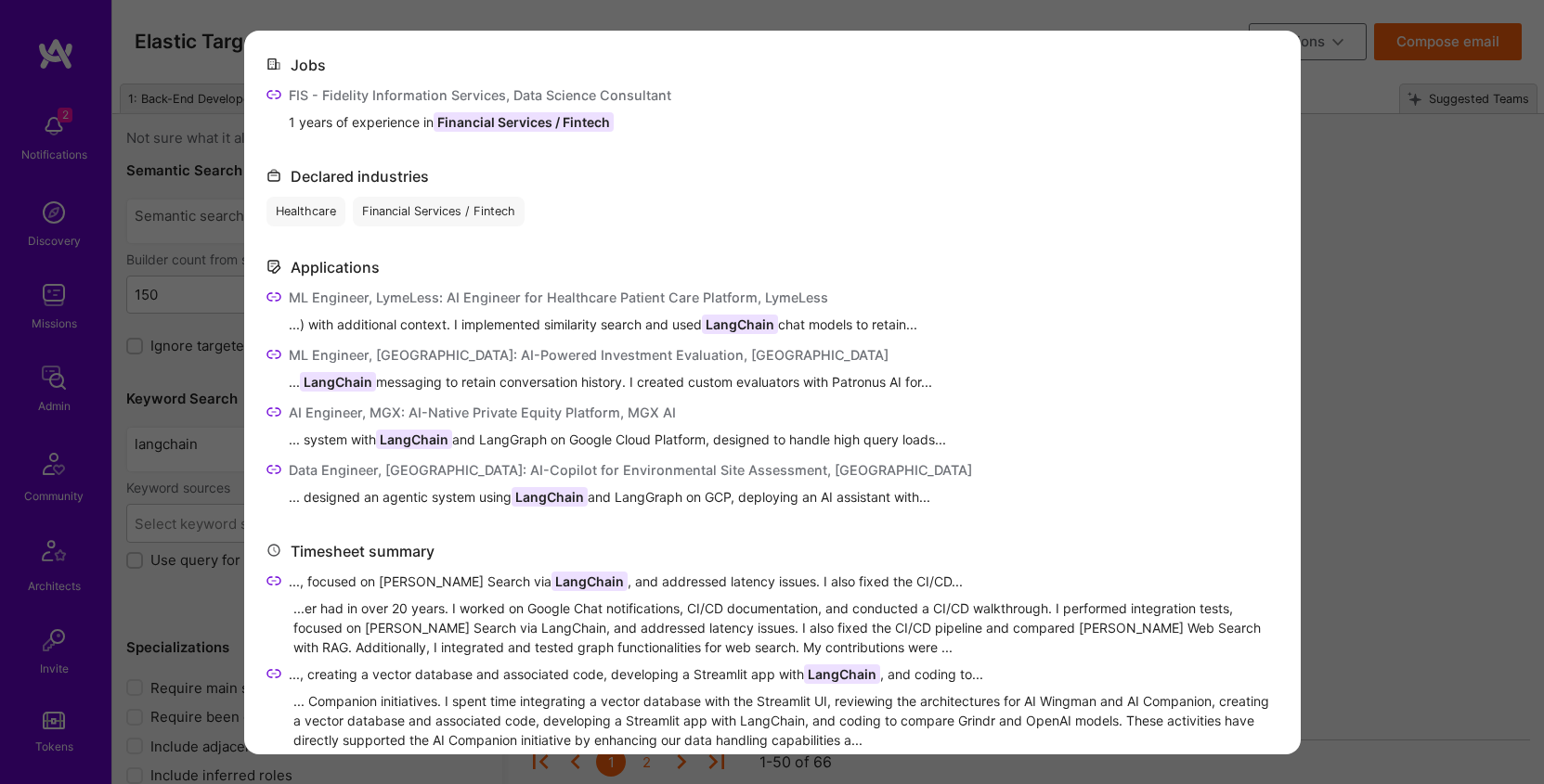
click at [509, 296] on div "ML Engineer, LymeLess: AI Engineer for Healthcare Patient Care Platform, LymeLe…" at bounding box center [603, 297] width 629 height 19
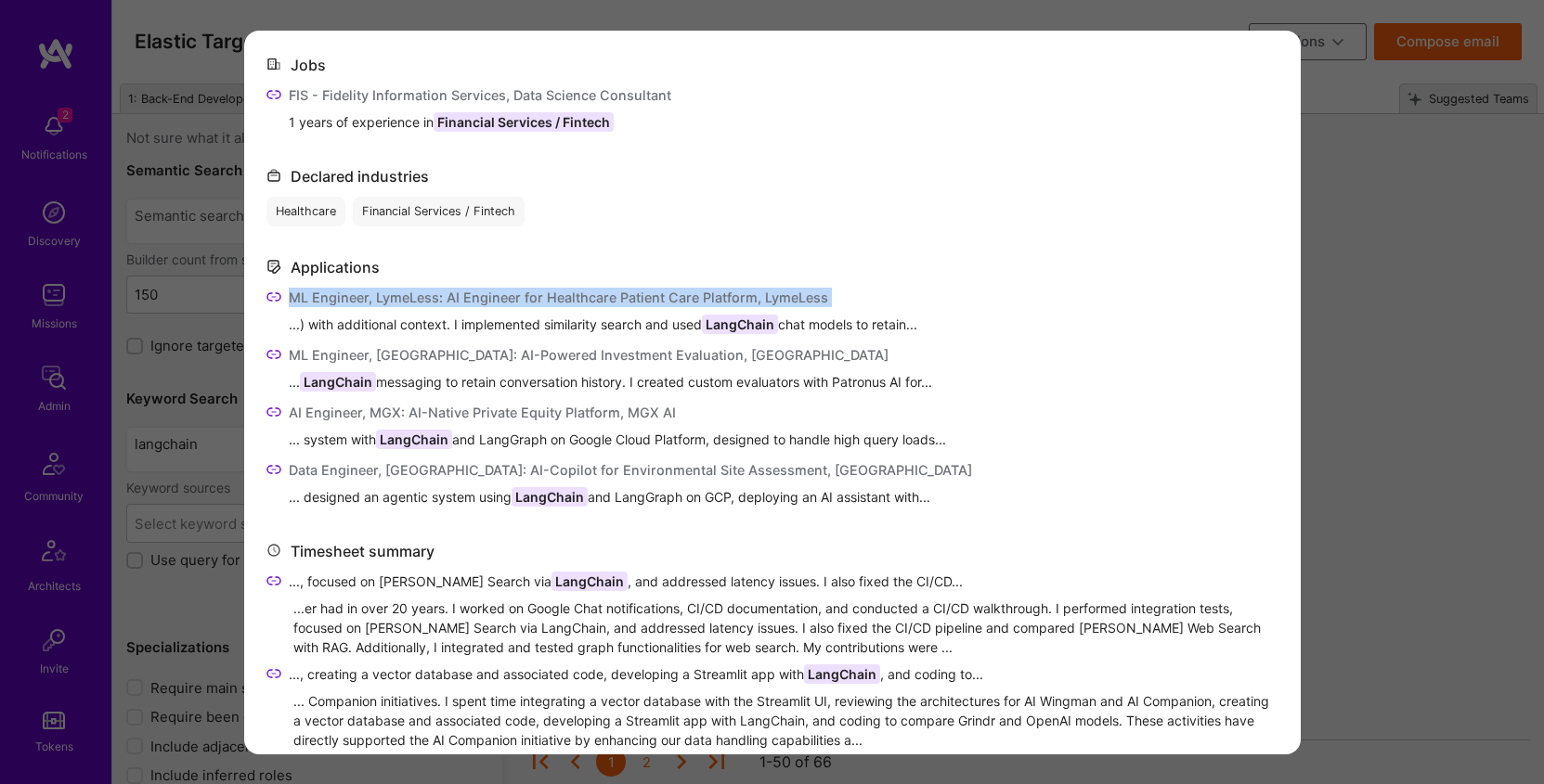
click at [509, 296] on div "ML Engineer, LymeLess: AI Engineer for Healthcare Patient Care Platform, LymeLe…" at bounding box center [603, 297] width 629 height 19
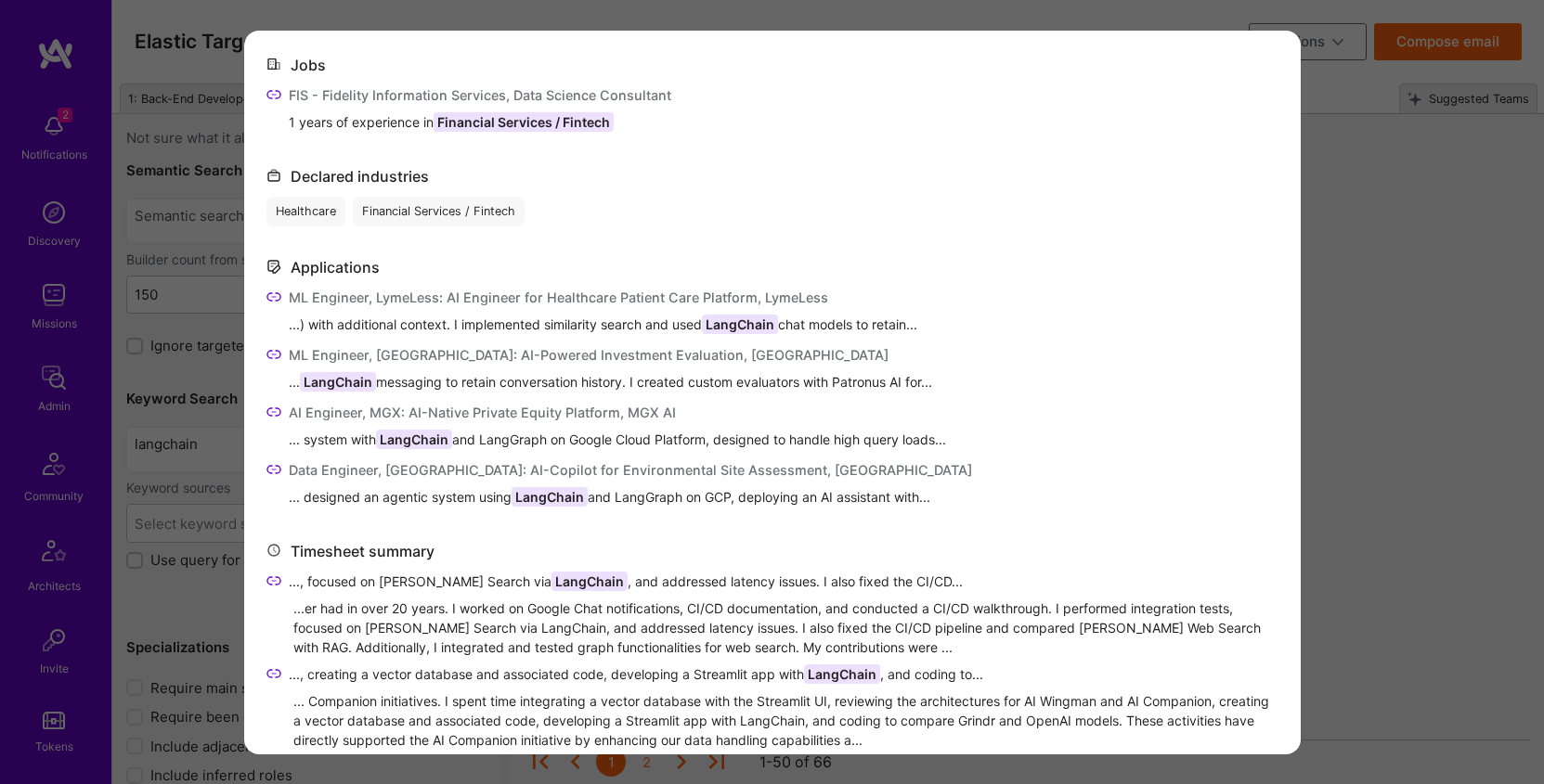
click at [300, 353] on div "ML Engineer, Staple Street: AI-Powered Investment Evaluation, Staple Street Cap…" at bounding box center [611, 355] width 643 height 19
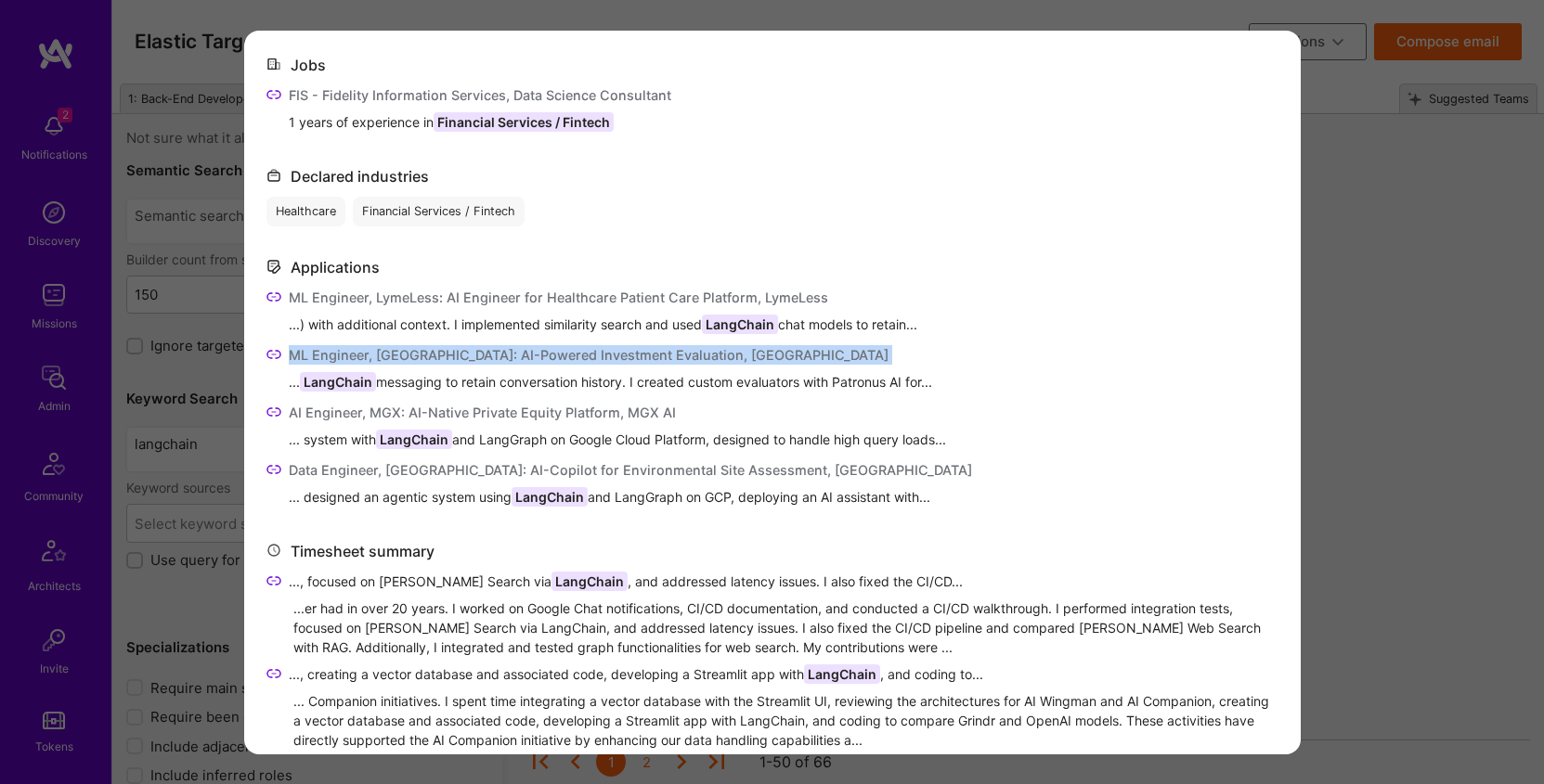
drag, startPoint x: 300, startPoint y: 353, endPoint x: 885, endPoint y: 351, distance: 585.0
click at [885, 351] on div "ML Engineer, Staple Street: AI-Powered Investment Evaluation, Staple Street Cap…" at bounding box center [611, 355] width 643 height 19
click at [306, 416] on div "AI Engineer, MGX: AI-Native Private Equity Platform, MGX AI" at bounding box center [617, 413] width 658 height 19
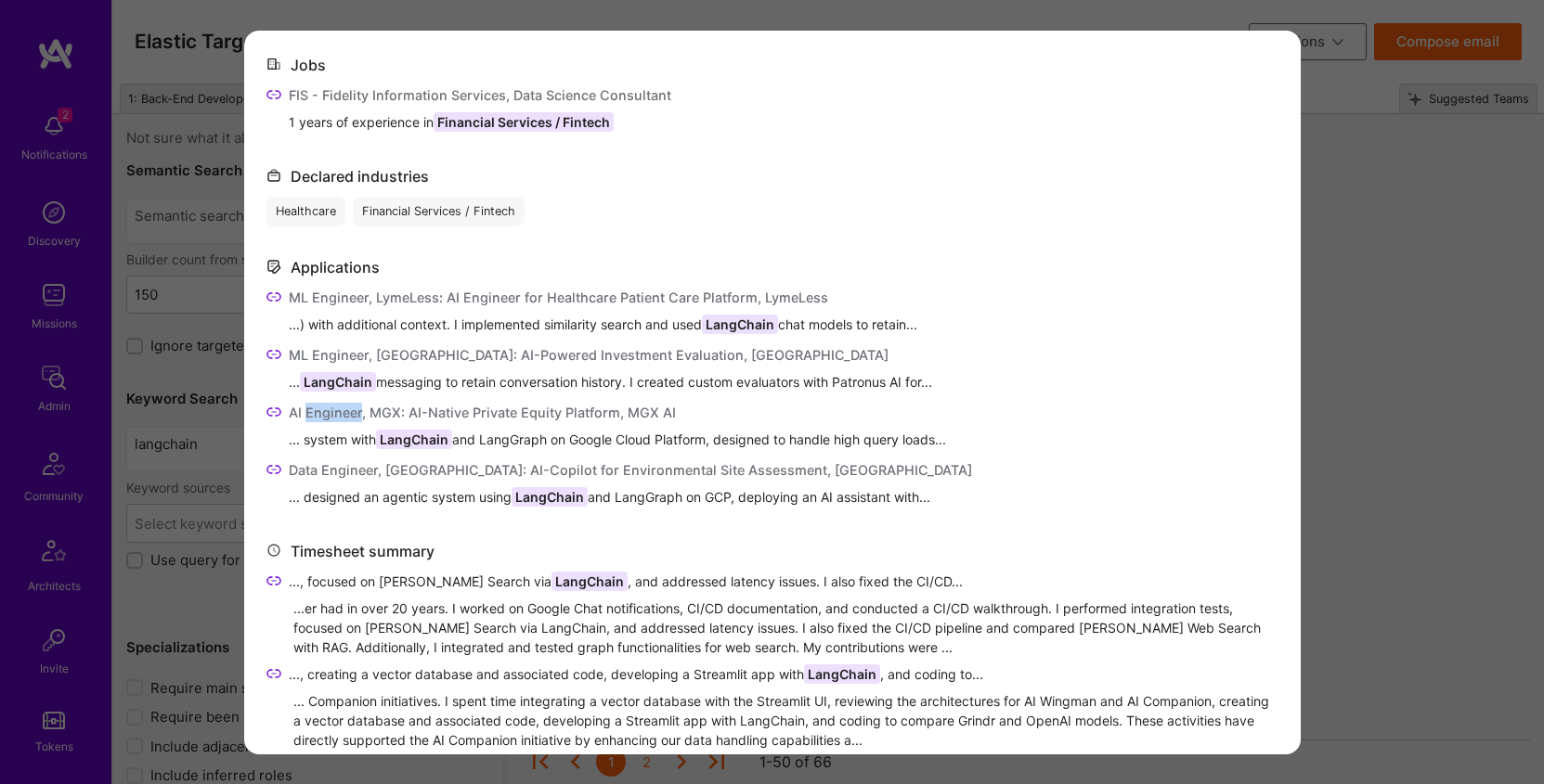
click at [306, 416] on div "AI Engineer, MGX: AI-Native Private Equity Platform, MGX AI" at bounding box center [617, 413] width 658 height 19
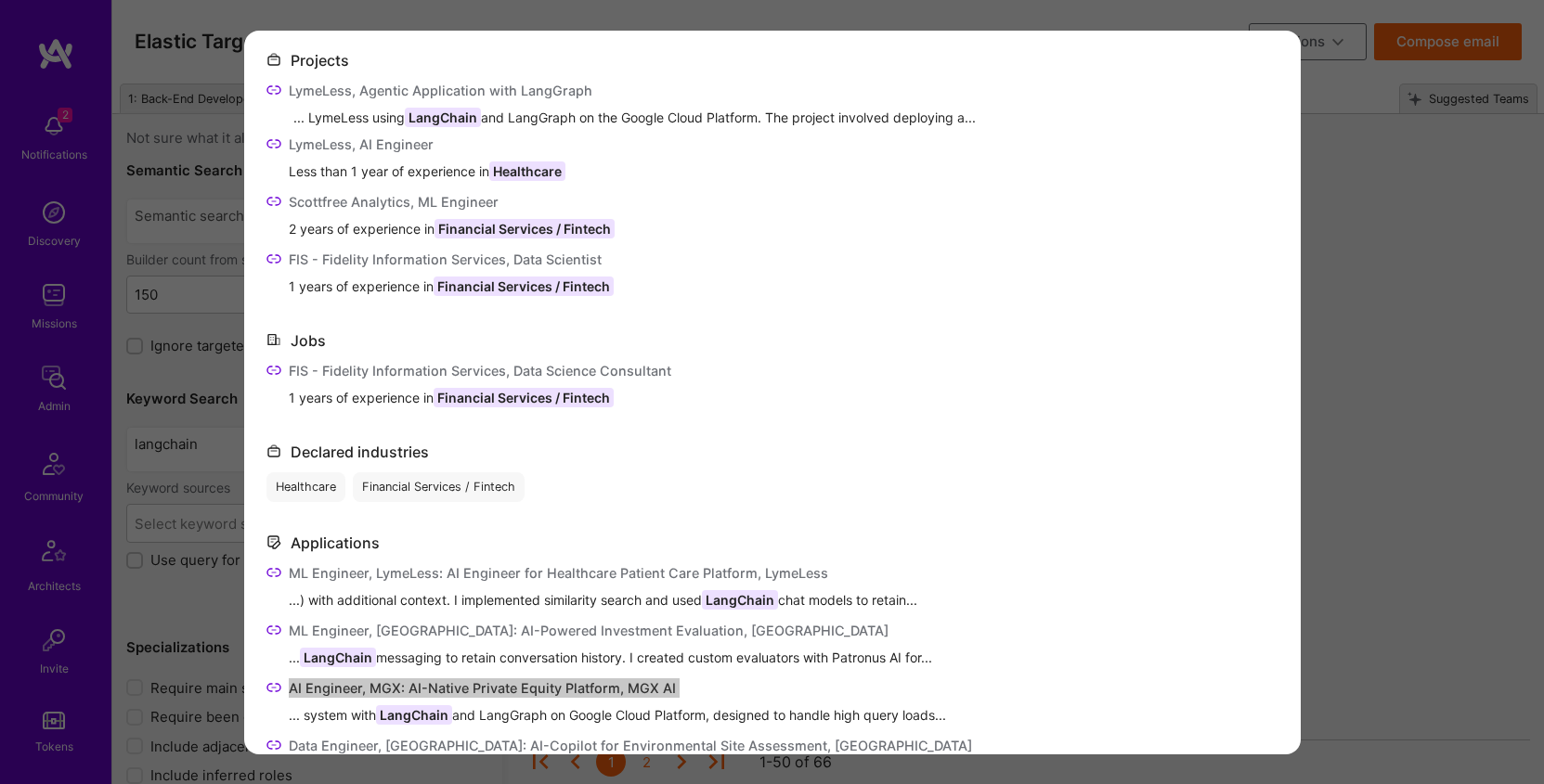
scroll to position [109, 0]
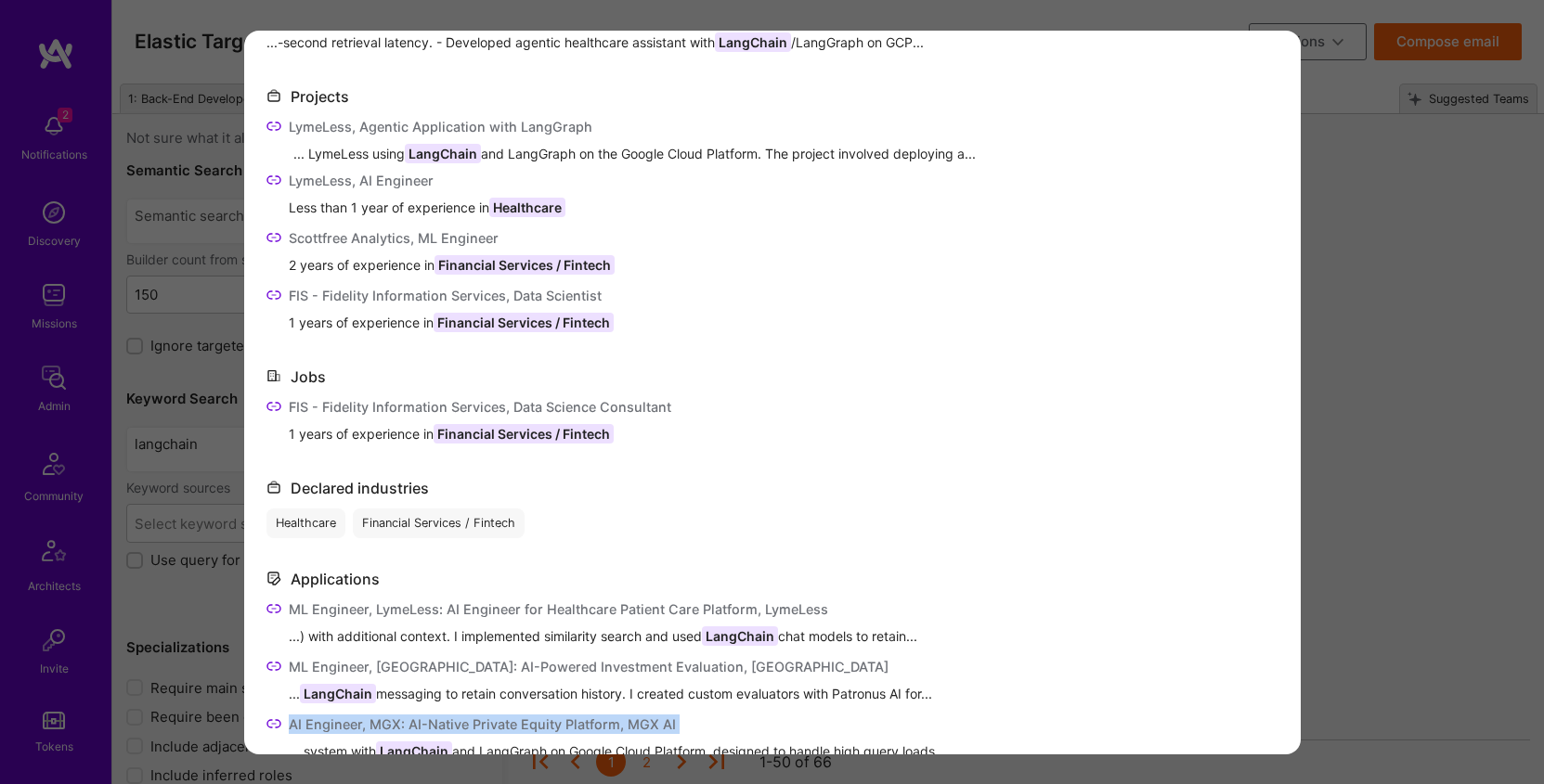
click at [346, 409] on div "FIS - Fidelity Information Services, Data Science Consultant" at bounding box center [480, 407] width 382 height 19
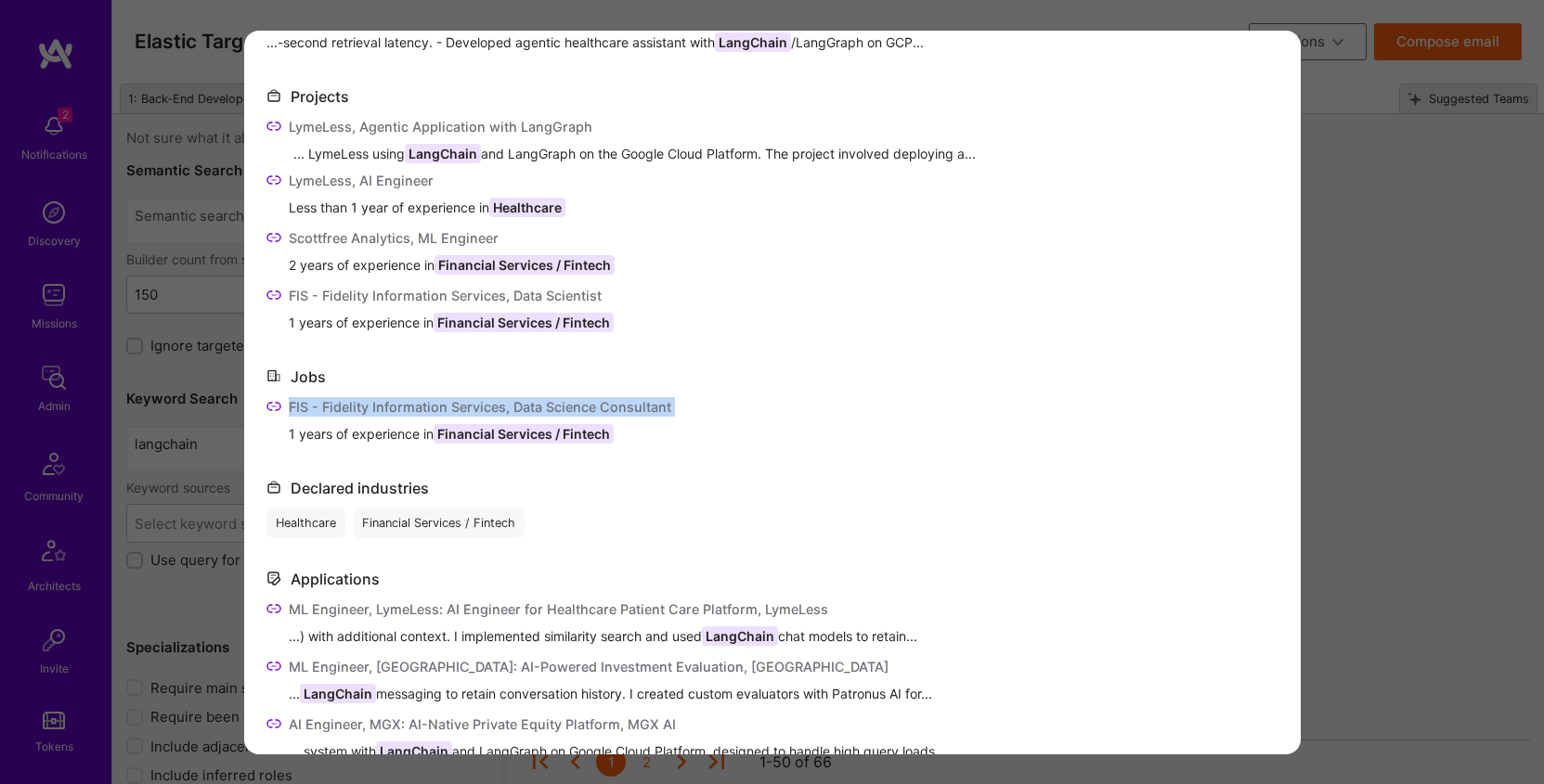
click at [346, 409] on div "FIS - Fidelity Information Services, Data Science Consultant" at bounding box center [480, 407] width 382 height 19
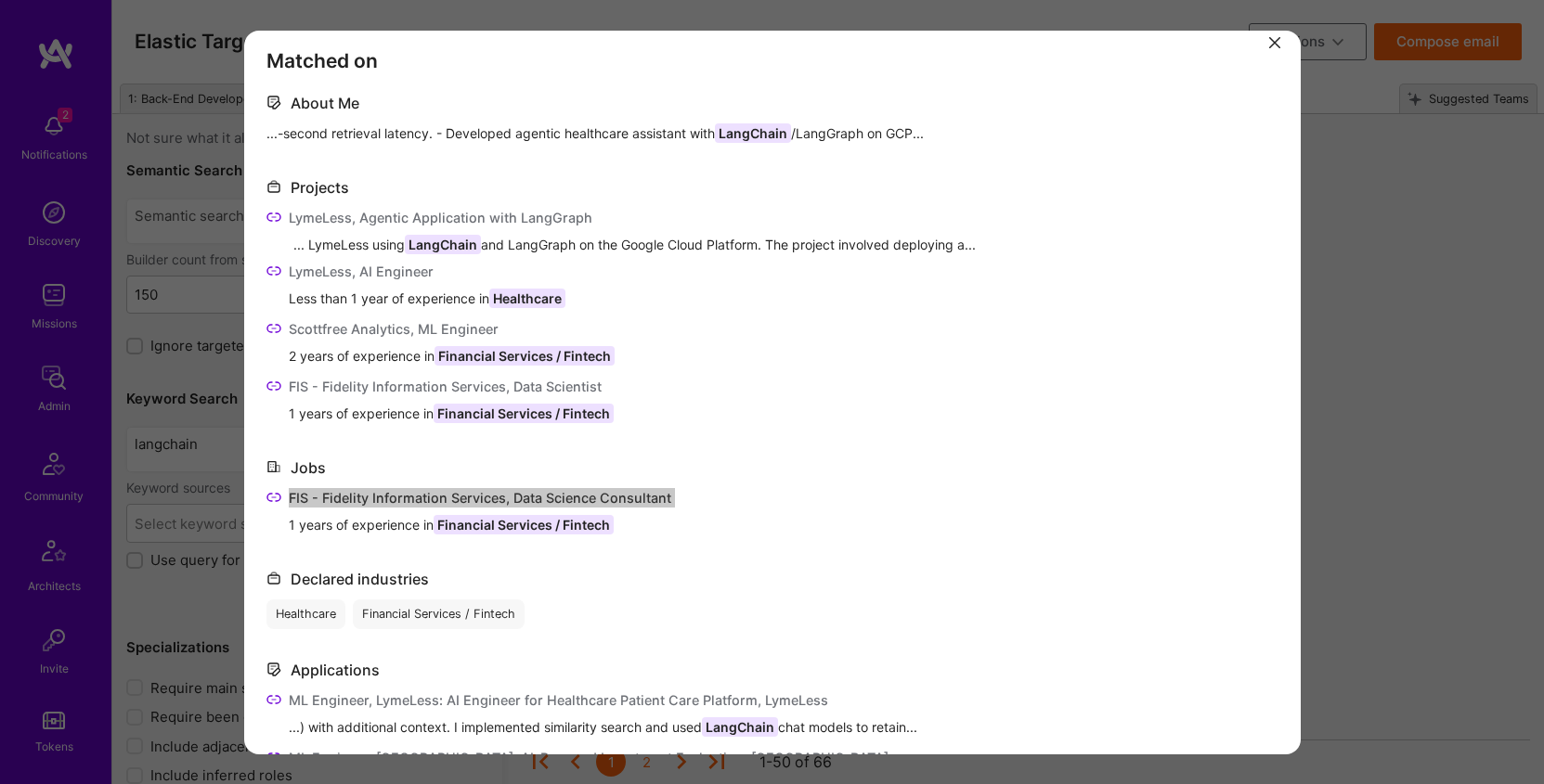
scroll to position [9, 0]
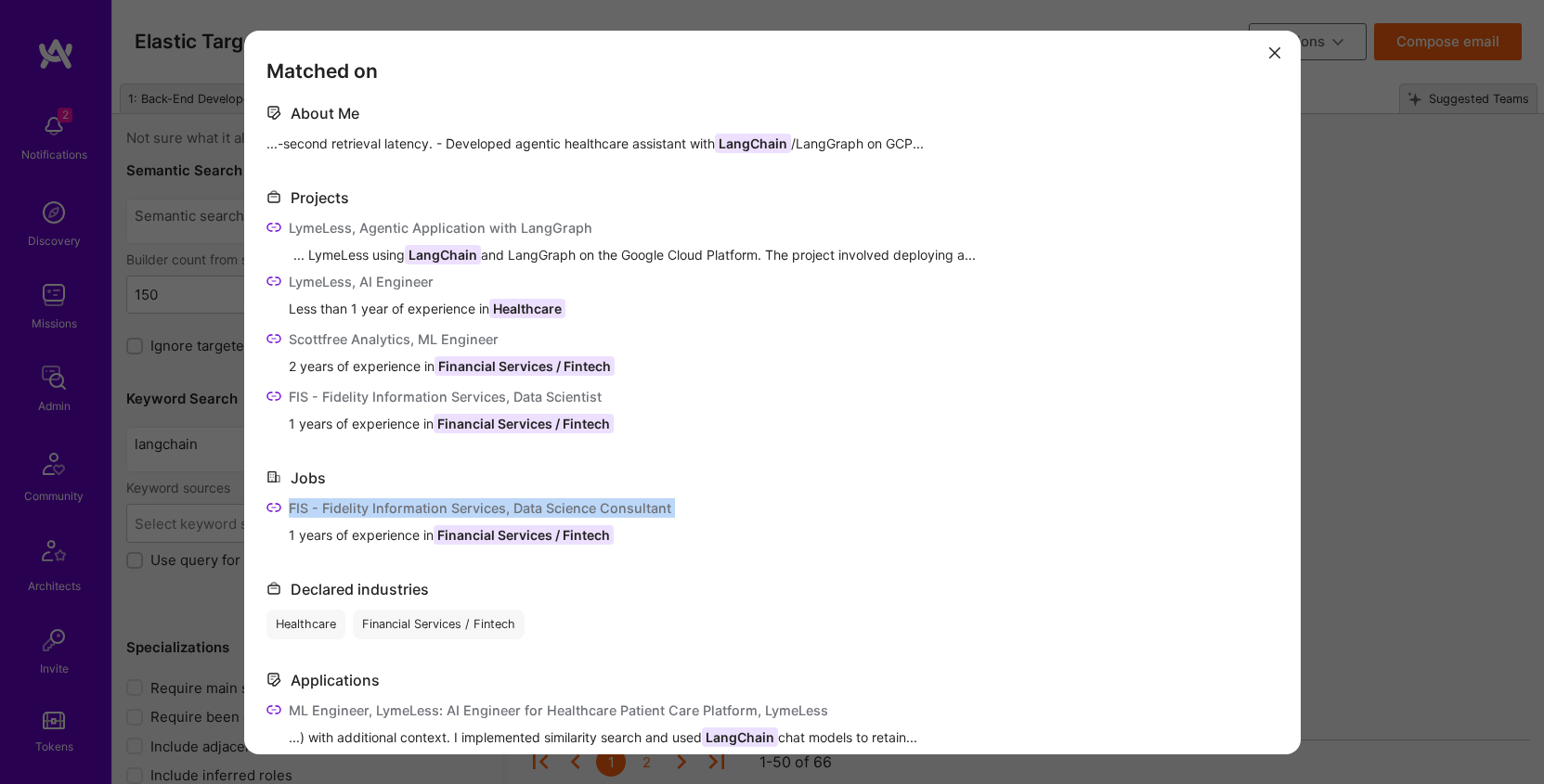
click at [303, 226] on div "LymeLess, Agentic Application with LangGraph" at bounding box center [441, 227] width 303 height 19
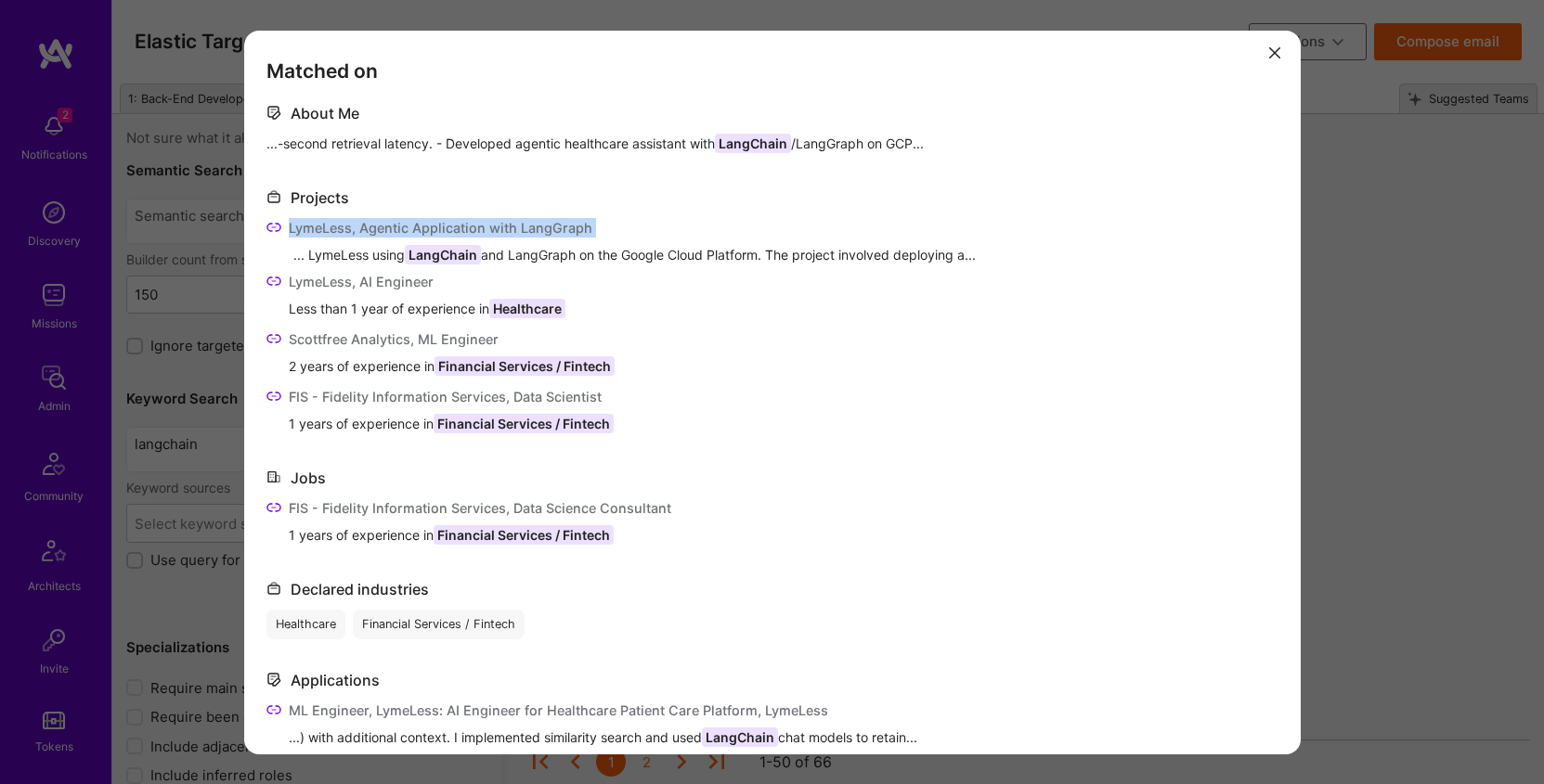
click at [303, 226] on div "LymeLess, Agentic Application with LangGraph" at bounding box center [441, 227] width 303 height 19
click at [392, 283] on div "LymeLess, AI Engineer" at bounding box center [427, 281] width 277 height 19
click at [347, 342] on div "Scottfree Analytics, ML Engineer" at bounding box center [451, 339] width 326 height 19
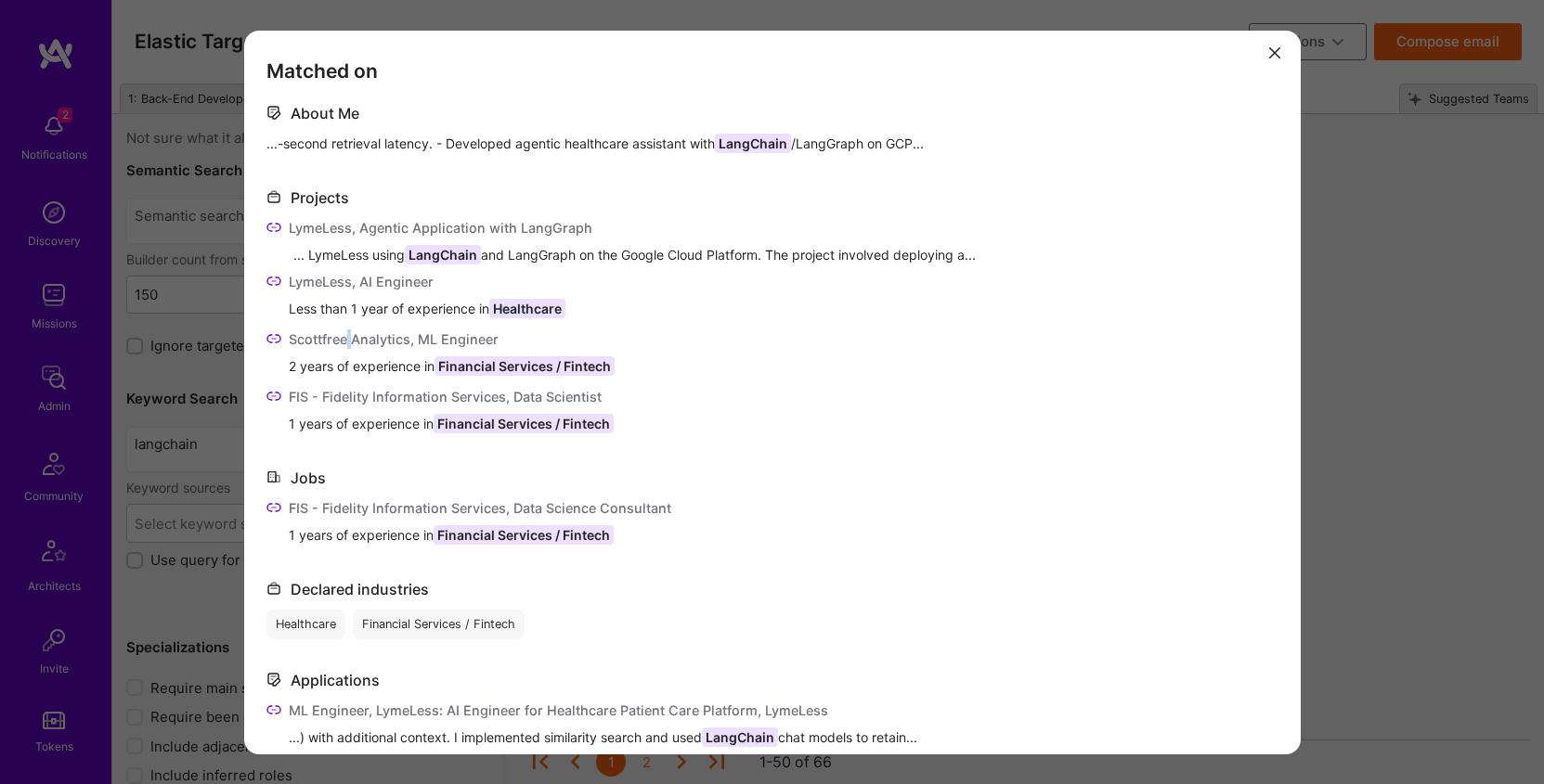
click at [347, 342] on div "Scottfree Analytics, ML Engineer" at bounding box center [451, 339] width 326 height 19
click at [399, 400] on div "FIS - Fidelity Information Services, Data Scientist" at bounding box center [451, 396] width 325 height 19
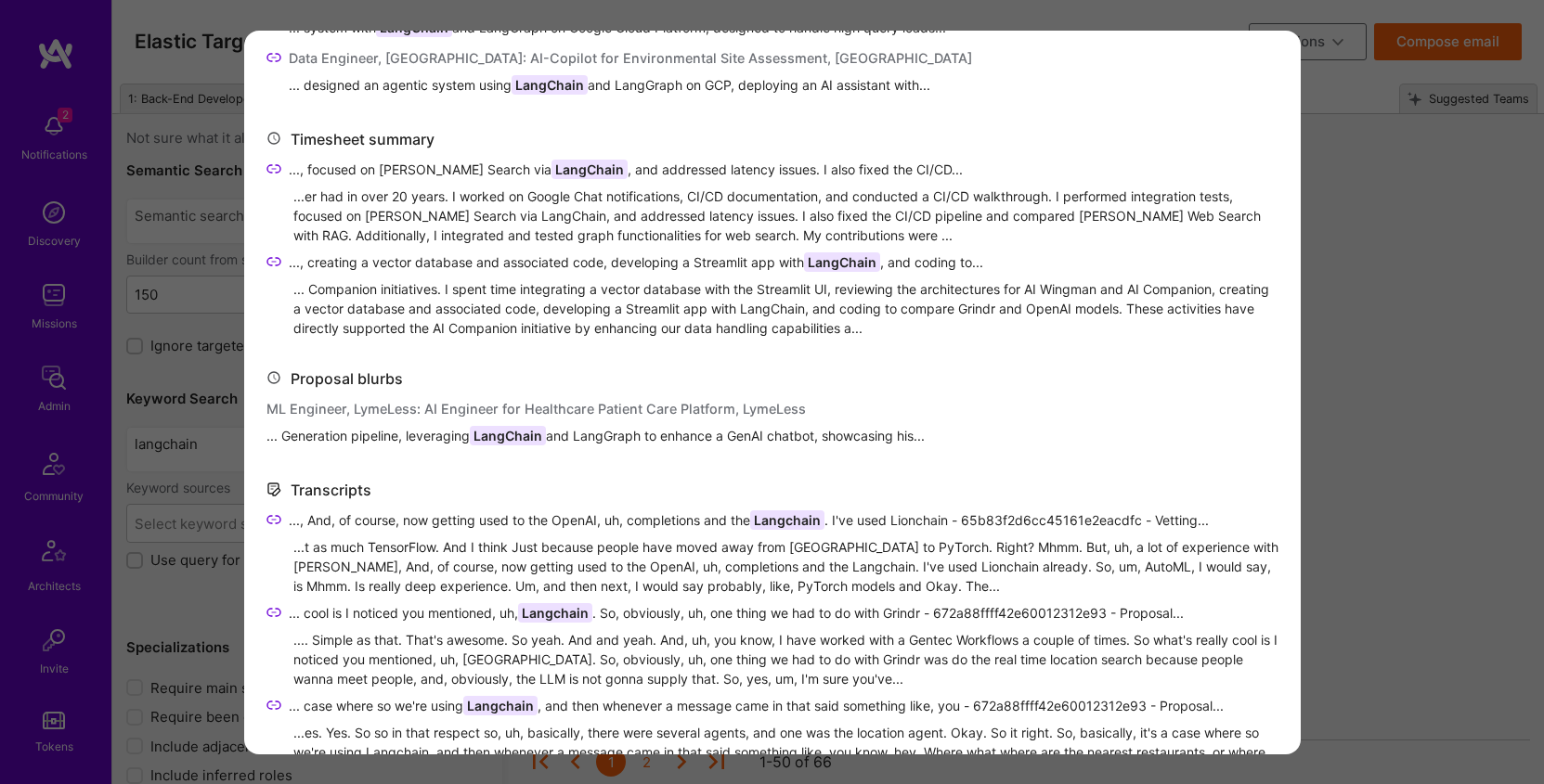
scroll to position [842, 0]
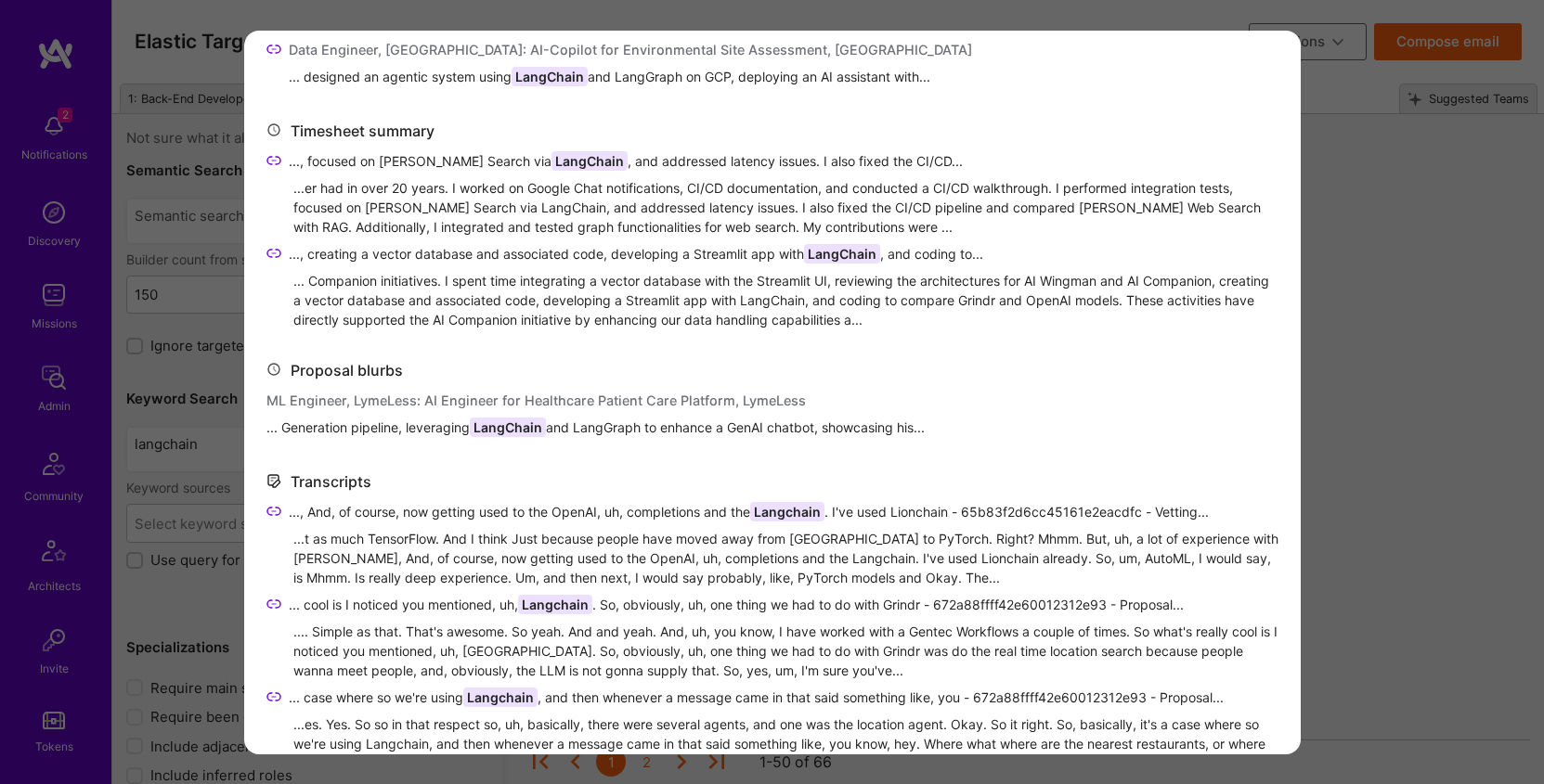
click at [384, 396] on div "ML Engineer, LymeLess: AI Engineer for Healthcare Patient Care Platform, LymeLe…" at bounding box center [596, 400] width 659 height 19
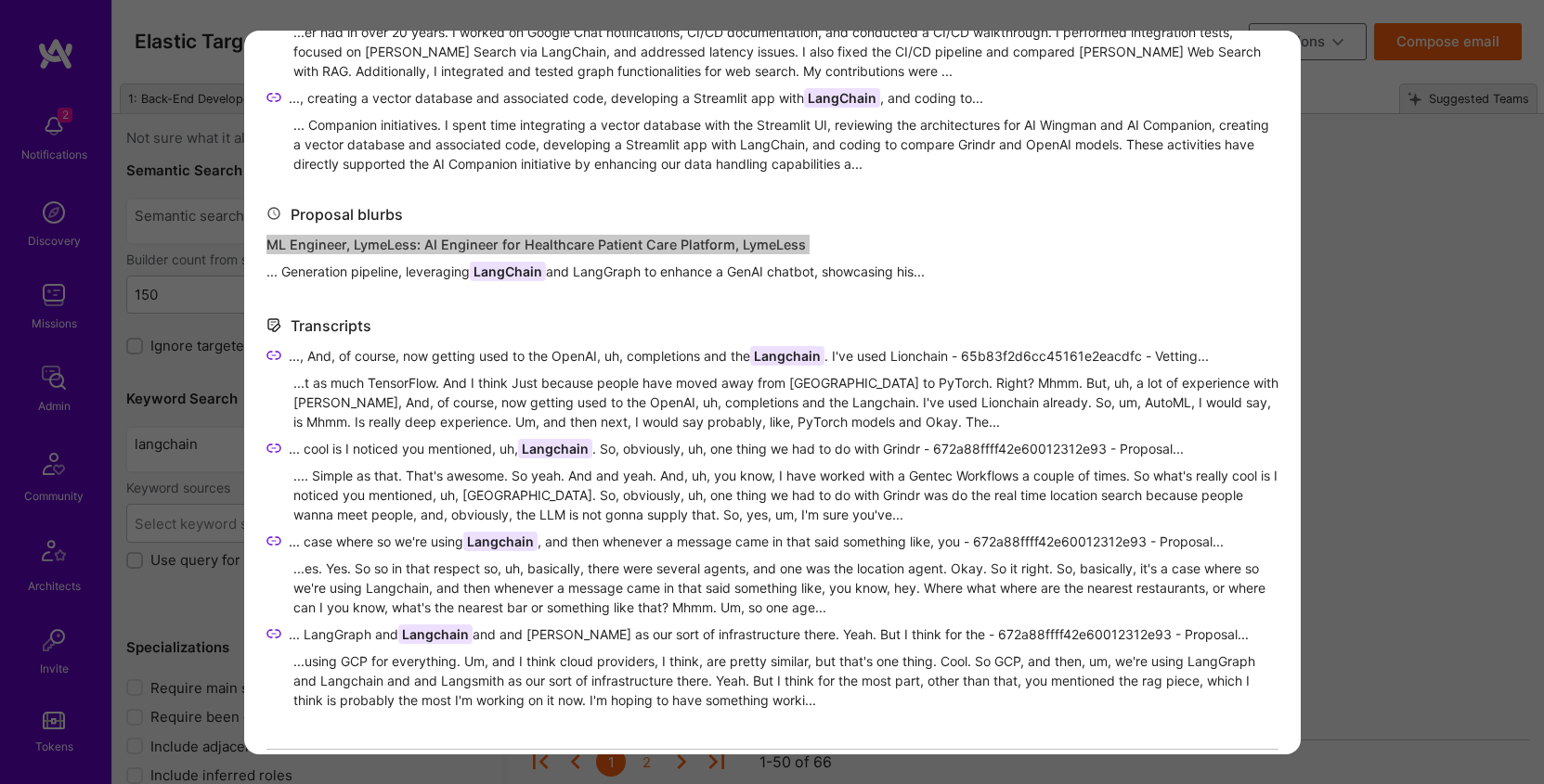
scroll to position [1003, 0]
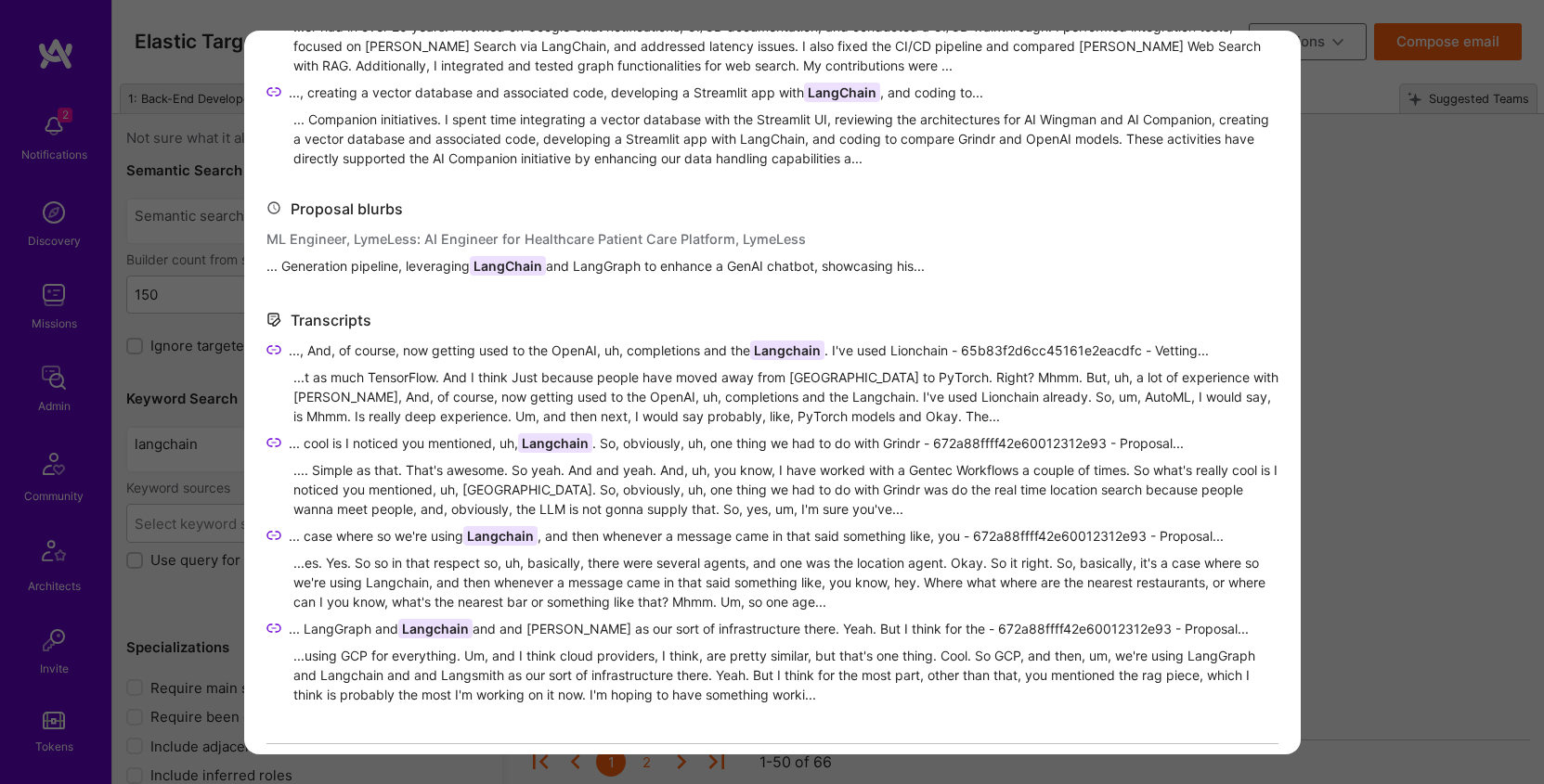
click at [305, 381] on div "...t as much TensorFlow. And I think Just because people have moved away from T…" at bounding box center [786, 396] width 985 height 59
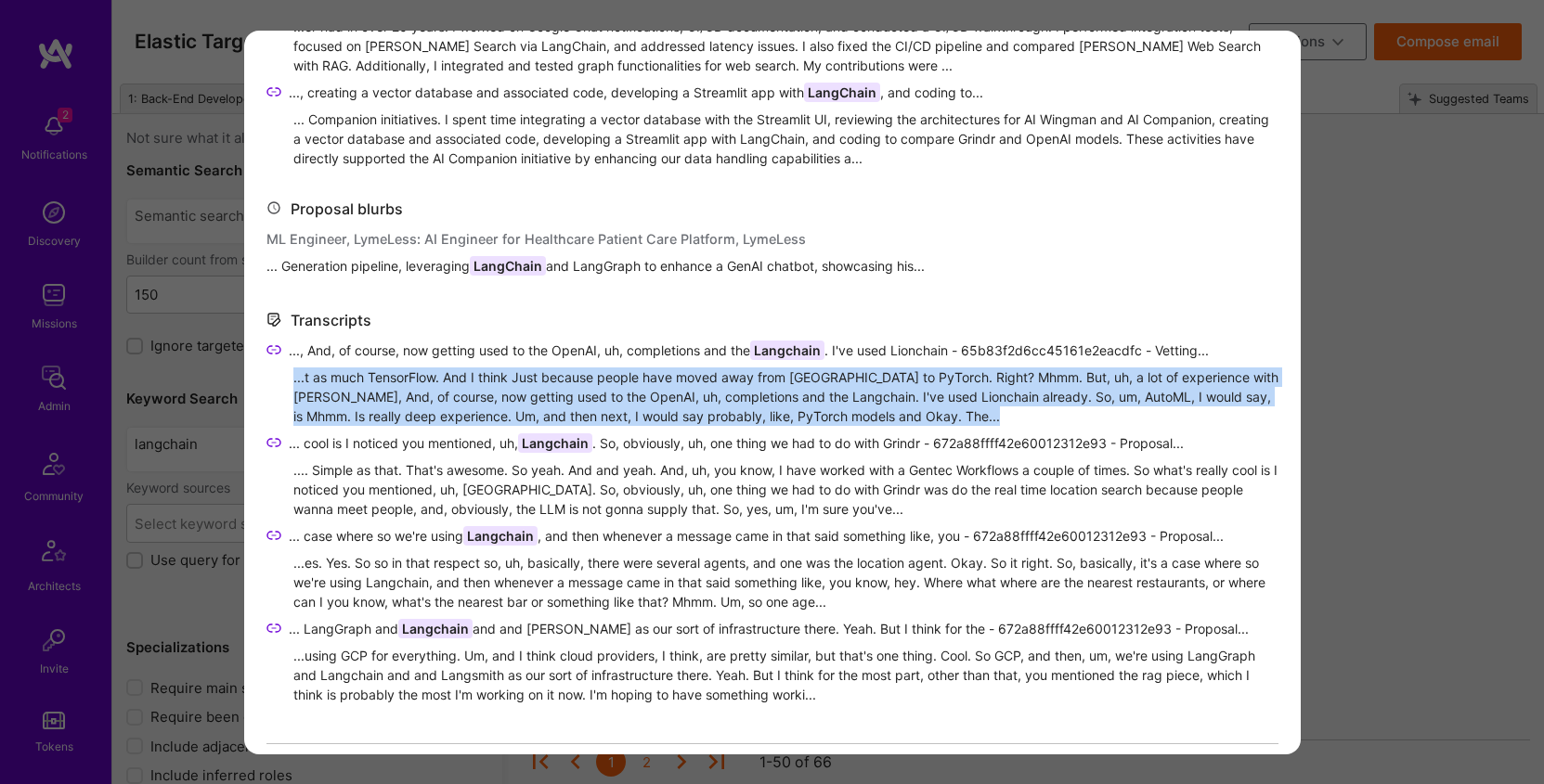
click at [305, 381] on div "...t as much TensorFlow. And I think Just because people have moved away from T…" at bounding box center [786, 396] width 985 height 59
click at [385, 479] on div ".... Simple as that. That's awesome. So yeah. And and yeah. And, uh, you know, …" at bounding box center [786, 489] width 985 height 59
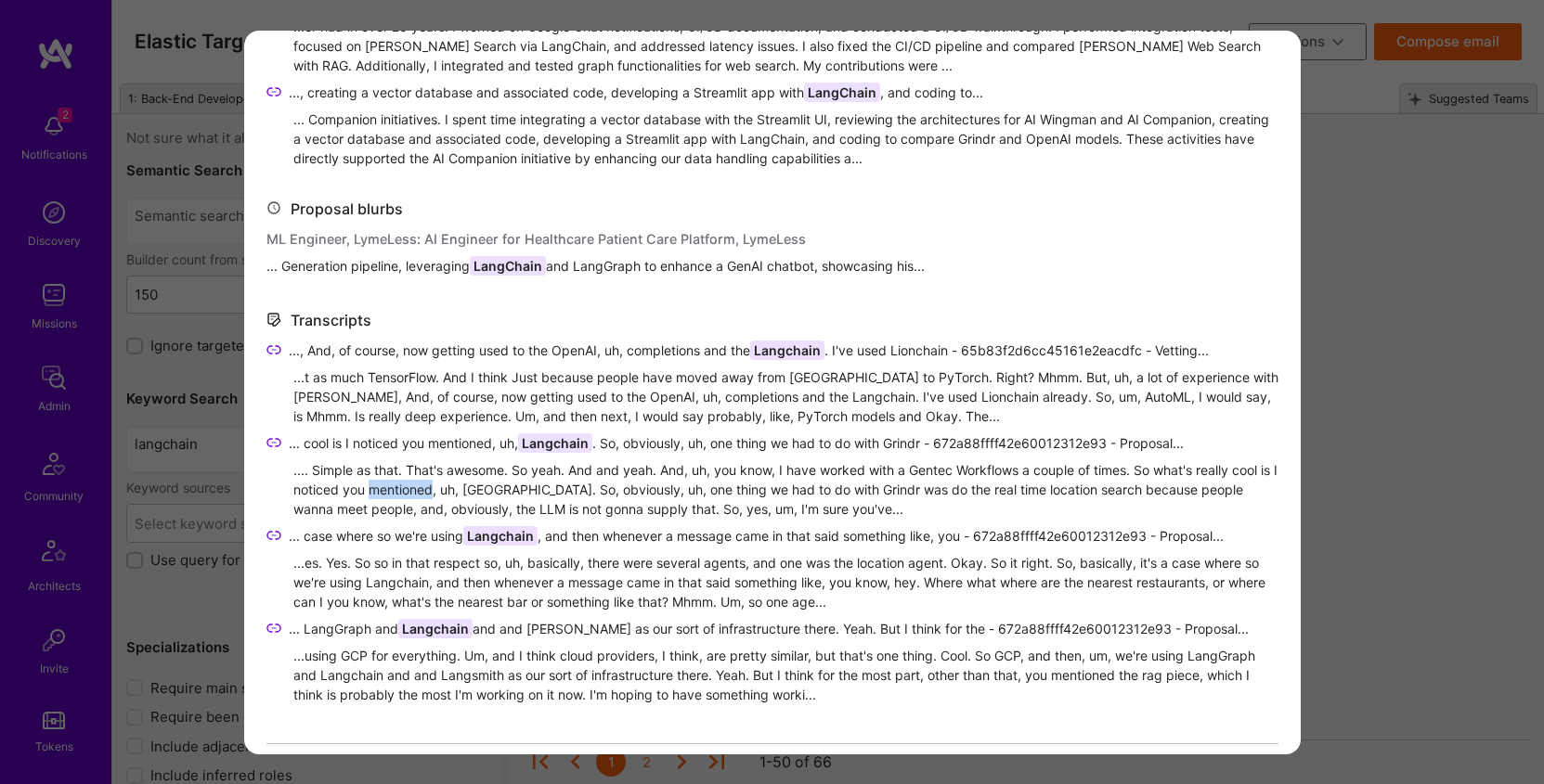
click at [385, 479] on div ".... Simple as that. That's awesome. So yeah. And and yeah. And, uh, you know, …" at bounding box center [786, 489] width 985 height 59
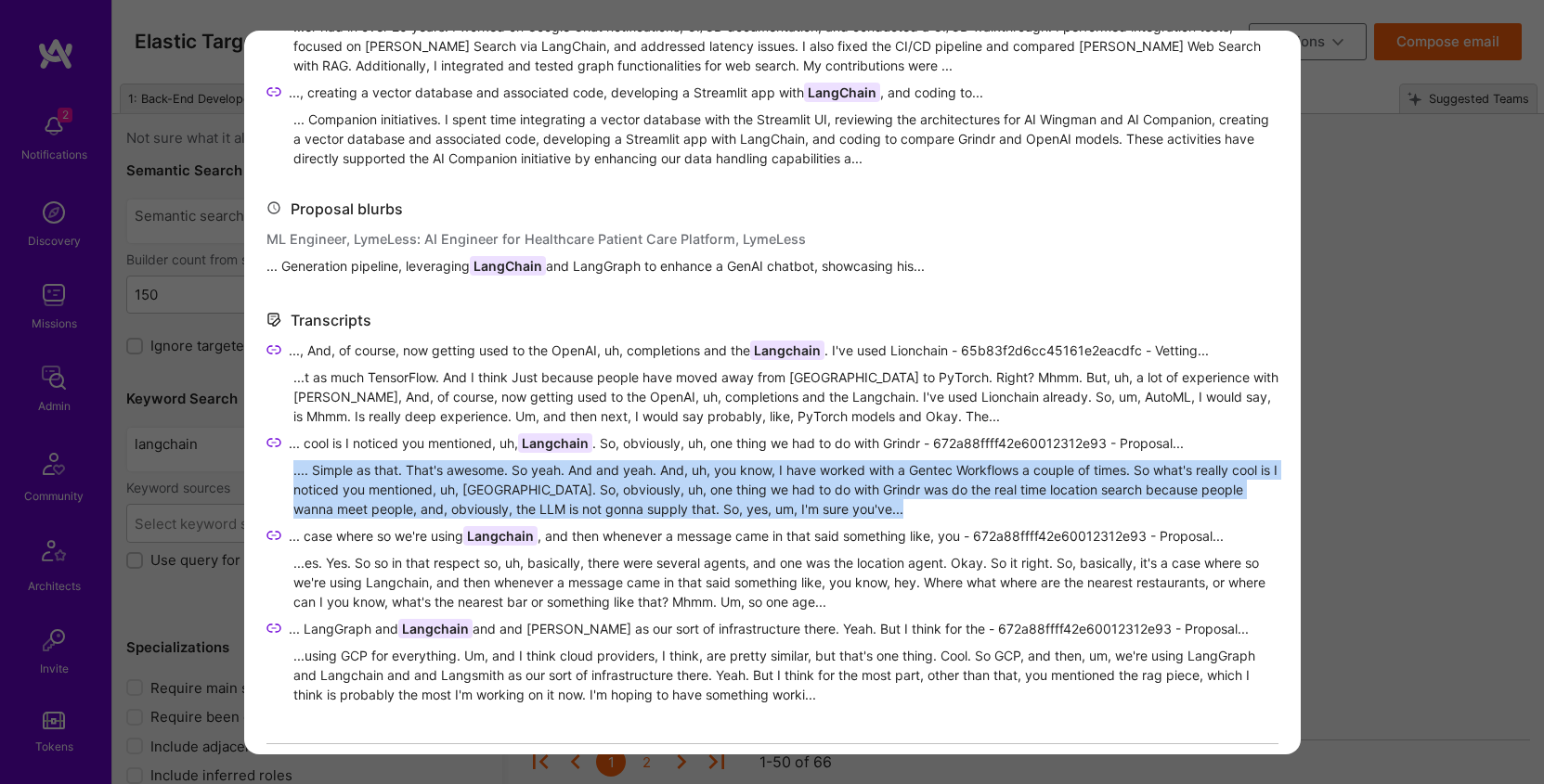
click at [385, 479] on div ".... Simple as that. That's awesome. So yeah. And and yeah. And, uh, you know, …" at bounding box center [786, 489] width 985 height 59
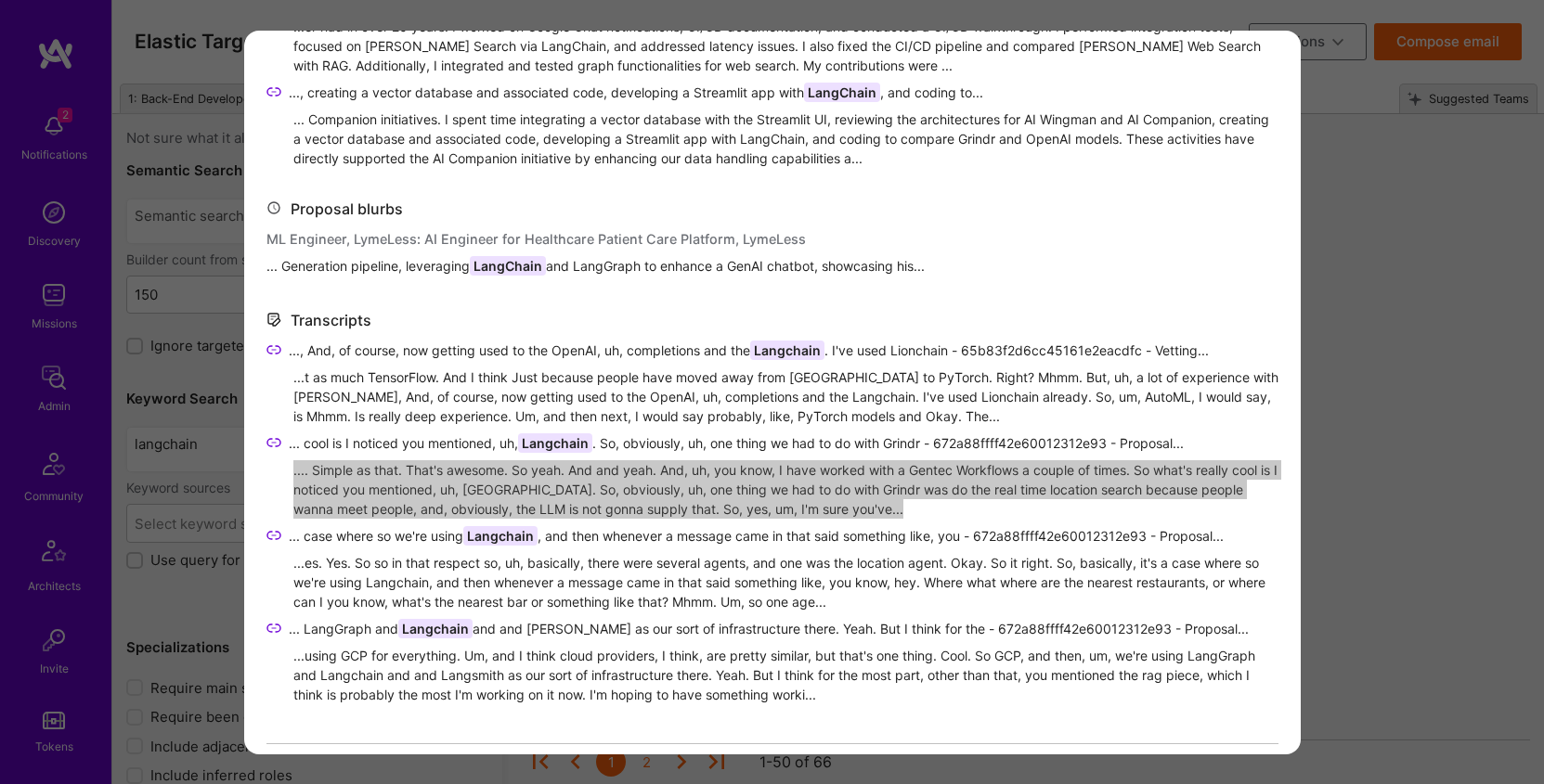
scroll to position [1016, 0]
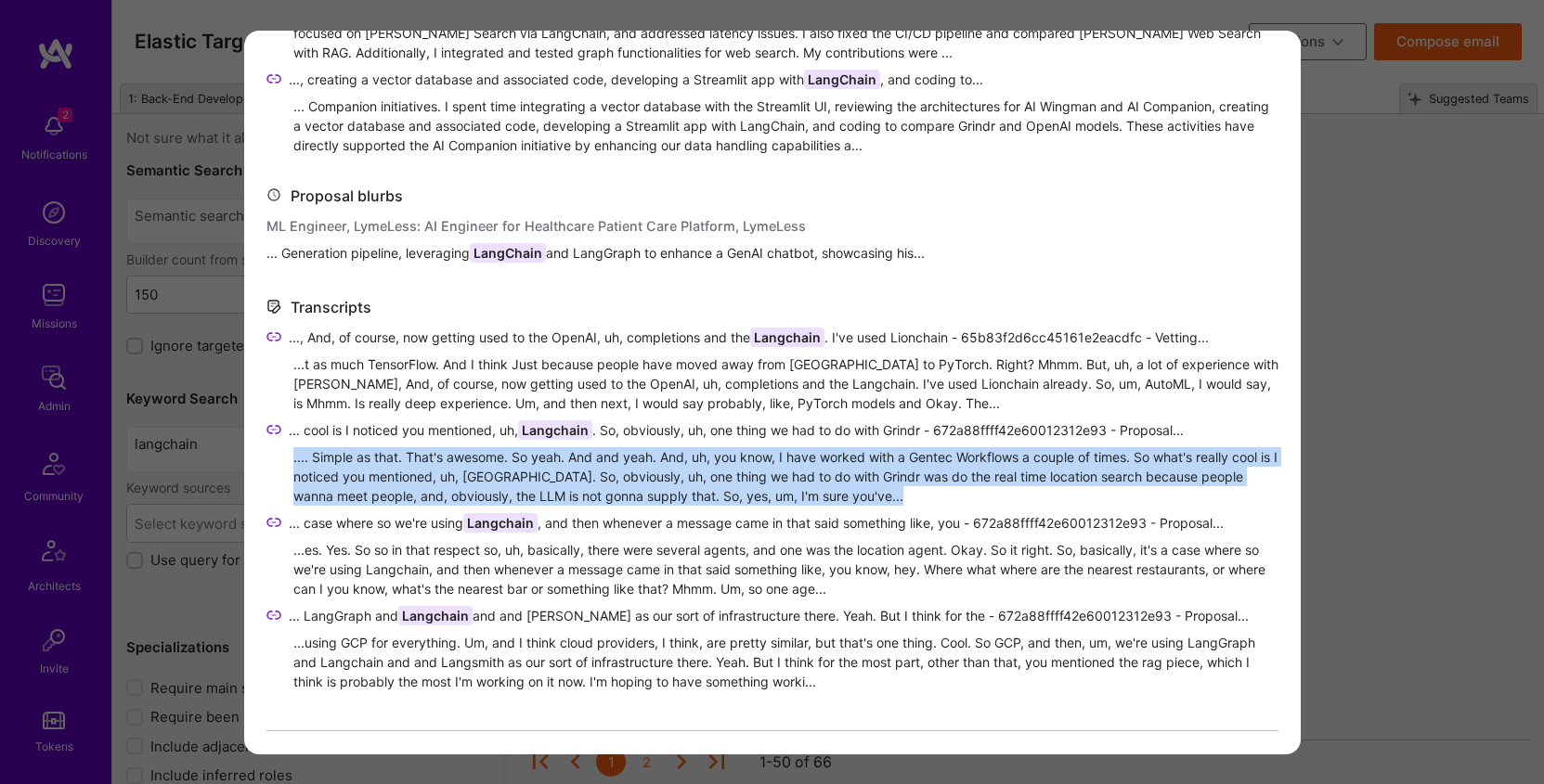
click at [424, 565] on div "...es. Yes. So so in that respect so, uh, basically, there were several agents,…" at bounding box center [786, 569] width 985 height 59
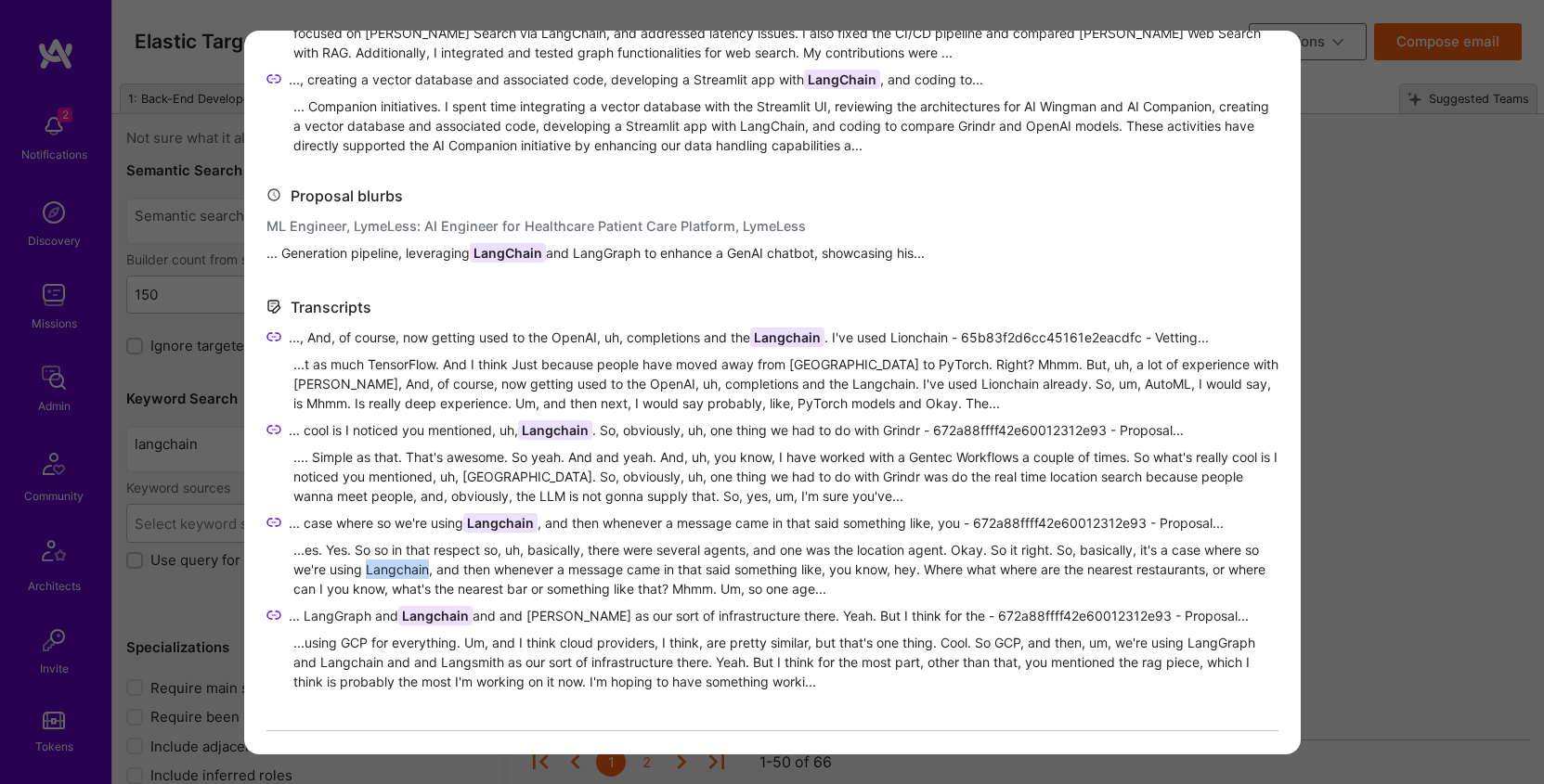
click at [424, 565] on div "...es. Yes. So so in that respect so, uh, basically, there were several agents,…" at bounding box center [786, 569] width 985 height 59
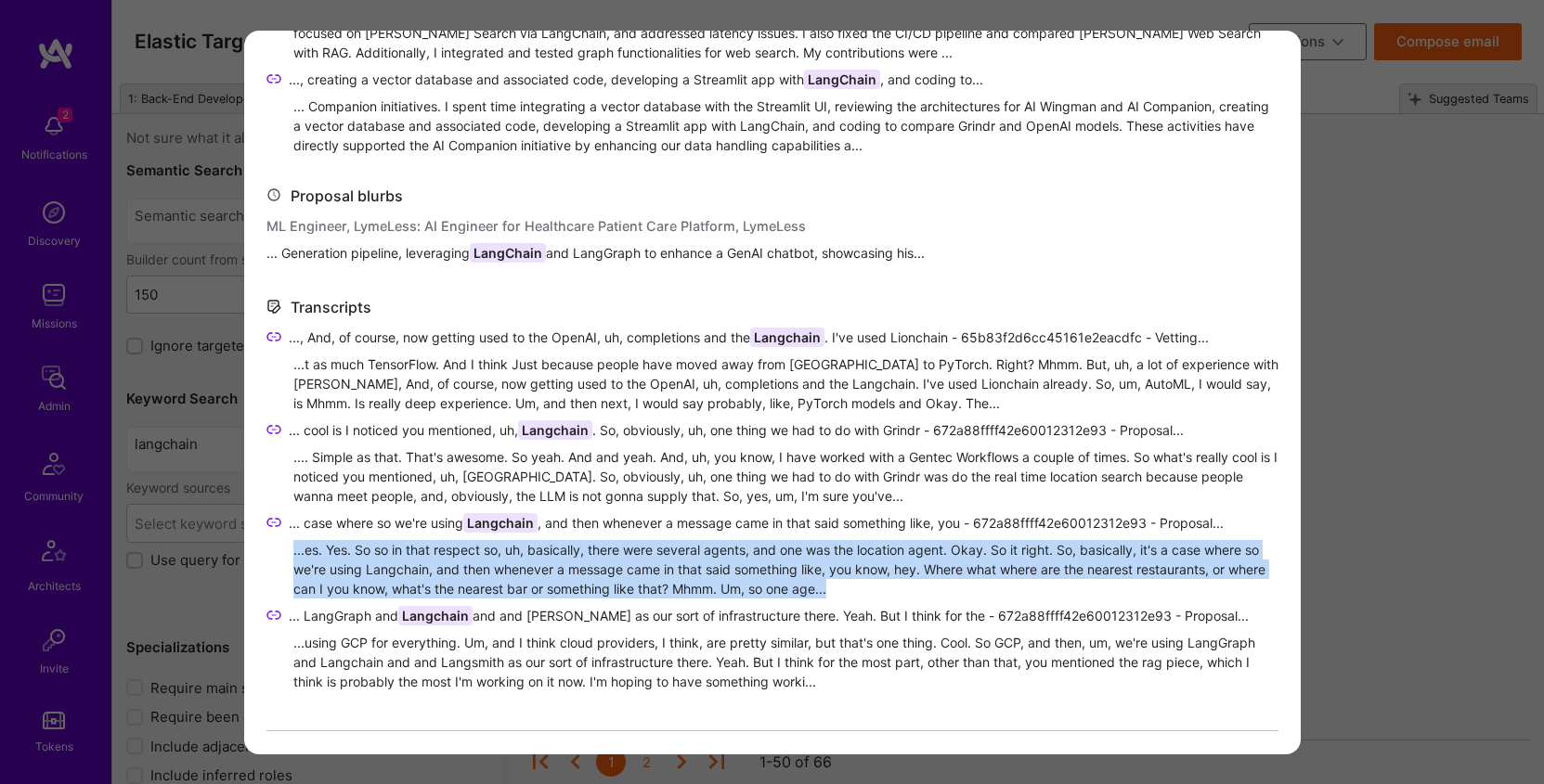
click at [424, 565] on div "...es. Yes. So so in that respect so, uh, basically, there were several agents,…" at bounding box center [786, 569] width 985 height 59
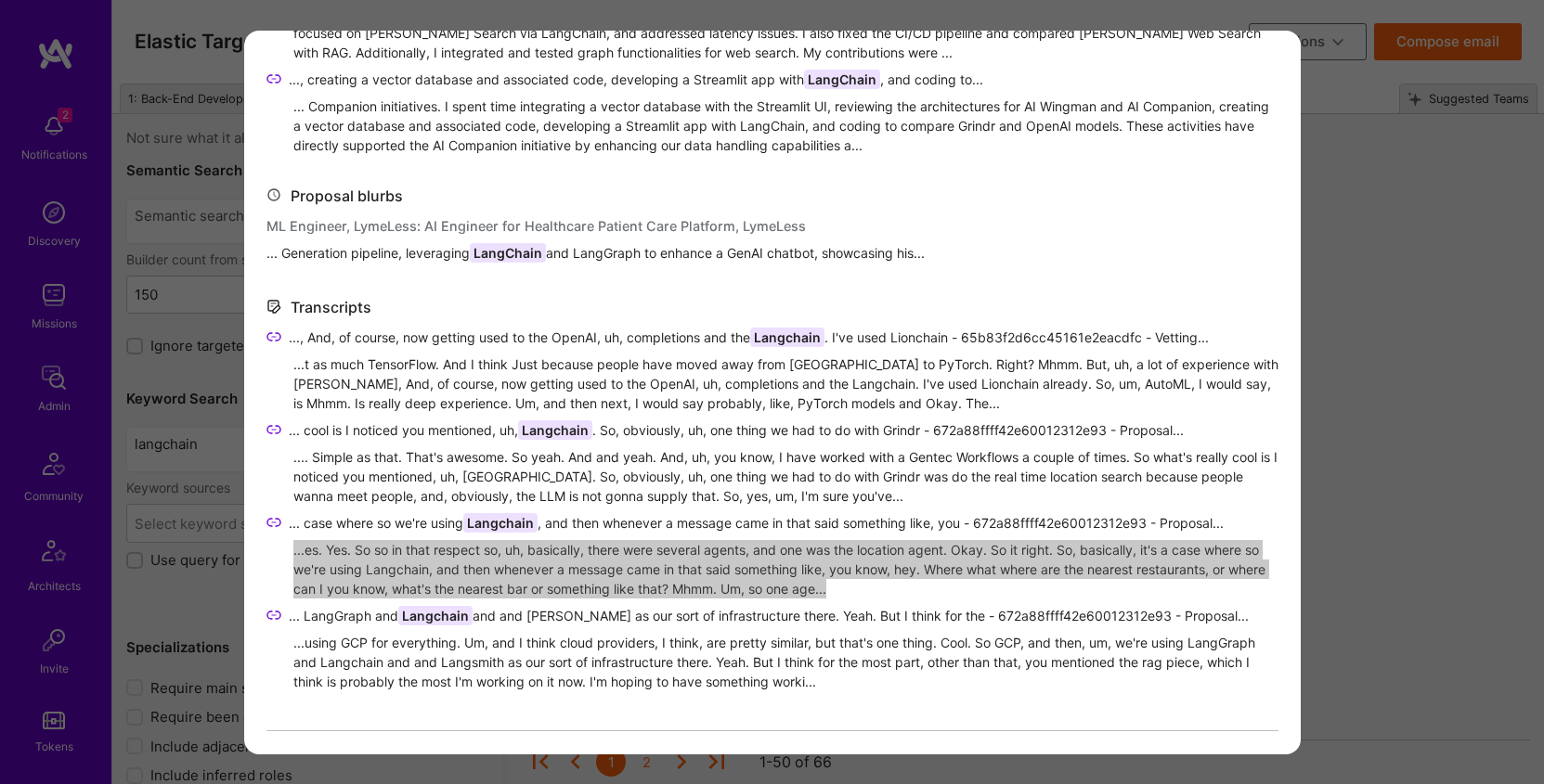
scroll to position [1057, 0]
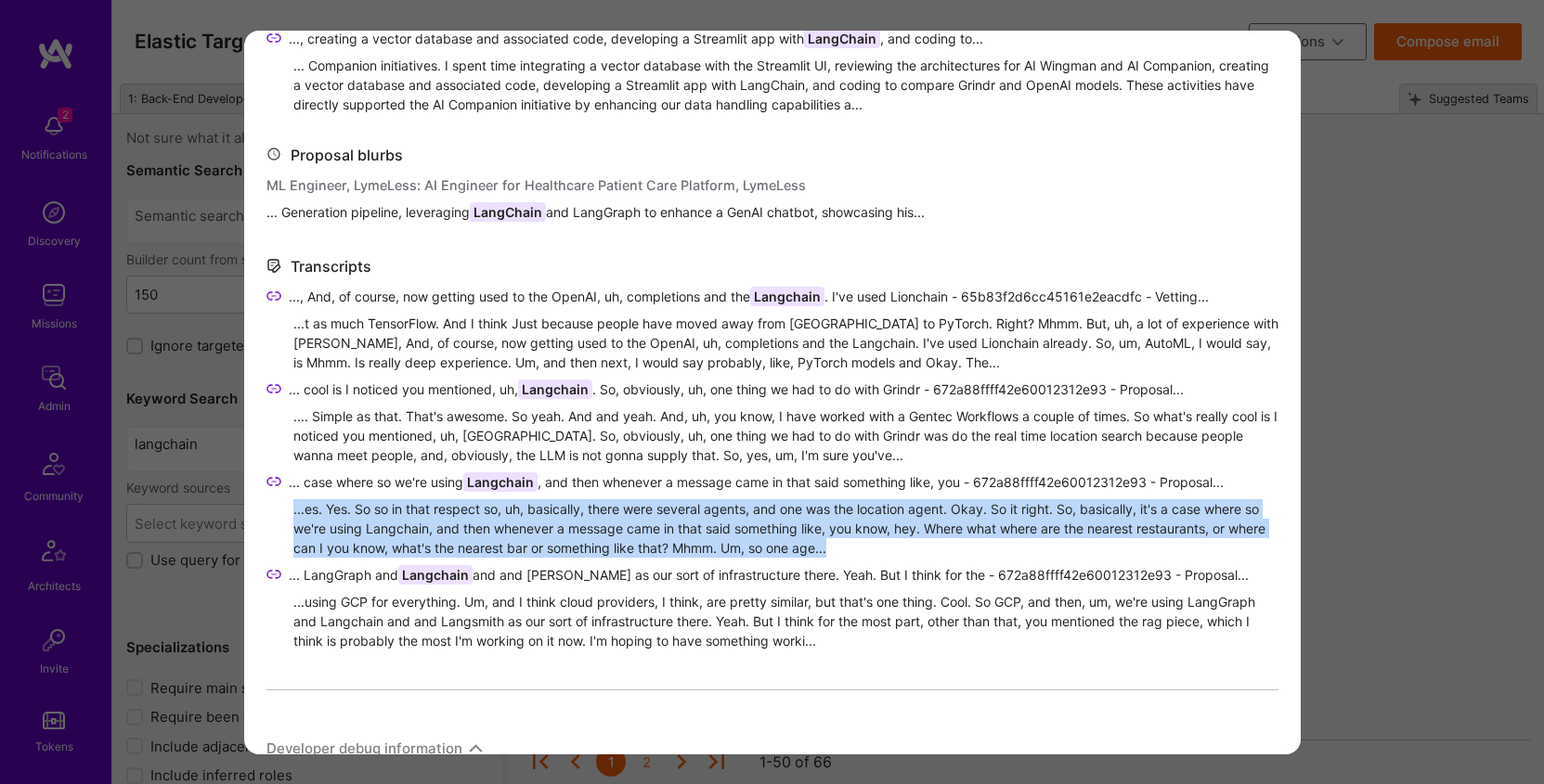
click at [350, 577] on span "... LangGraph and Langchain and and Langsmith as our sort of infrastructure the…" at bounding box center [769, 575] width 960 height 19
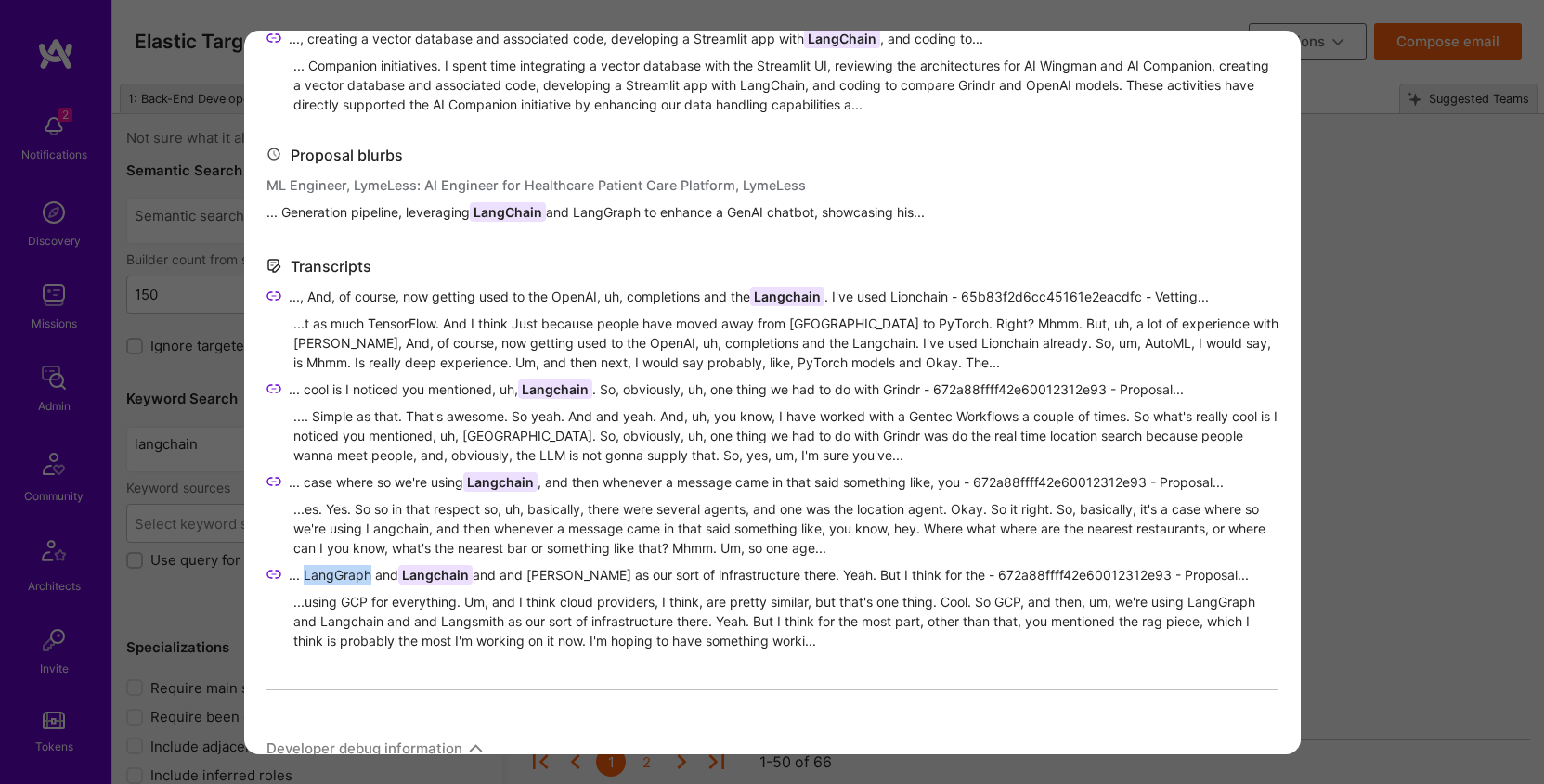
click at [350, 577] on span "... LangGraph and Langchain and and Langsmith as our sort of infrastructure the…" at bounding box center [769, 575] width 960 height 19
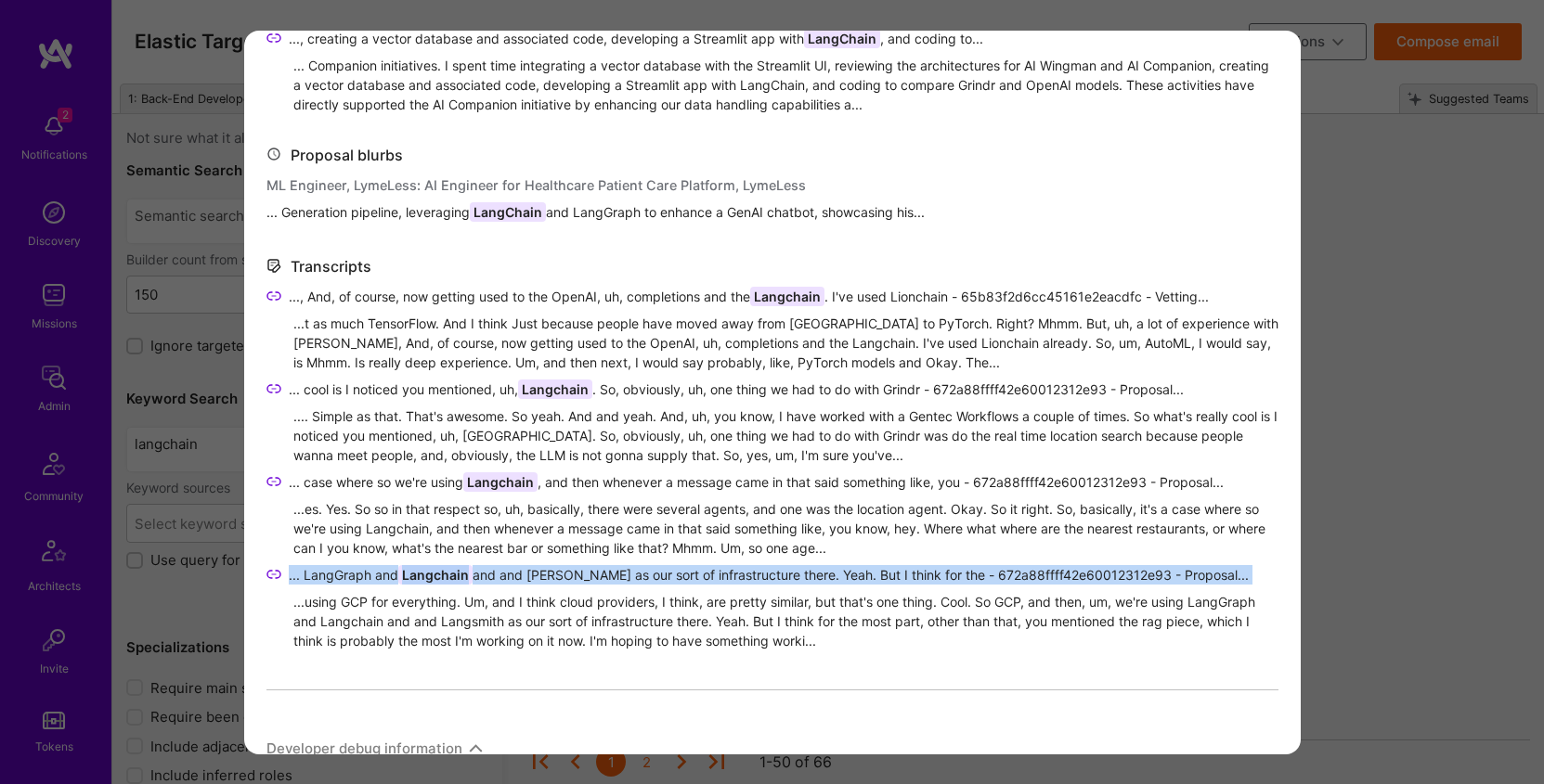
click at [350, 577] on span "... LangGraph and Langchain and and Langsmith as our sort of infrastructure the…" at bounding box center [769, 575] width 960 height 19
click at [620, 639] on div "...using GCP for everything. Um, and I think cloud providers, I think, are pret…" at bounding box center [786, 621] width 985 height 59
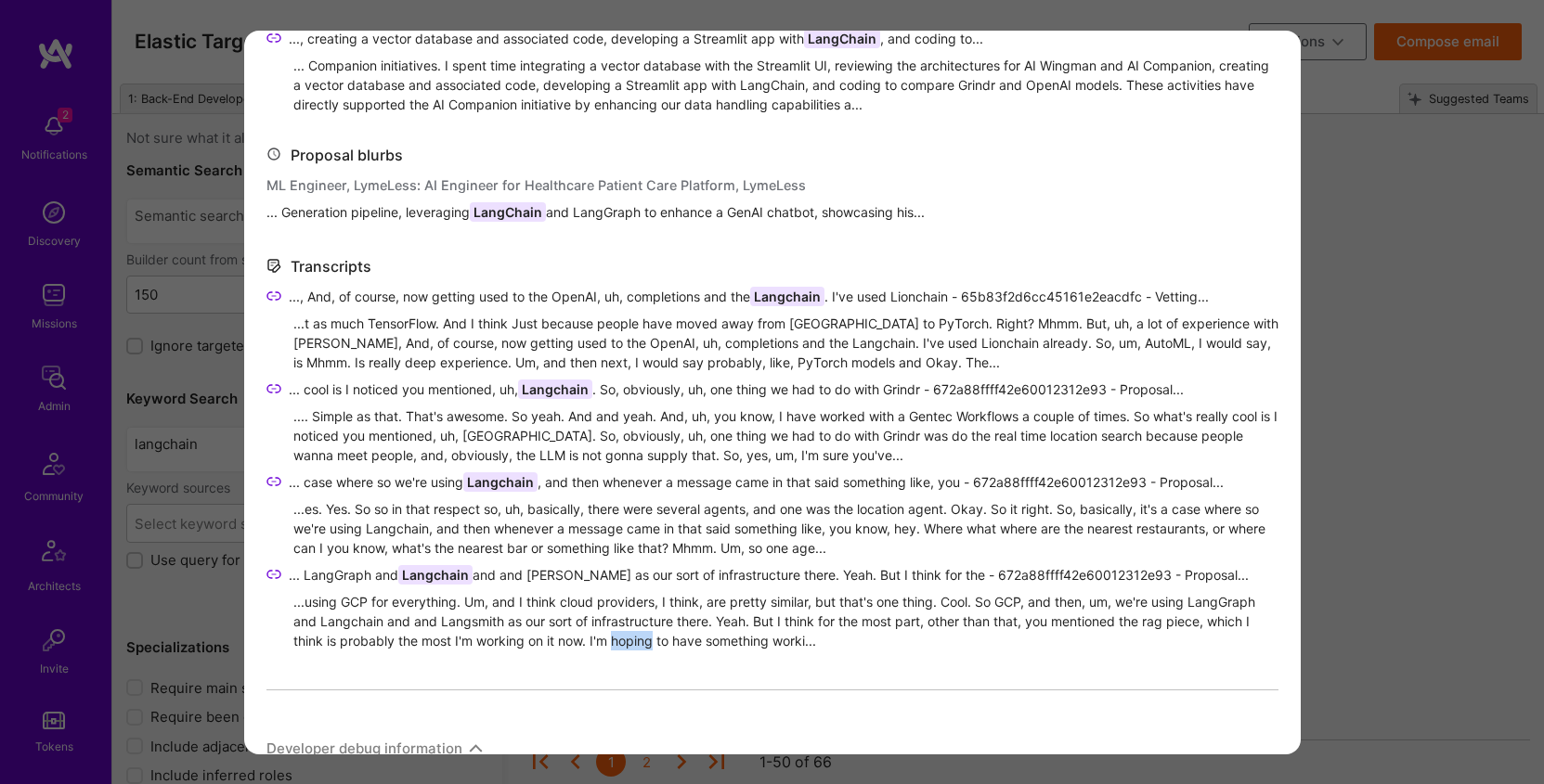
click at [620, 639] on div "...using GCP for everything. Um, and I think cloud providers, I think, are pret…" at bounding box center [786, 621] width 985 height 59
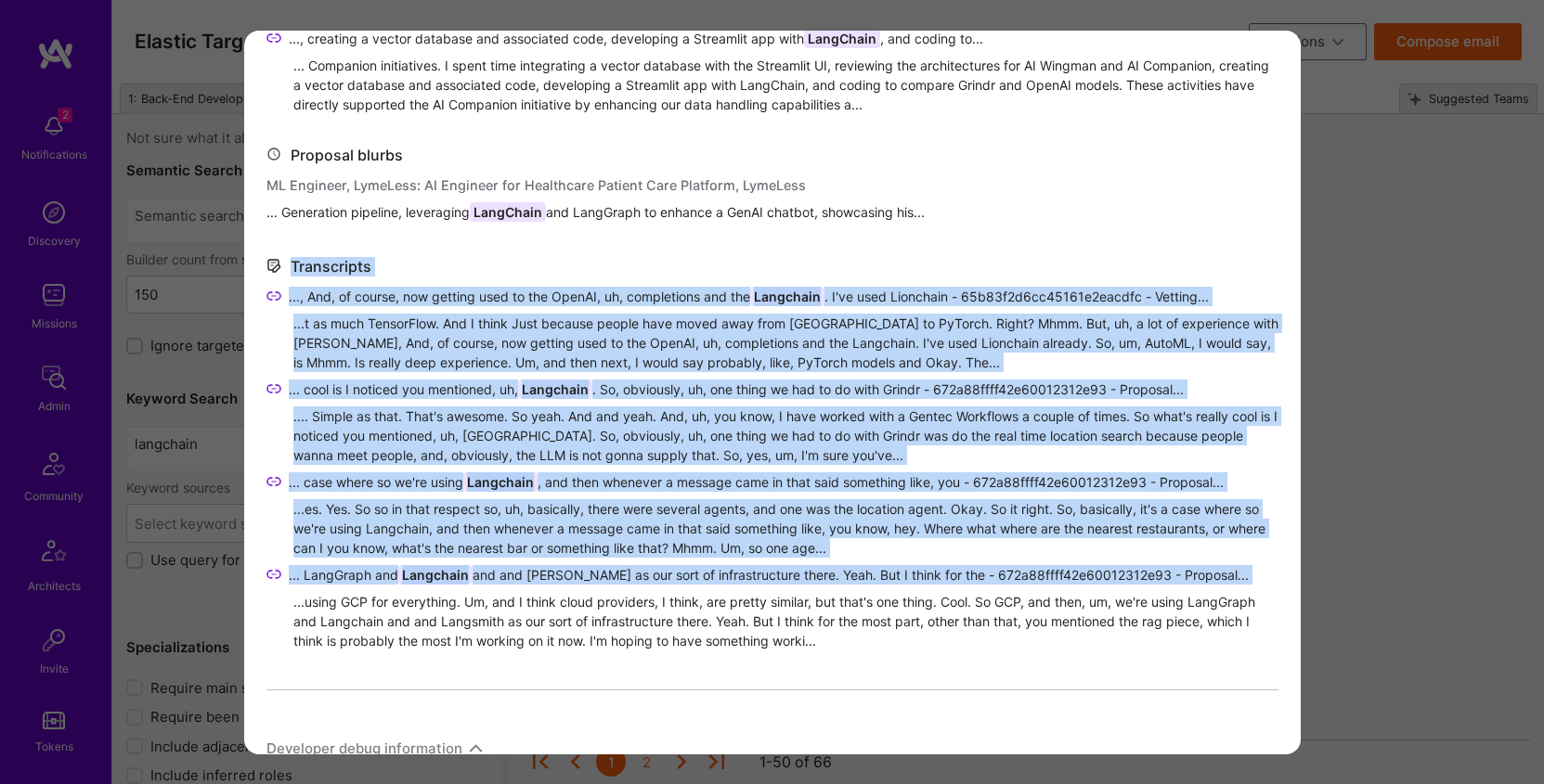
click at [620, 639] on div "...using GCP for everything. Um, and I think cloud providers, I think, are pret…" at bounding box center [786, 621] width 985 height 59
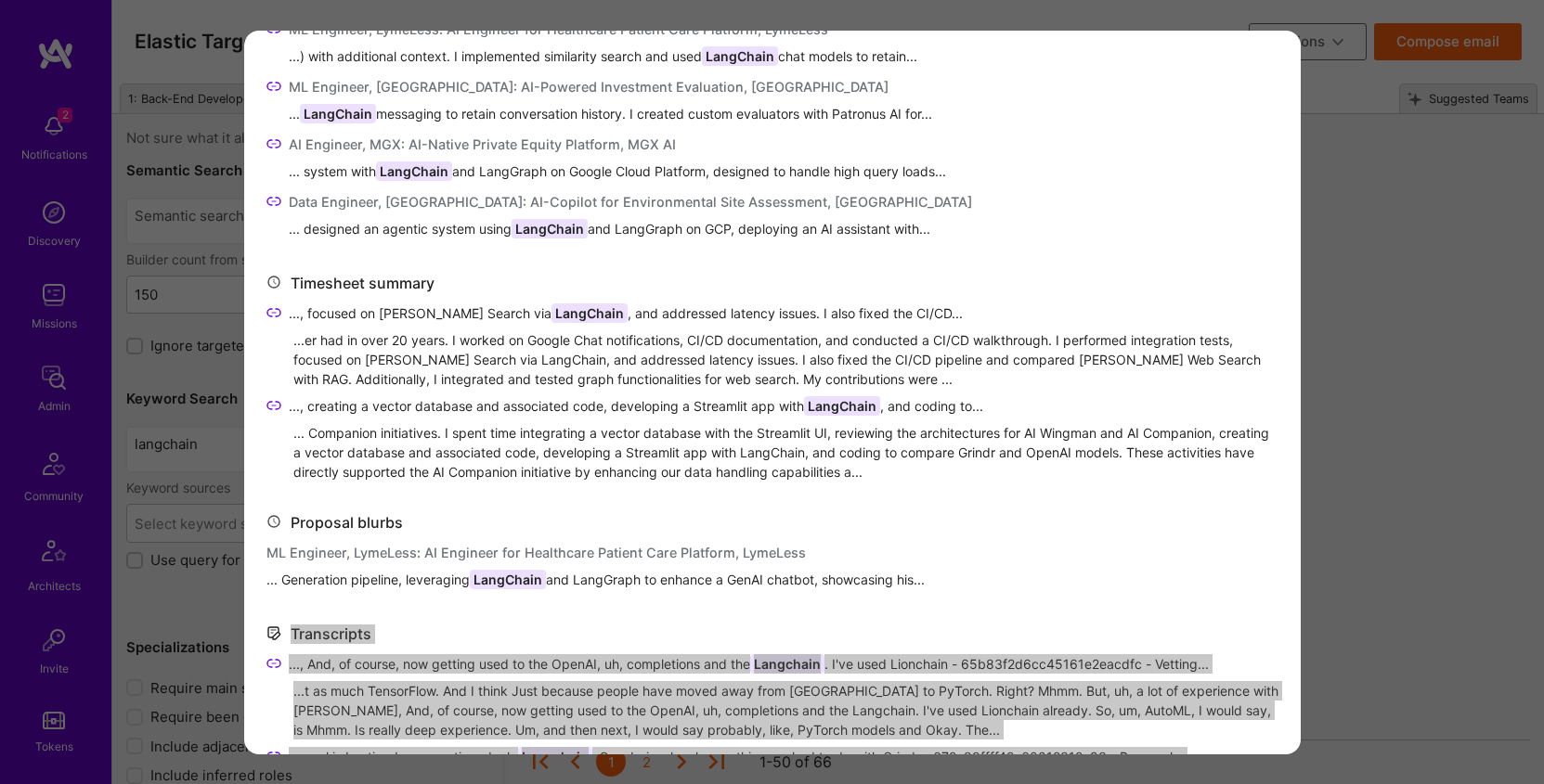
scroll to position [674, 0]
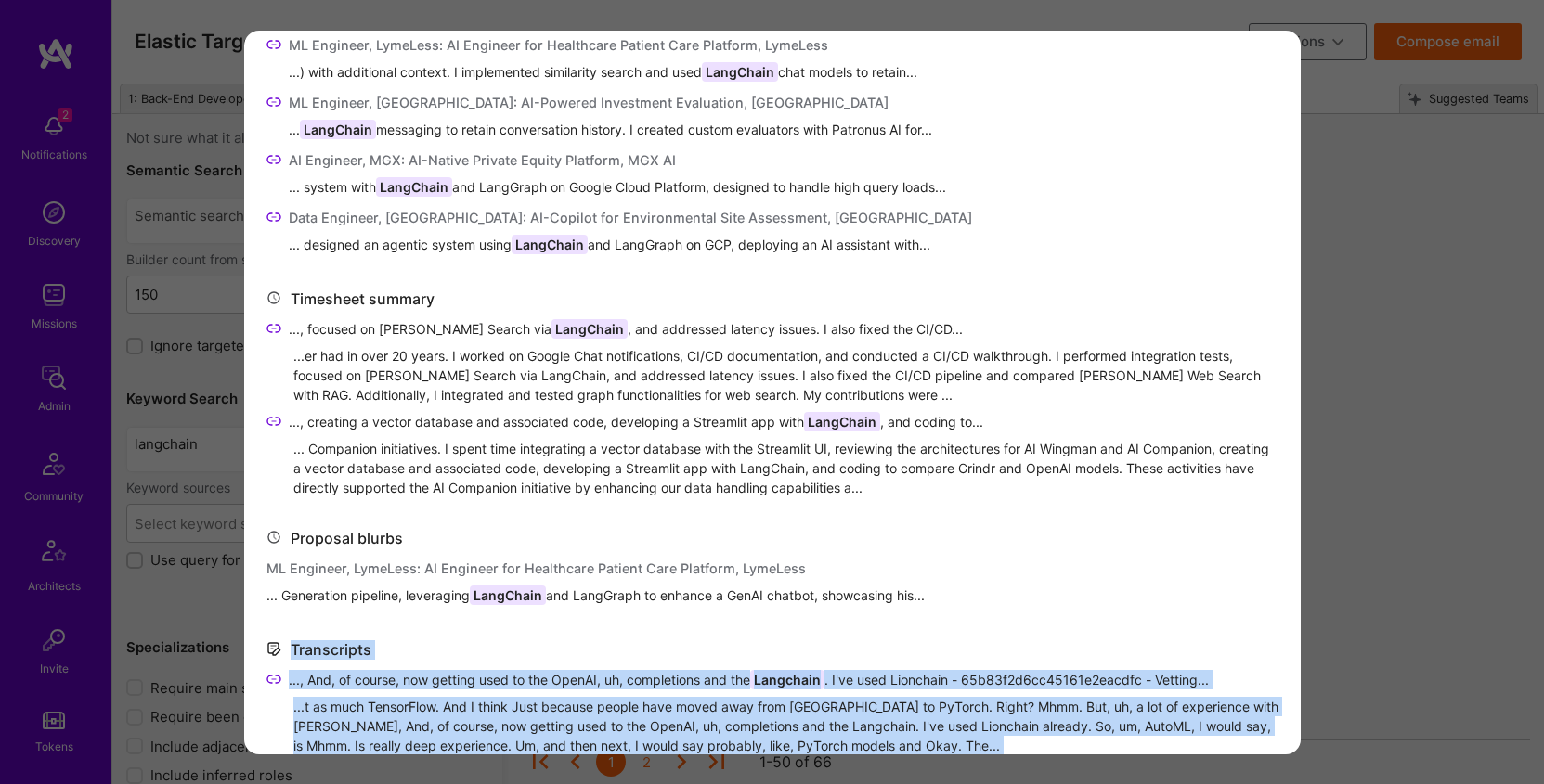
click at [337, 324] on span "..., focused on Claude Web Search via LangChain , and addressed latency issues.…" at bounding box center [626, 329] width 674 height 19
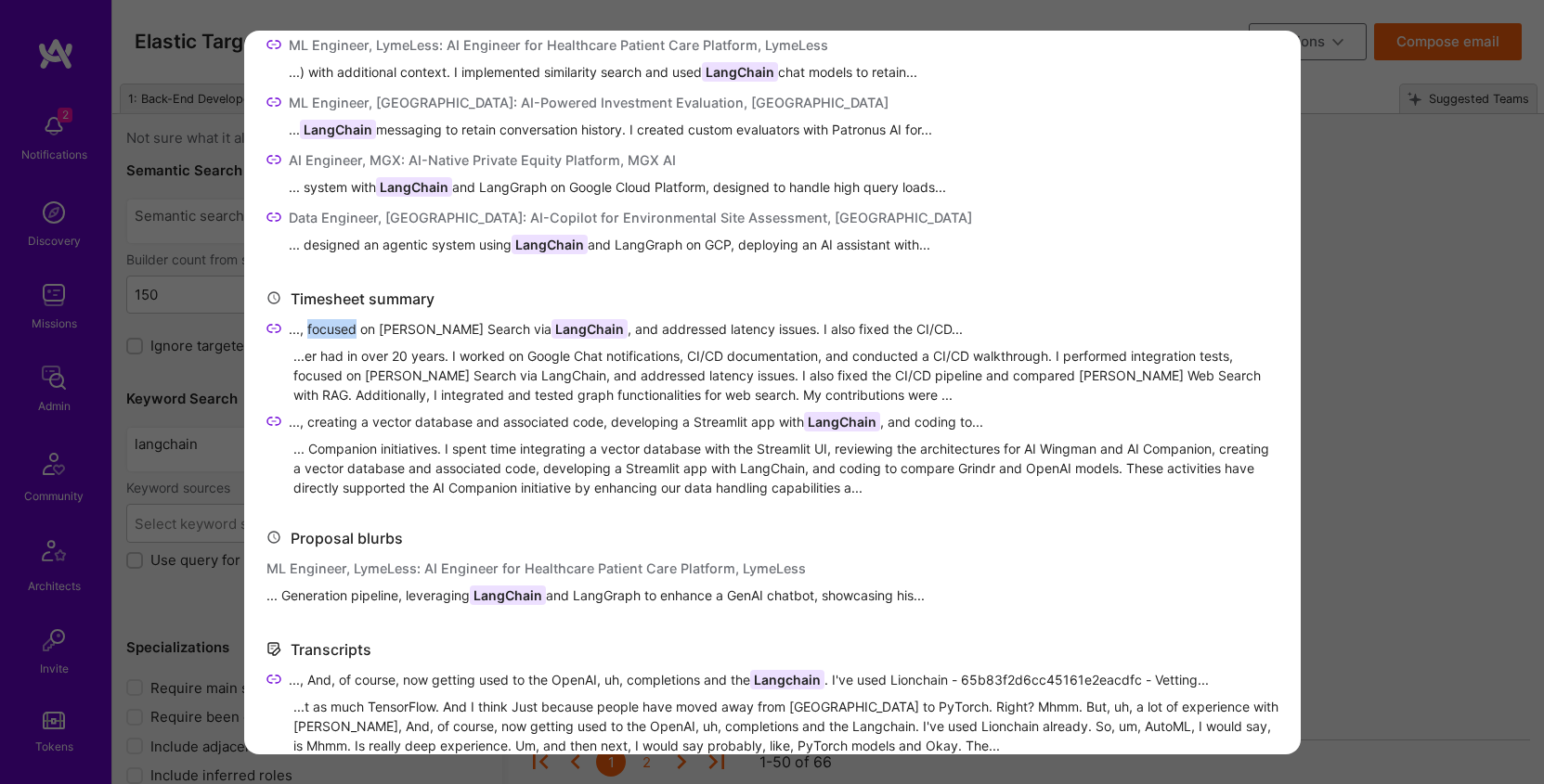
click at [337, 324] on span "..., focused on Claude Web Search via LangChain , and addressed latency issues.…" at bounding box center [626, 329] width 674 height 19
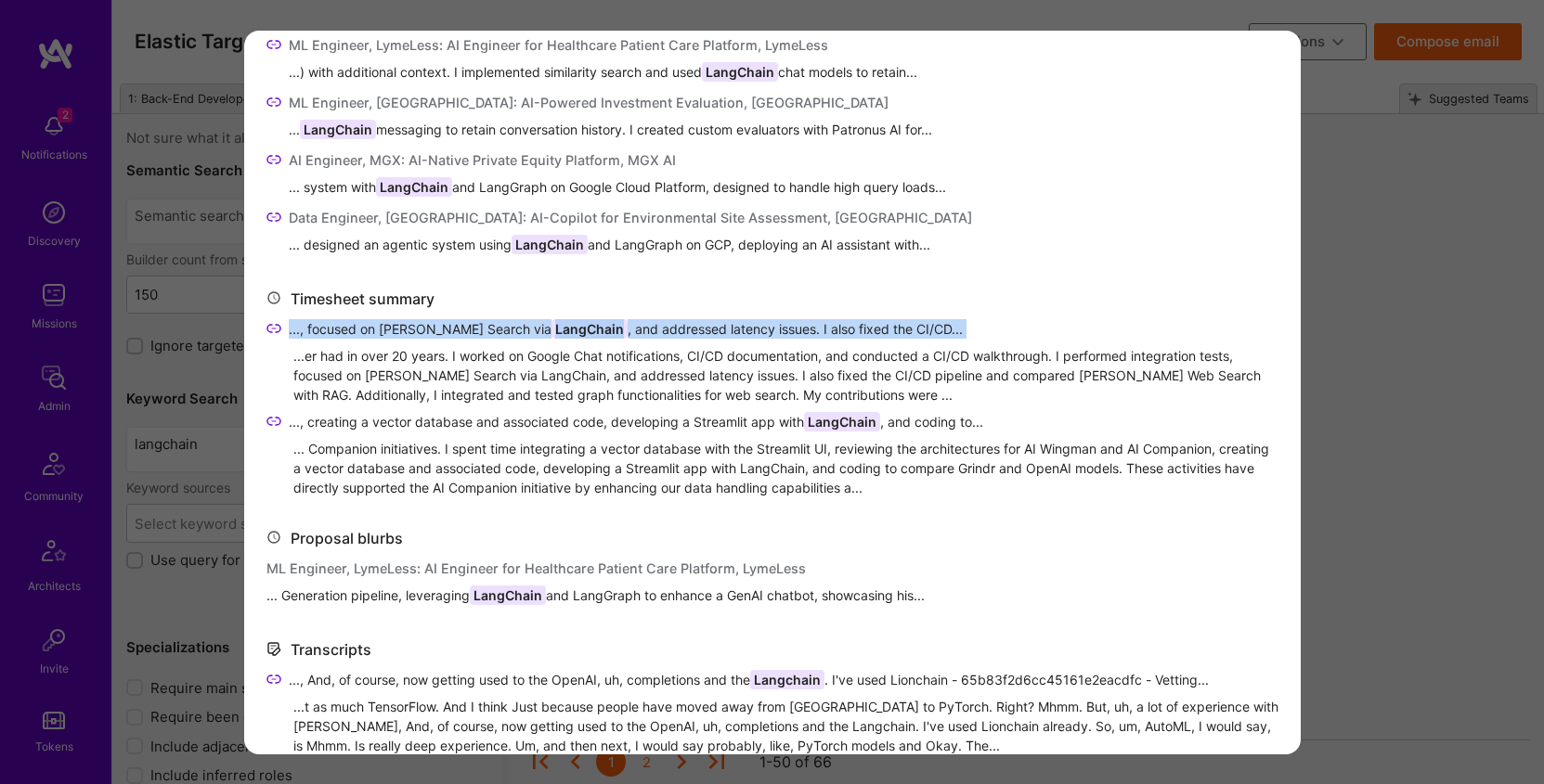
click at [337, 324] on span "..., focused on Claude Web Search via LangChain , and addressed latency issues.…" at bounding box center [626, 329] width 674 height 19
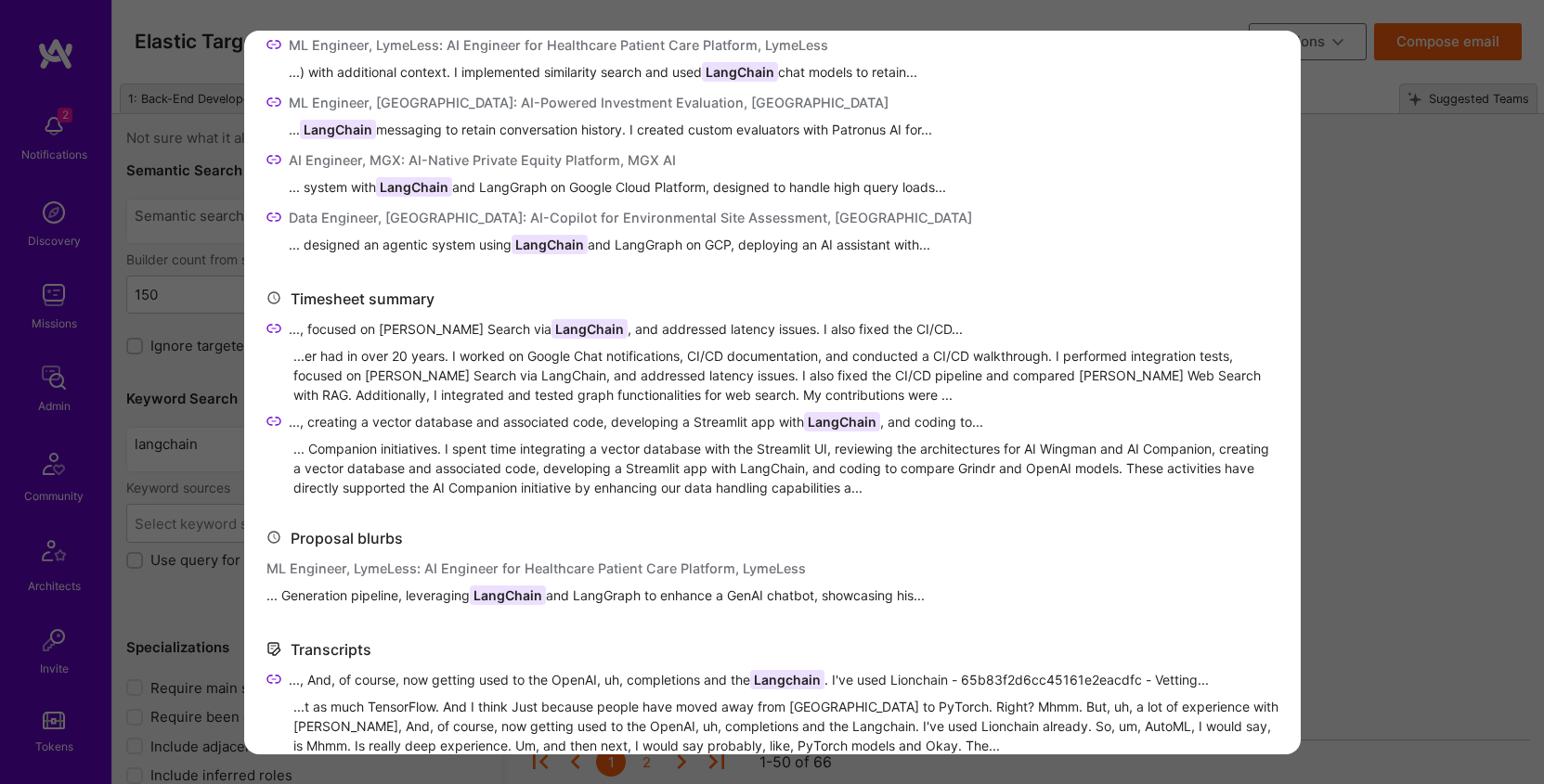
click at [402, 351] on div "...er had in over 20 years. I worked on Google Chat notifications, CI/CD docume…" at bounding box center [786, 375] width 985 height 59
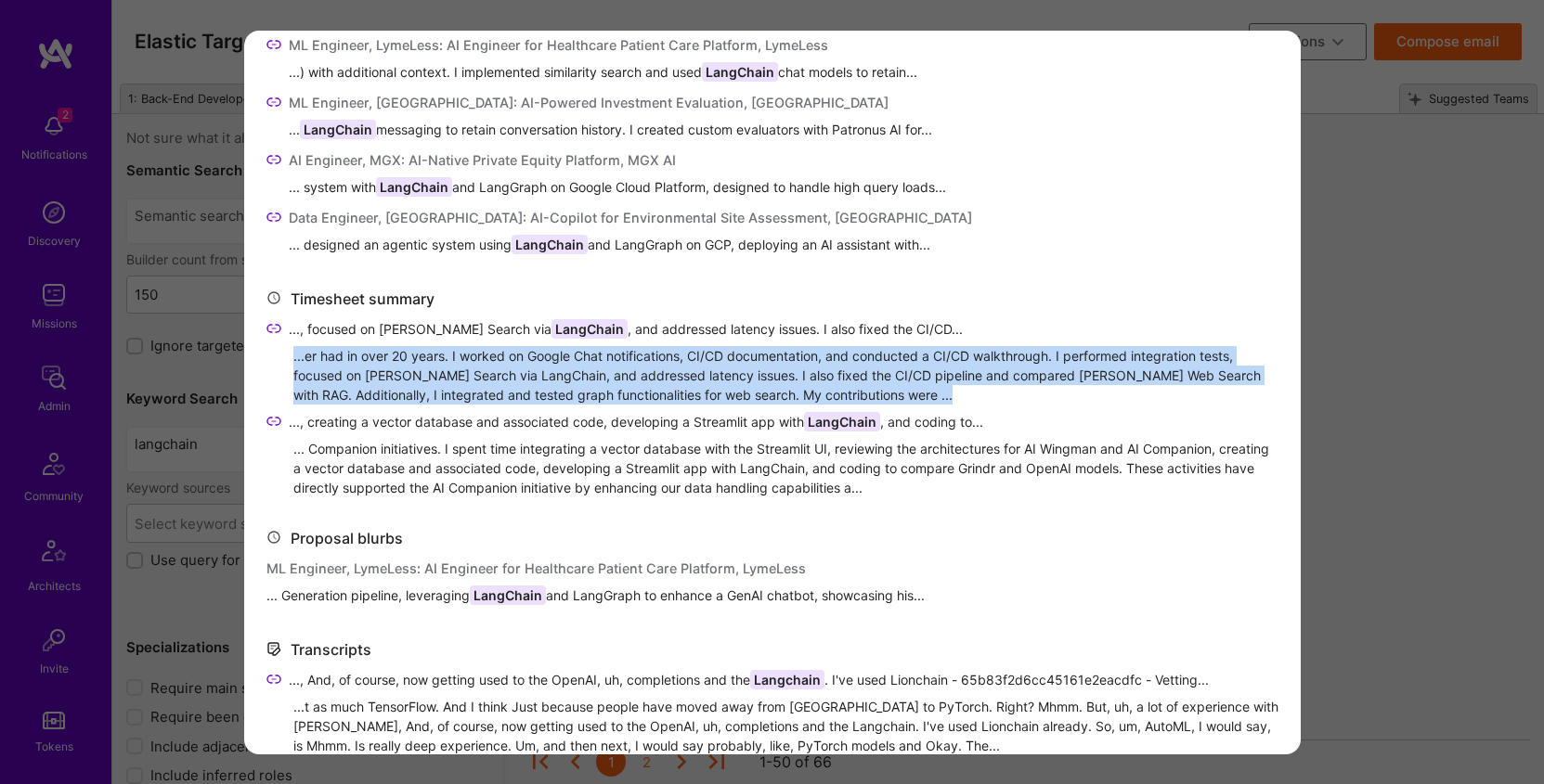
click at [402, 351] on div "...er had in over 20 years. I worked on Google Chat notifications, CI/CD docume…" at bounding box center [786, 375] width 985 height 59
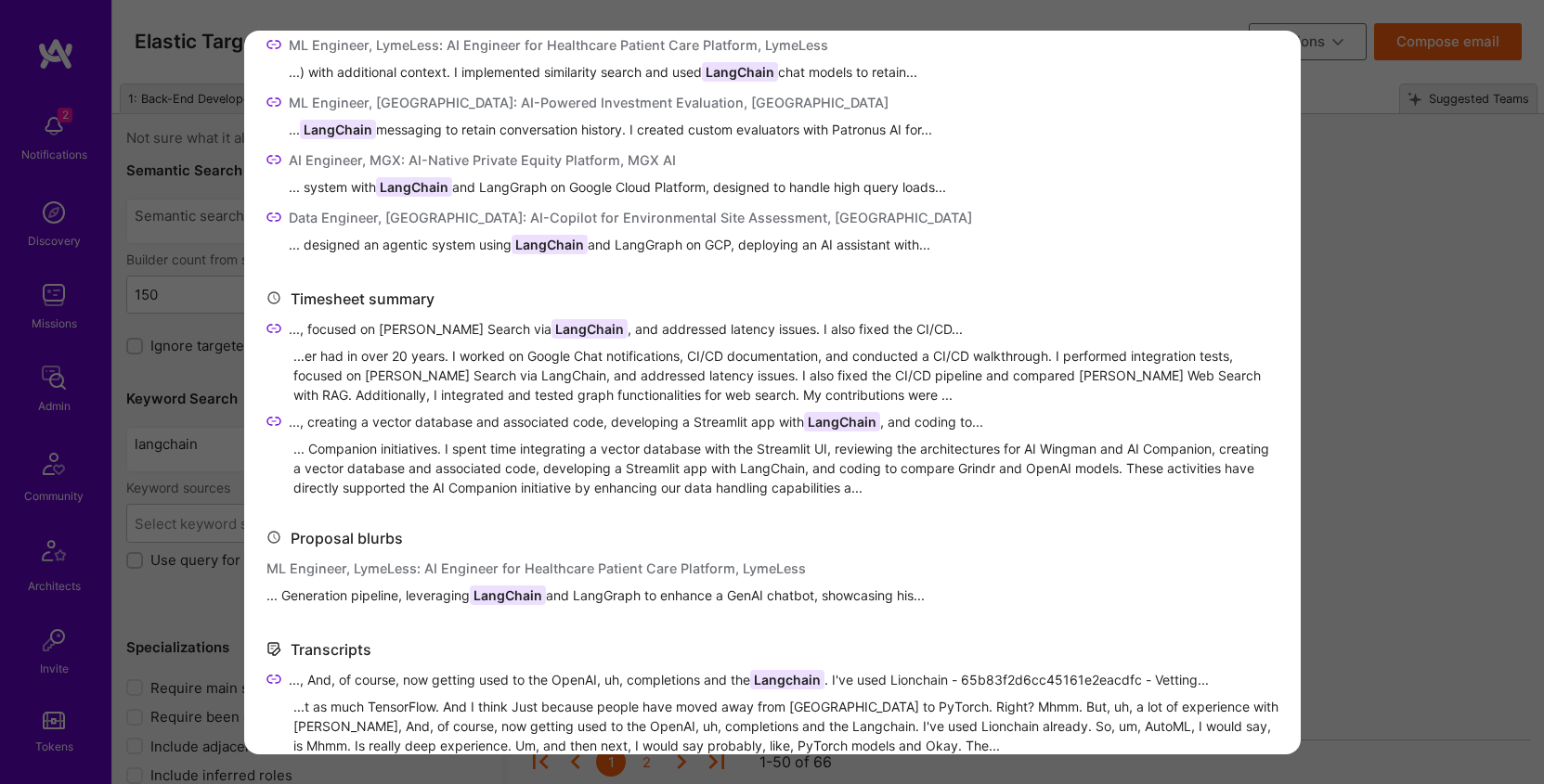
click at [362, 422] on span "..., creating a vector database and associated code, developing a Streamlit app…" at bounding box center [636, 421] width 694 height 19
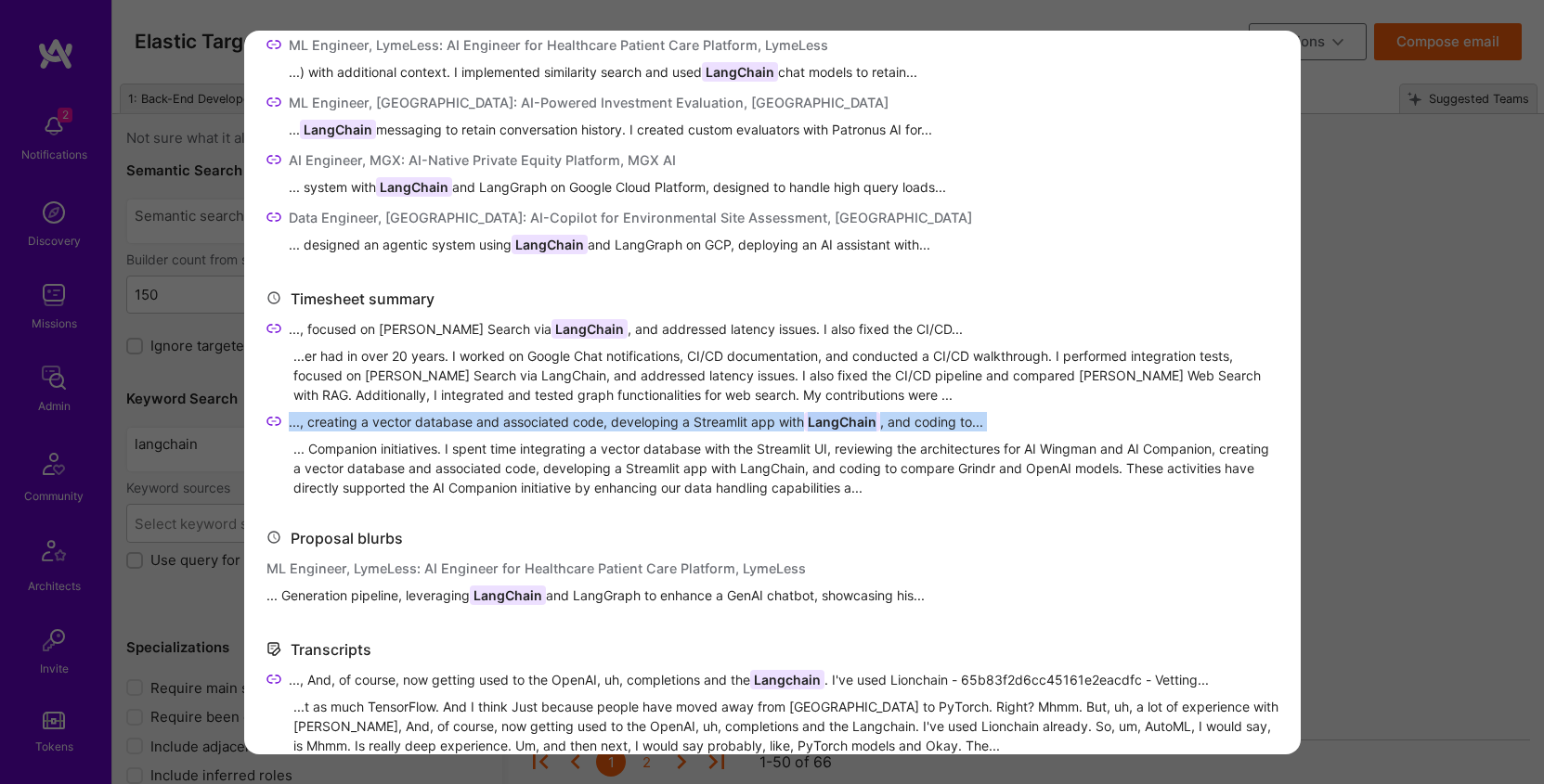
click at [362, 422] on span "..., creating a vector database and associated code, developing a Streamlit app…" at bounding box center [636, 421] width 694 height 19
click at [663, 456] on div "... Companion initiatives. I spent time integrating a vector database with the …" at bounding box center [786, 467] width 985 height 59
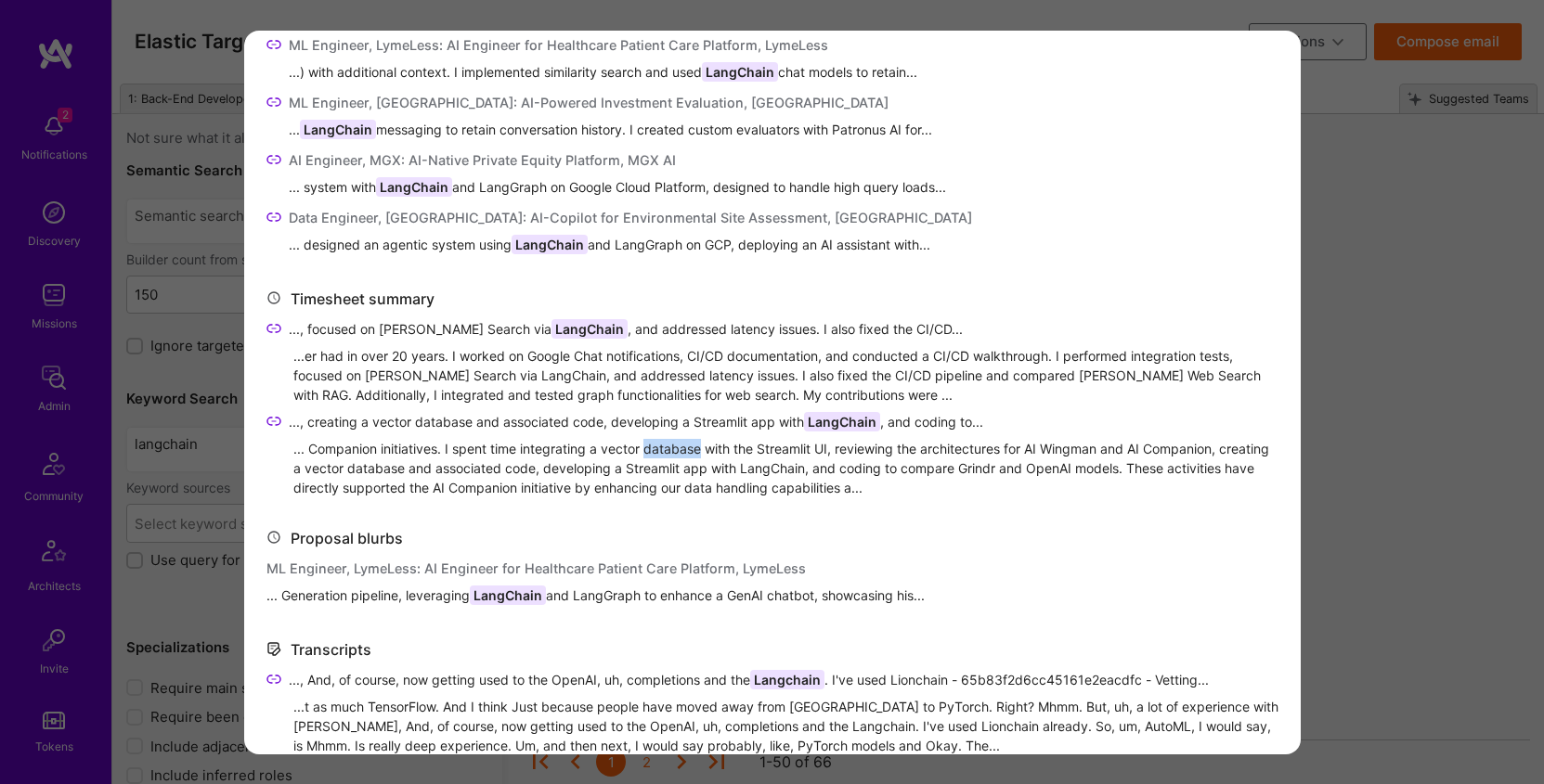
click at [663, 456] on div "... Companion initiatives. I spent time integrating a vector database with the …" at bounding box center [786, 467] width 985 height 59
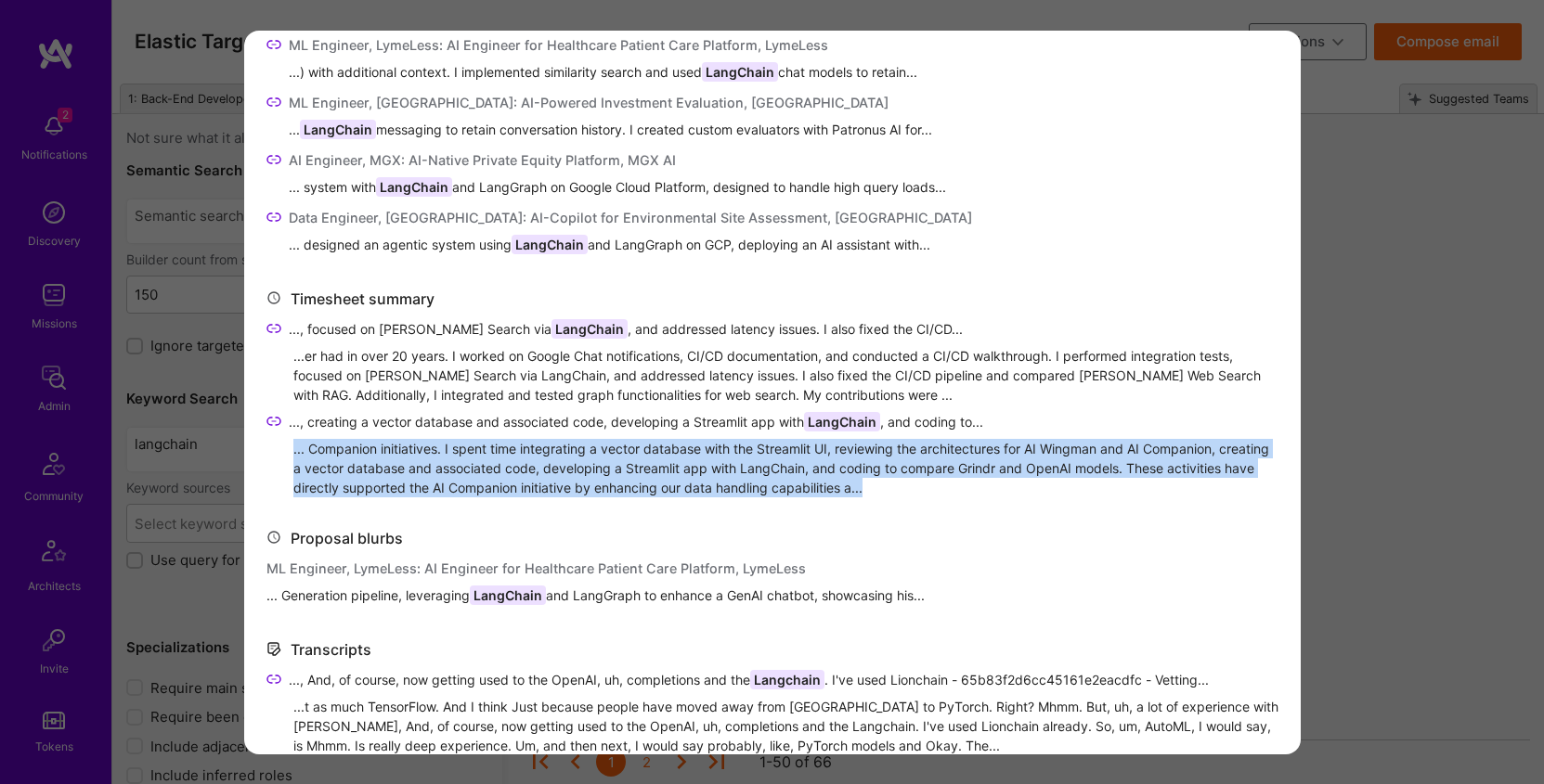
click at [663, 456] on div "... Companion initiatives. I spent time integrating a vector database with the …" at bounding box center [786, 467] width 985 height 59
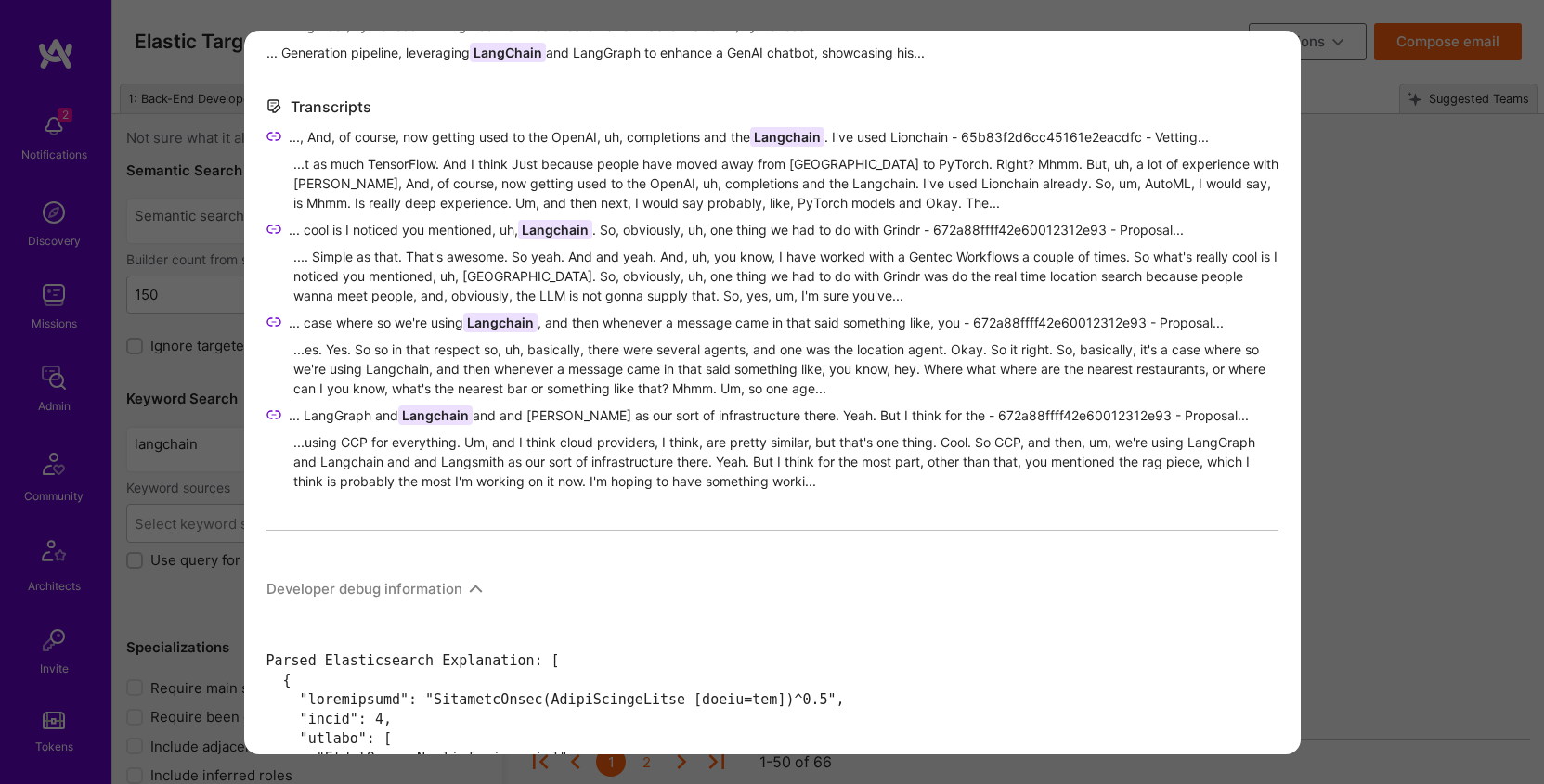
scroll to position [1200, 0]
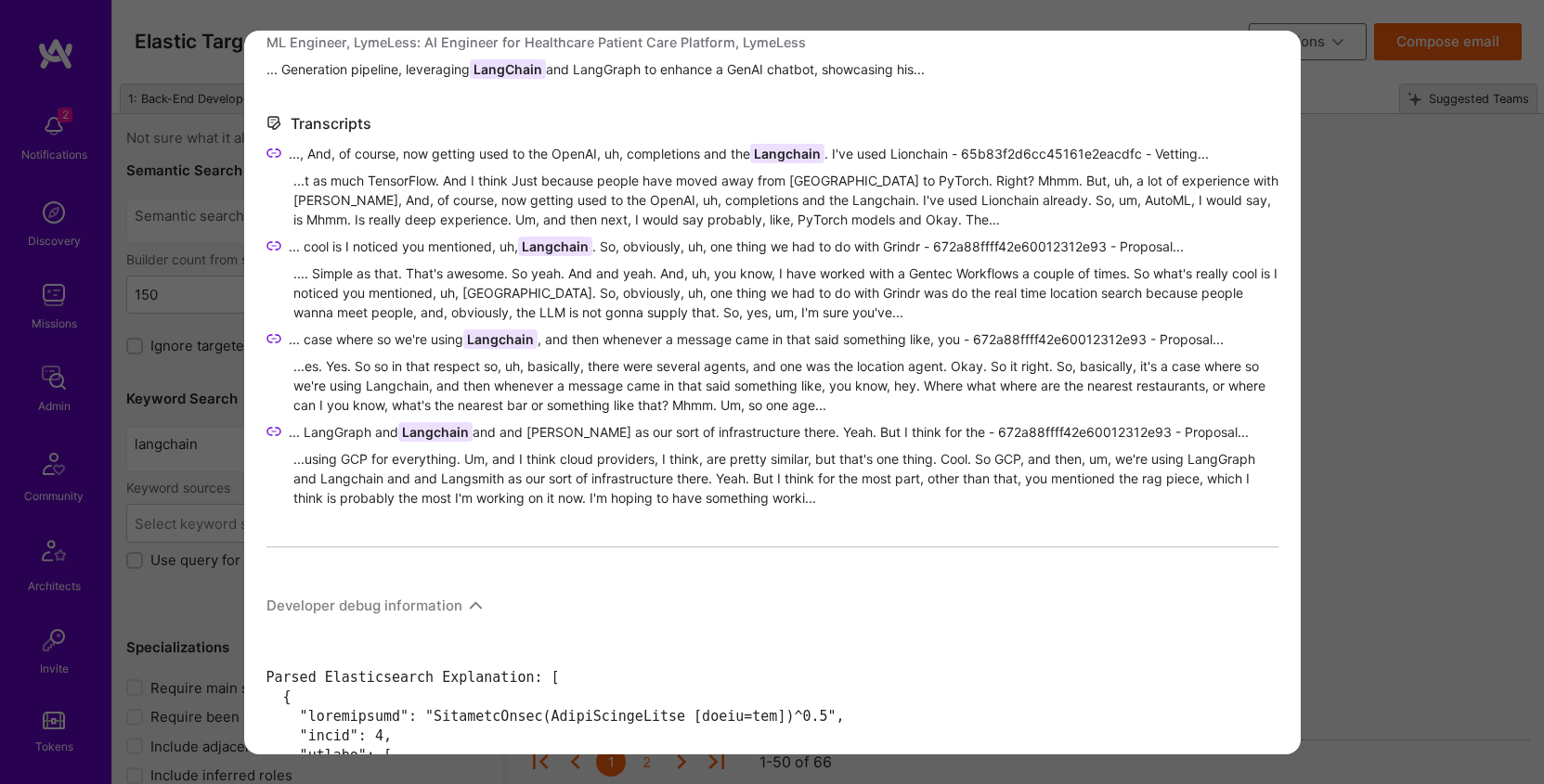
click at [579, 153] on span "..., And, of course, now getting used to the OpenAI, uh, completions and the La…" at bounding box center [749, 154] width 920 height 19
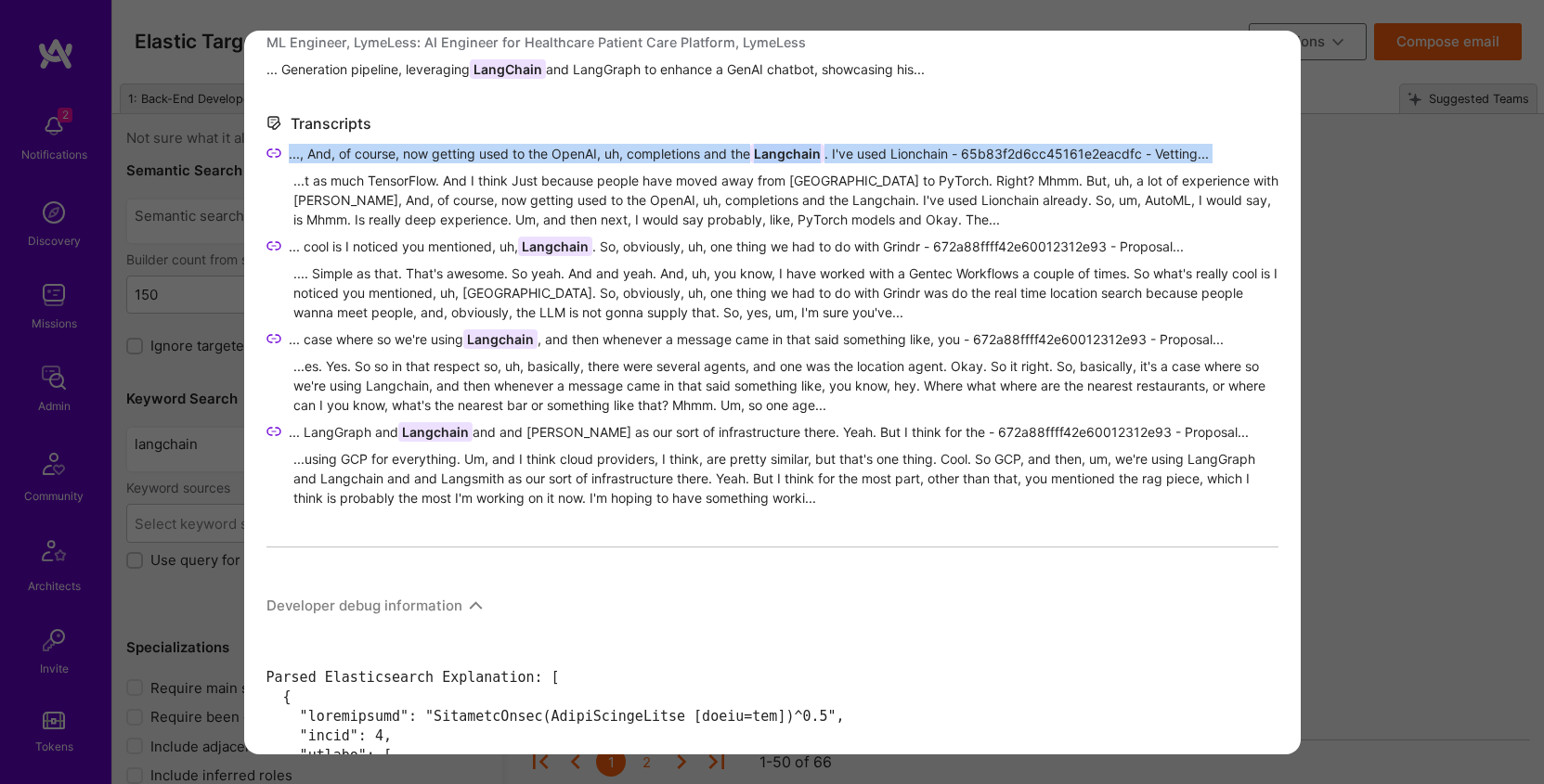
click at [579, 153] on span "..., And, of course, now getting used to the OpenAI, uh, completions and the La…" at bounding box center [749, 154] width 920 height 19
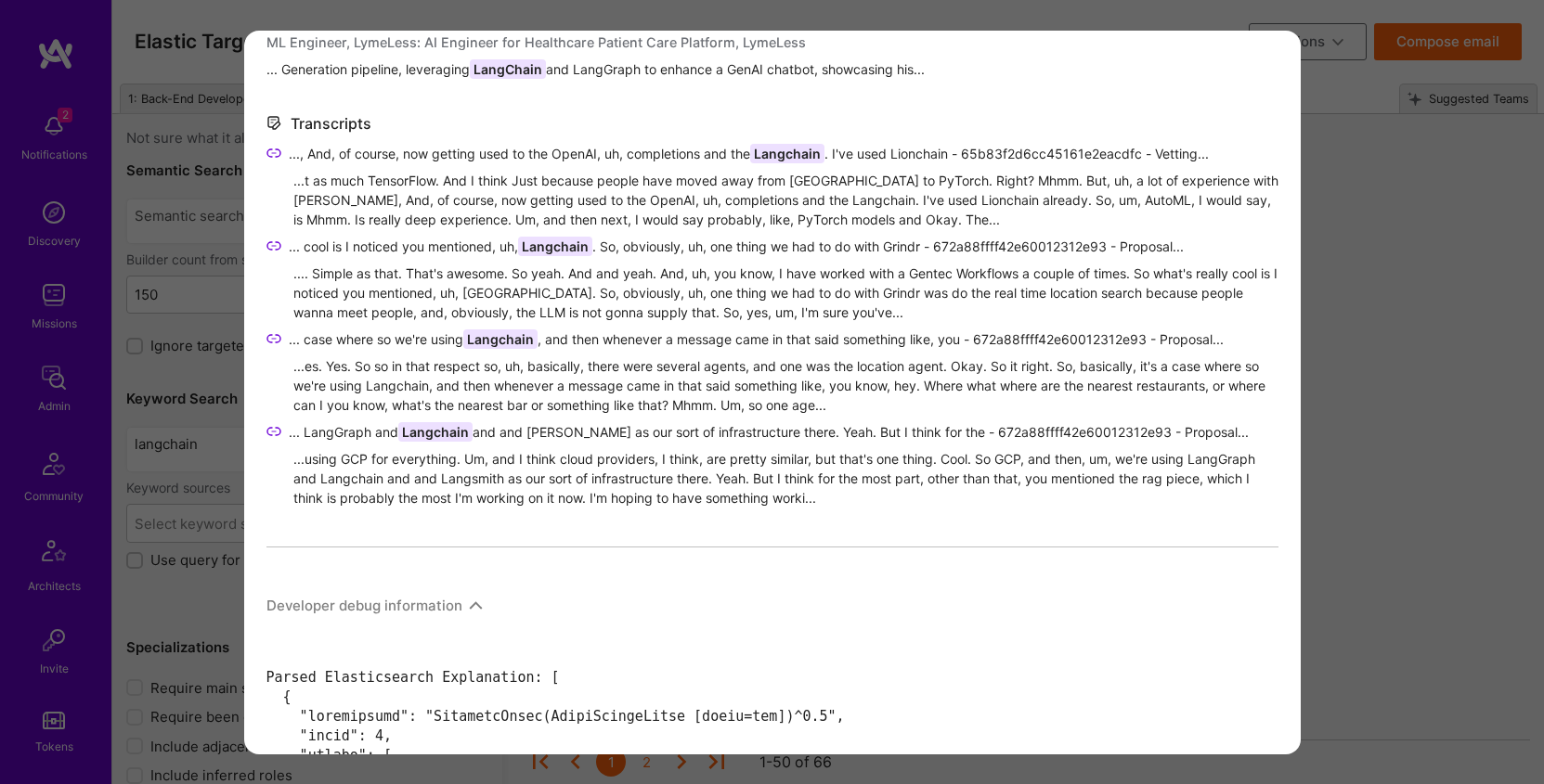
click at [383, 186] on div "...t as much TensorFlow. And I think Just because people have moved away from T…" at bounding box center [786, 200] width 985 height 59
click at [446, 151] on span "..., And, of course, now getting used to the OpenAI, uh, completions and the La…" at bounding box center [749, 154] width 920 height 19
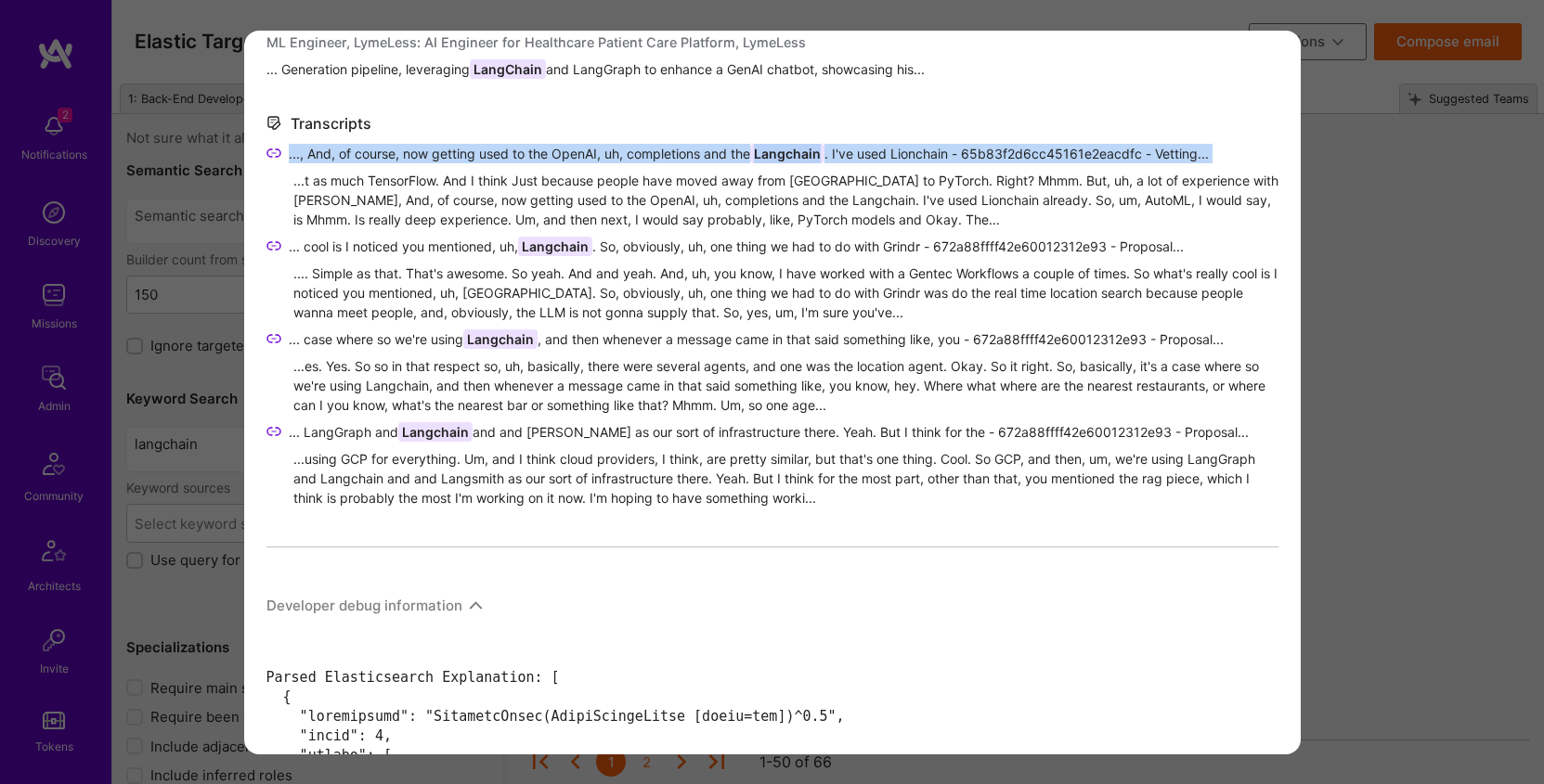
click at [446, 151] on span "..., And, of course, now getting used to the OpenAI, uh, completions and the La…" at bounding box center [749, 154] width 920 height 19
click at [332, 241] on span "... cool is I noticed you mentioned, uh, Langchain . So, obviously, uh, one thi…" at bounding box center [736, 247] width 895 height 19
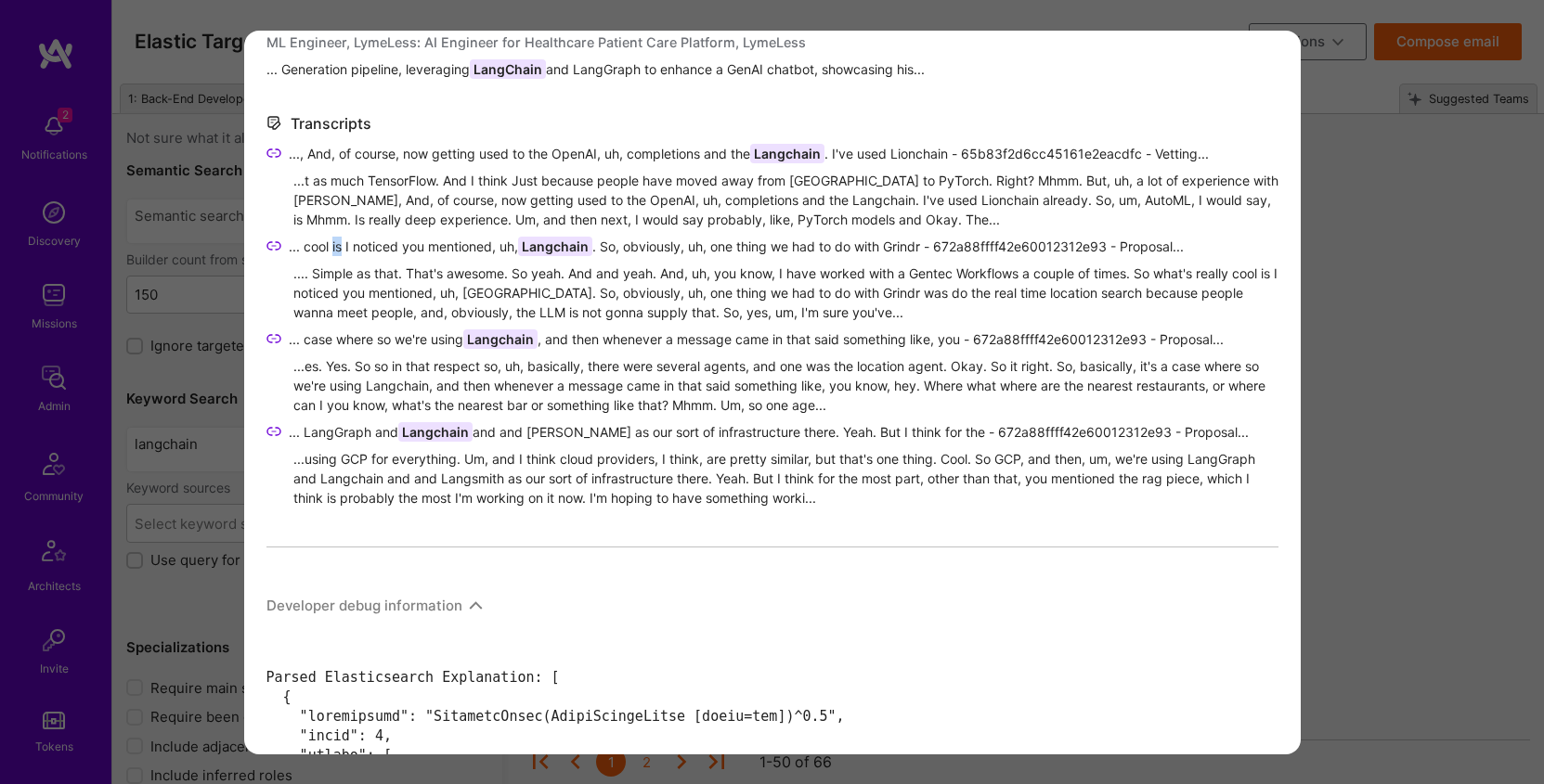
click at [332, 241] on span "... cool is I noticed you mentioned, uh, Langchain . So, obviously, uh, one thi…" at bounding box center [736, 247] width 895 height 19
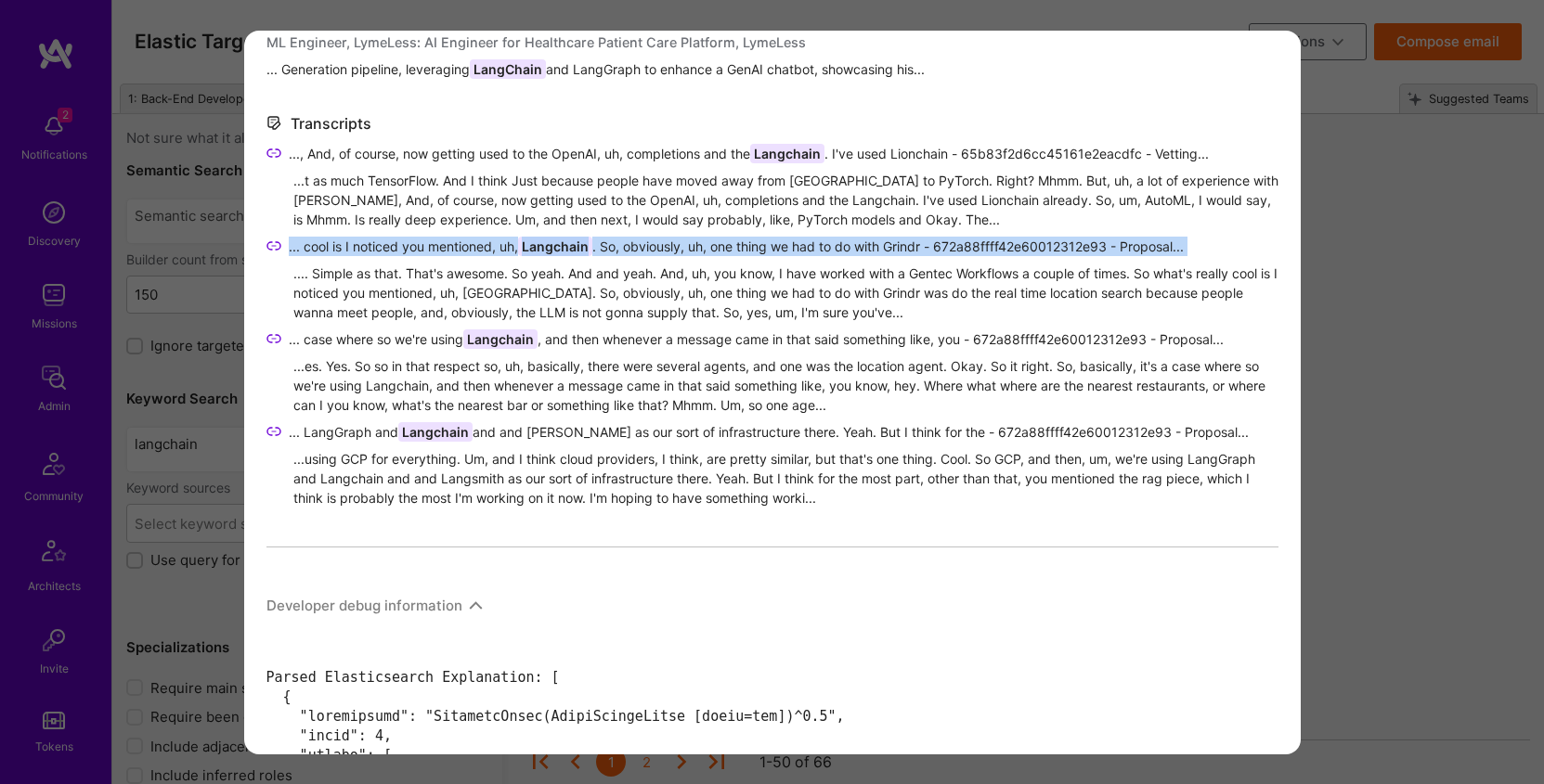
click at [332, 241] on span "... cool is I noticed you mentioned, uh, Langchain . So, obviously, uh, one thi…" at bounding box center [736, 247] width 895 height 19
click at [335, 339] on span "... case where so we're using Langchain , and then whenever a message came in t…" at bounding box center [757, 339] width 935 height 19
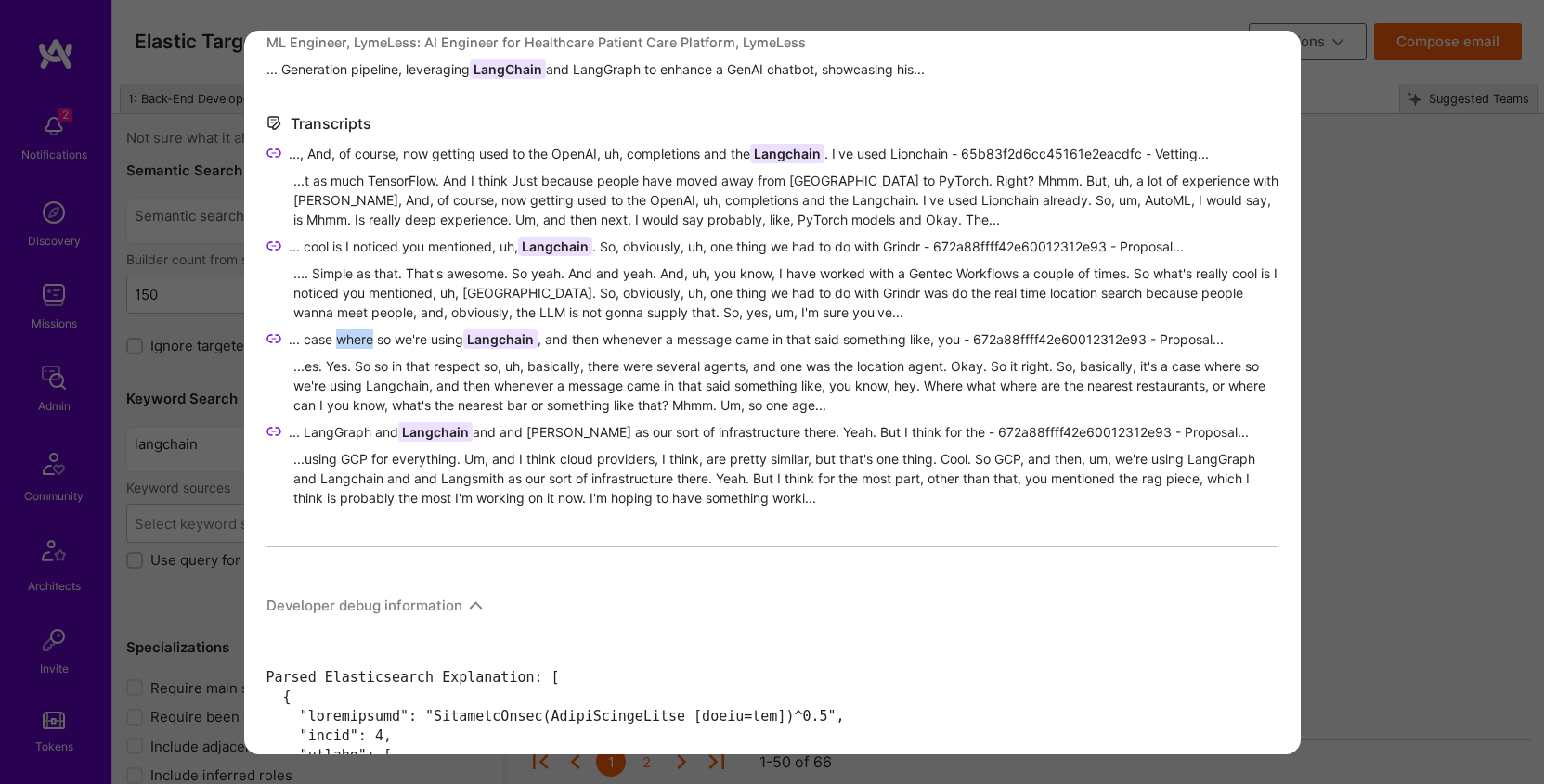
click at [335, 339] on span "... case where so we're using Langchain , and then whenever a message came in t…" at bounding box center [757, 339] width 935 height 19
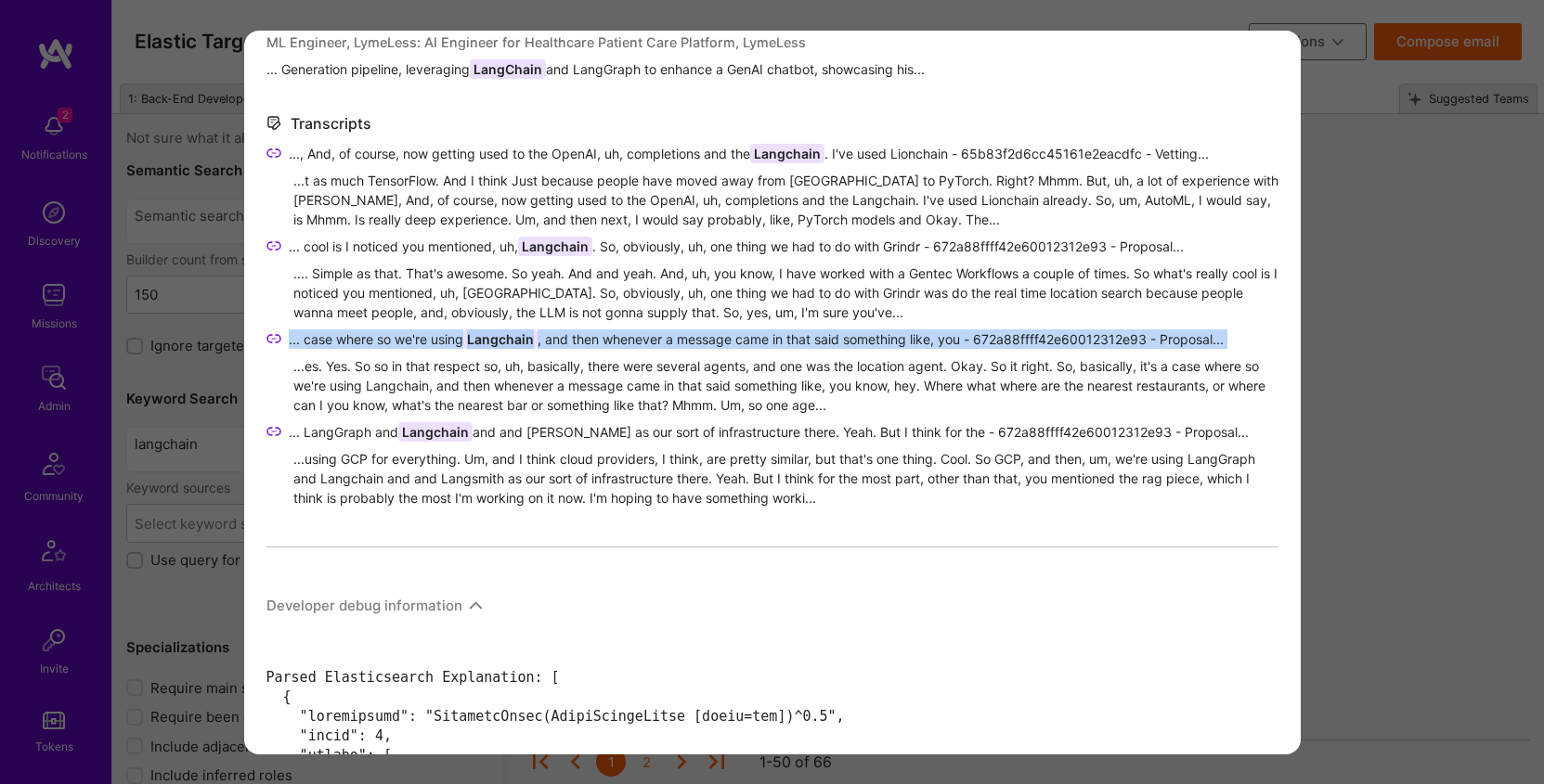
click at [335, 339] on span "... case where so we're using Langchain , and then whenever a message came in t…" at bounding box center [757, 339] width 935 height 19
click at [353, 430] on span "... LangGraph and Langchain and and Langsmith as our sort of infrastructure the…" at bounding box center [769, 432] width 960 height 19
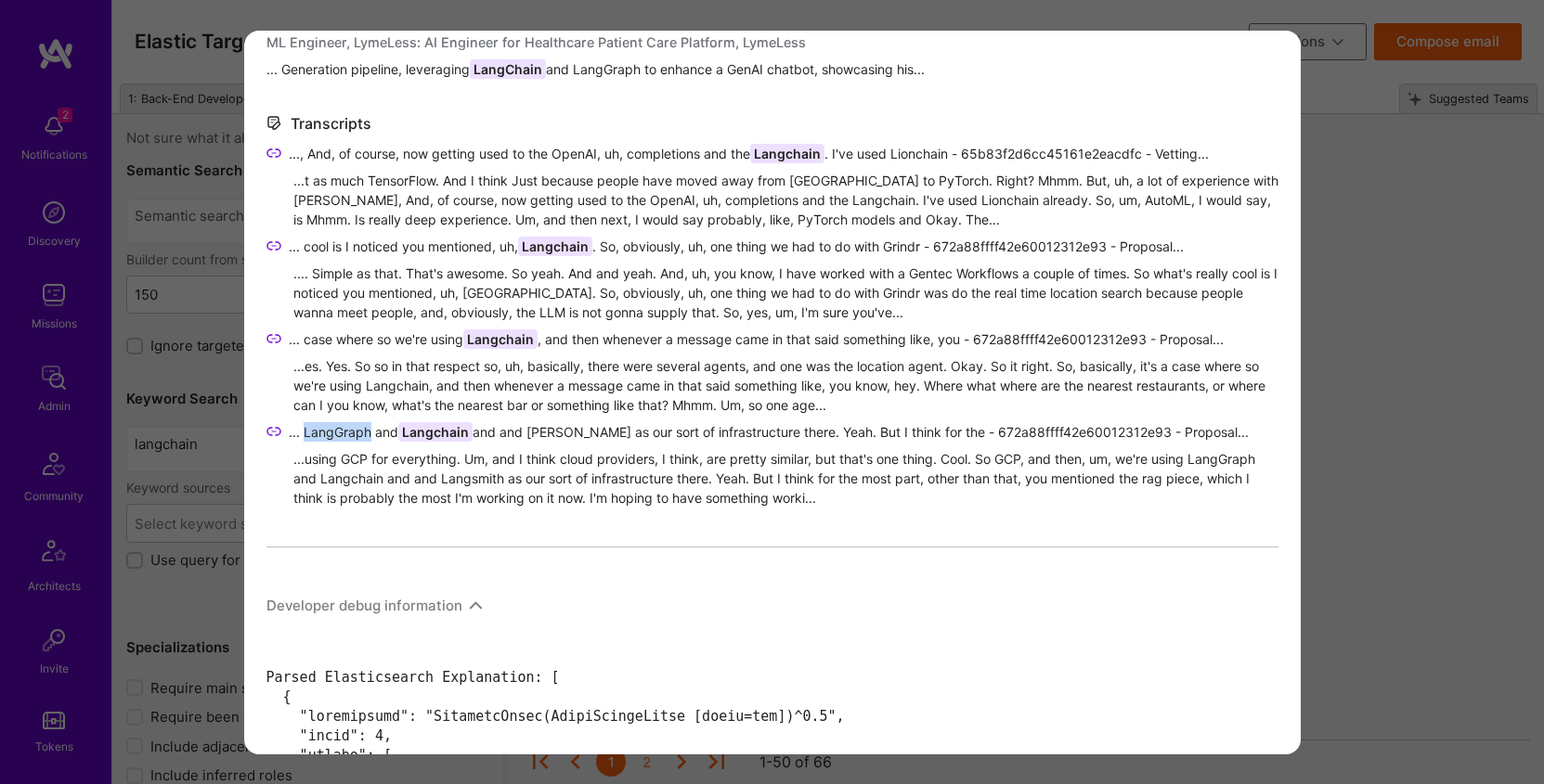
click at [353, 430] on span "... LangGraph and Langchain and and Langsmith as our sort of infrastructure the…" at bounding box center [769, 432] width 960 height 19
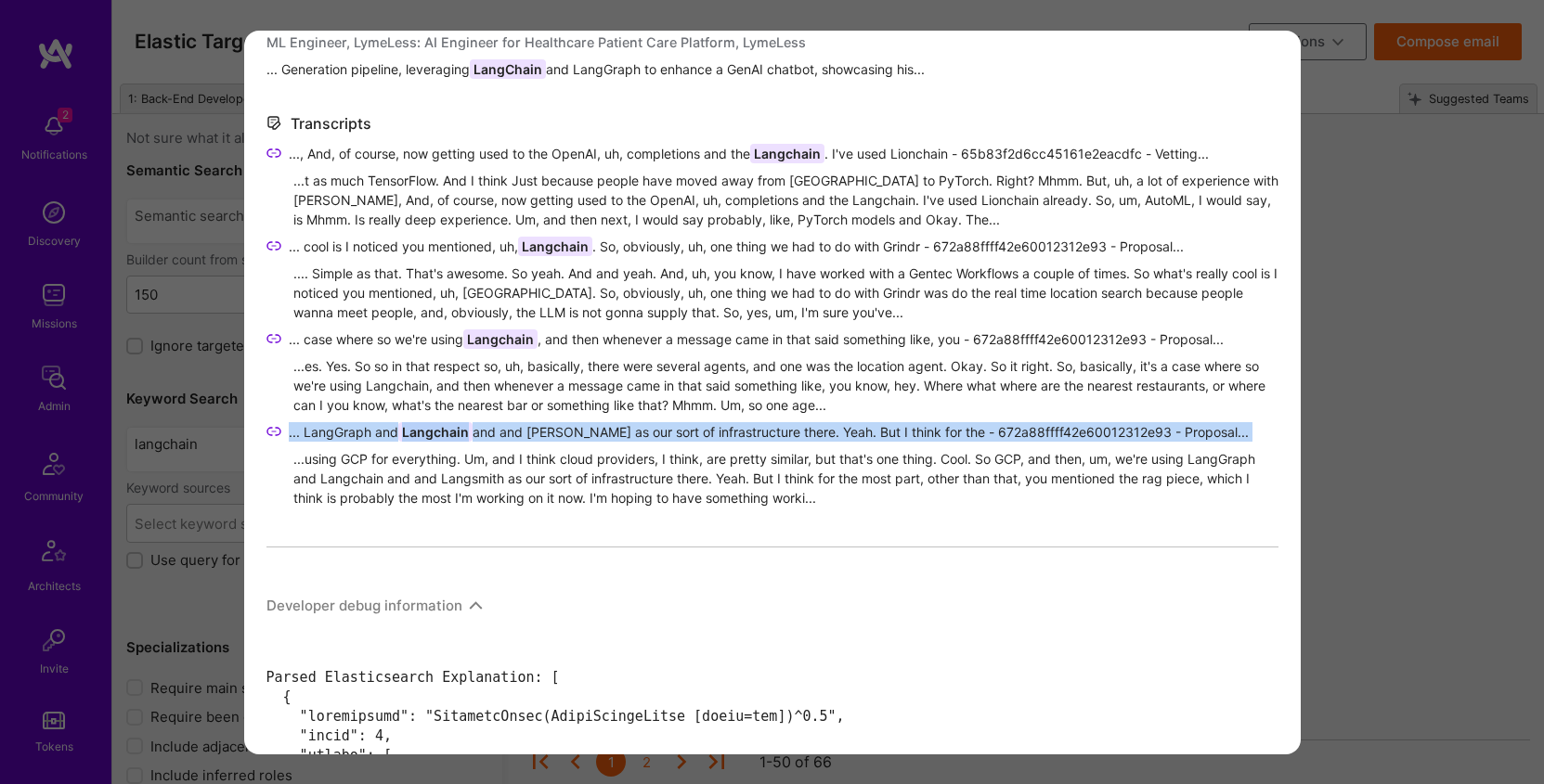
click at [353, 431] on span "... LangGraph and Langchain and and Langsmith as our sort of infrastructure the…" at bounding box center [769, 432] width 960 height 19
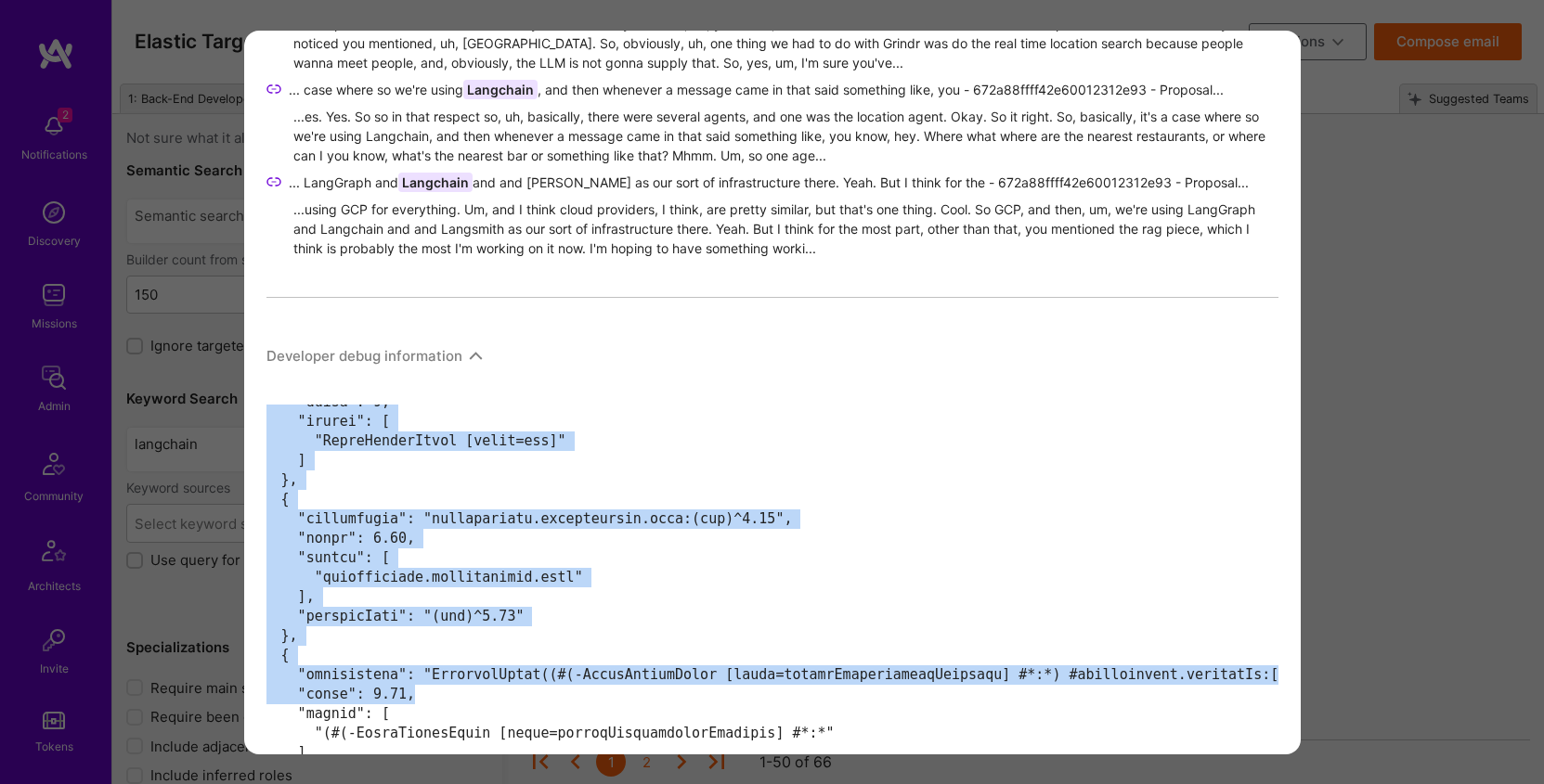
scroll to position [221, 5]
drag, startPoint x: 269, startPoint y: 423, endPoint x: 760, endPoint y: 709, distance: 568.2
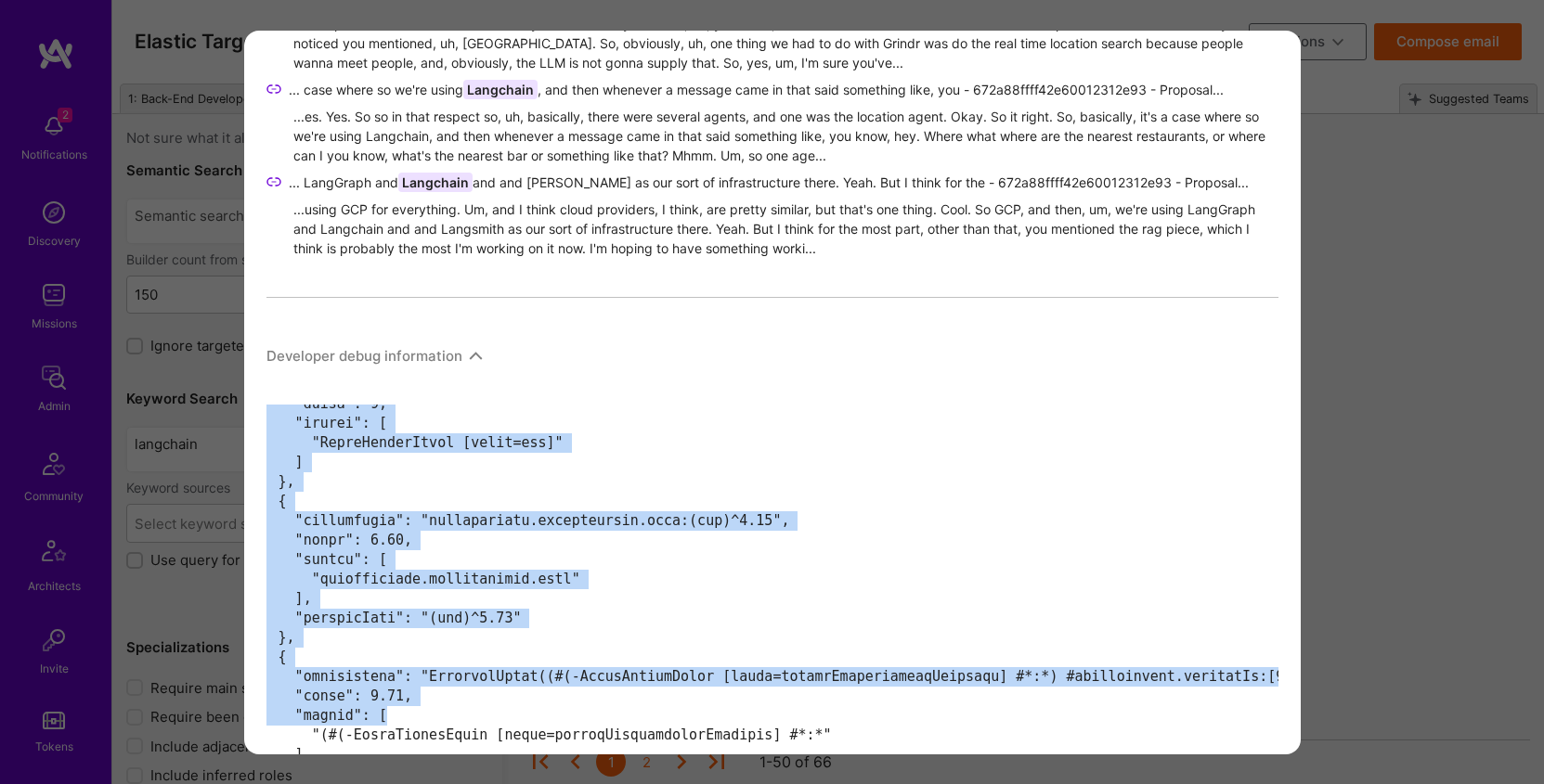
drag, startPoint x: 1492, startPoint y: 35, endPoint x: 1263, endPoint y: 59, distance: 230.3
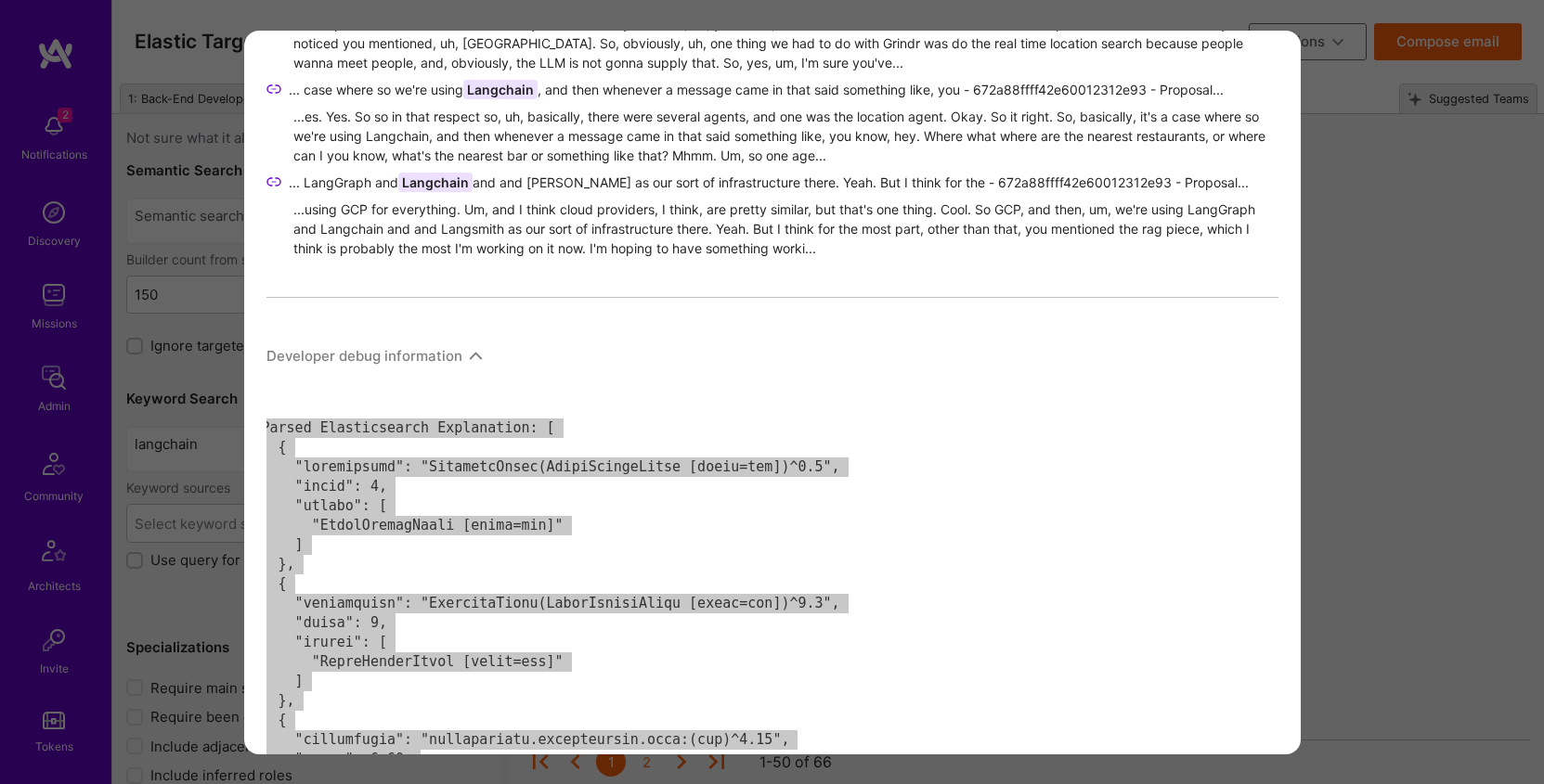
scroll to position [1445, 0]
